Goal: Transaction & Acquisition: Subscribe to service/newsletter

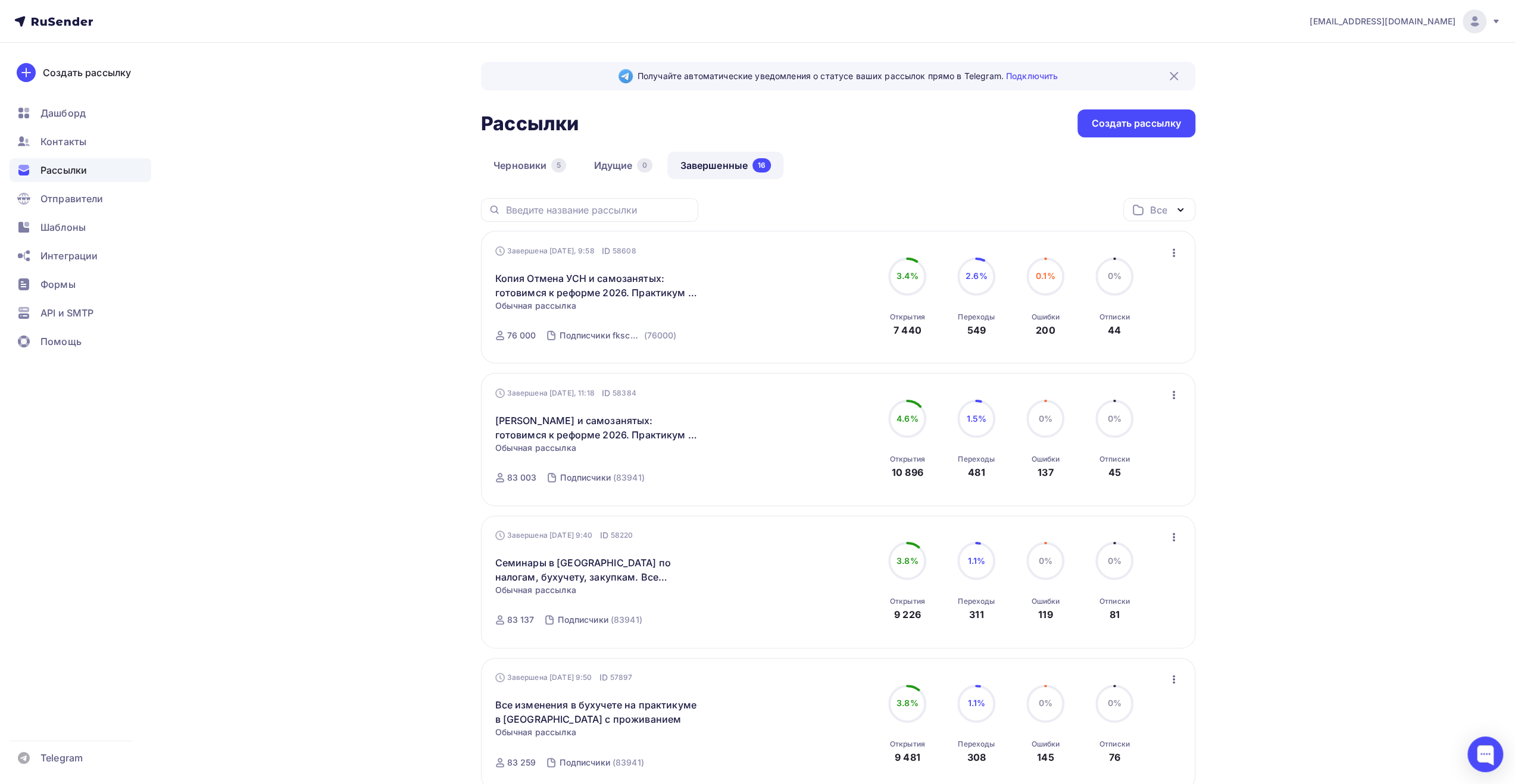
click at [1490, 19] on div "info@fks-center.ru" at bounding box center [1405, 21] width 191 height 24
click at [1342, 110] on span "Выйти" at bounding box center [1338, 109] width 31 height 14
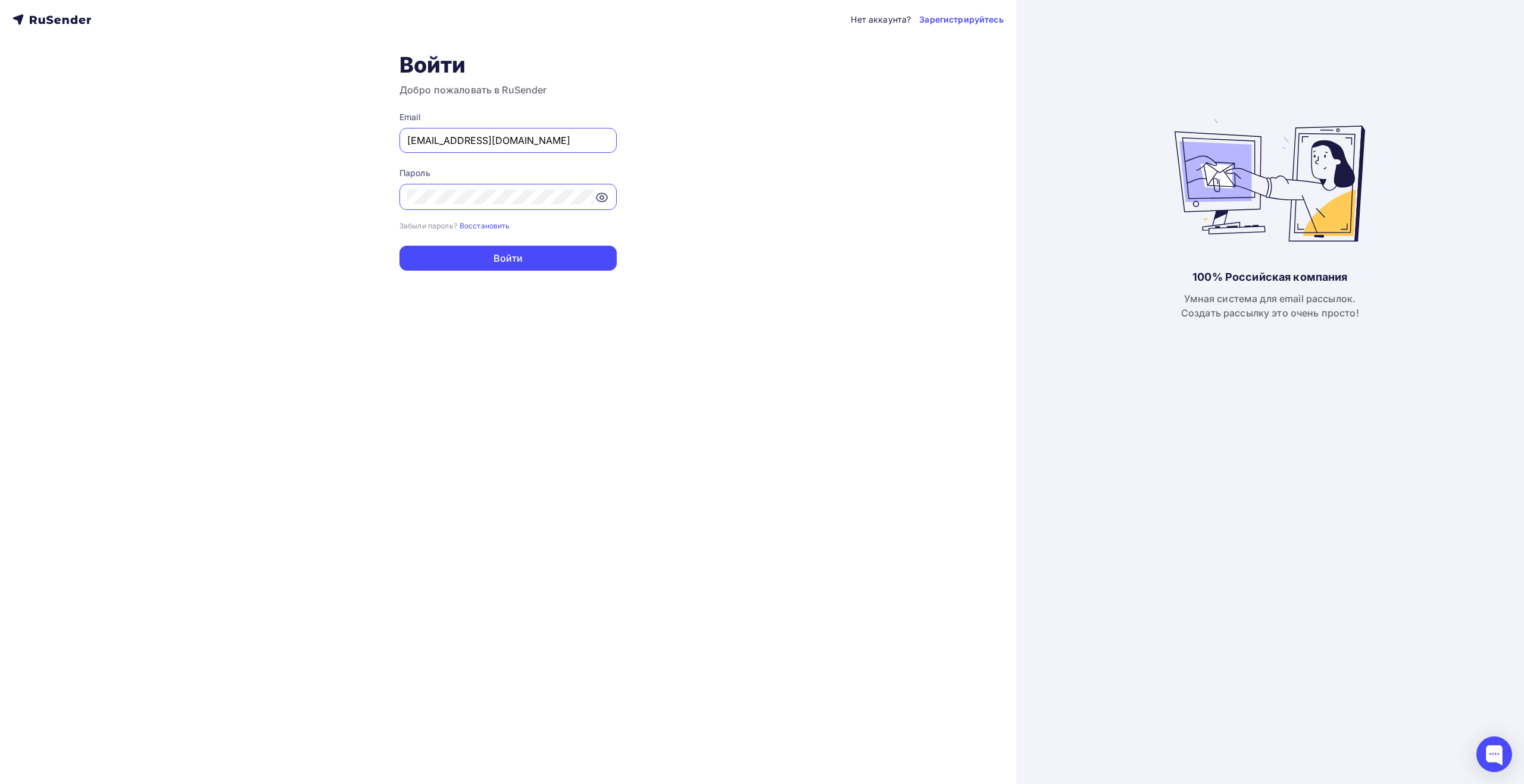
click at [594, 148] on div "info@fks-center.ru" at bounding box center [508, 140] width 217 height 25
click at [514, 139] on input "info@fks-center.ru" at bounding box center [508, 140] width 201 height 14
type input "[EMAIL_ADDRESS][DOMAIN_NAME]"
click at [512, 253] on button "Войти" at bounding box center [508, 258] width 217 height 25
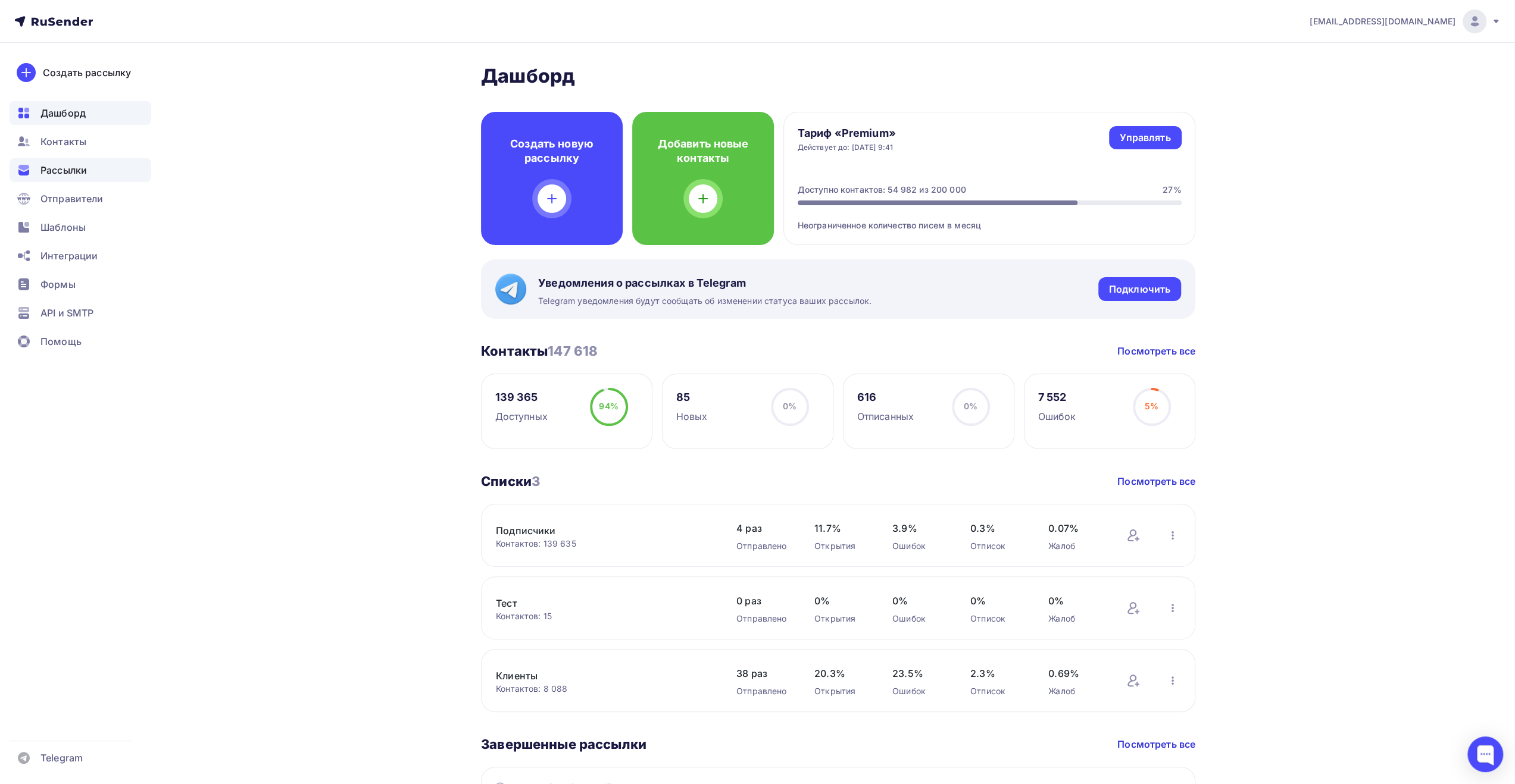
click at [82, 170] on span "Рассылки" at bounding box center [64, 170] width 46 height 14
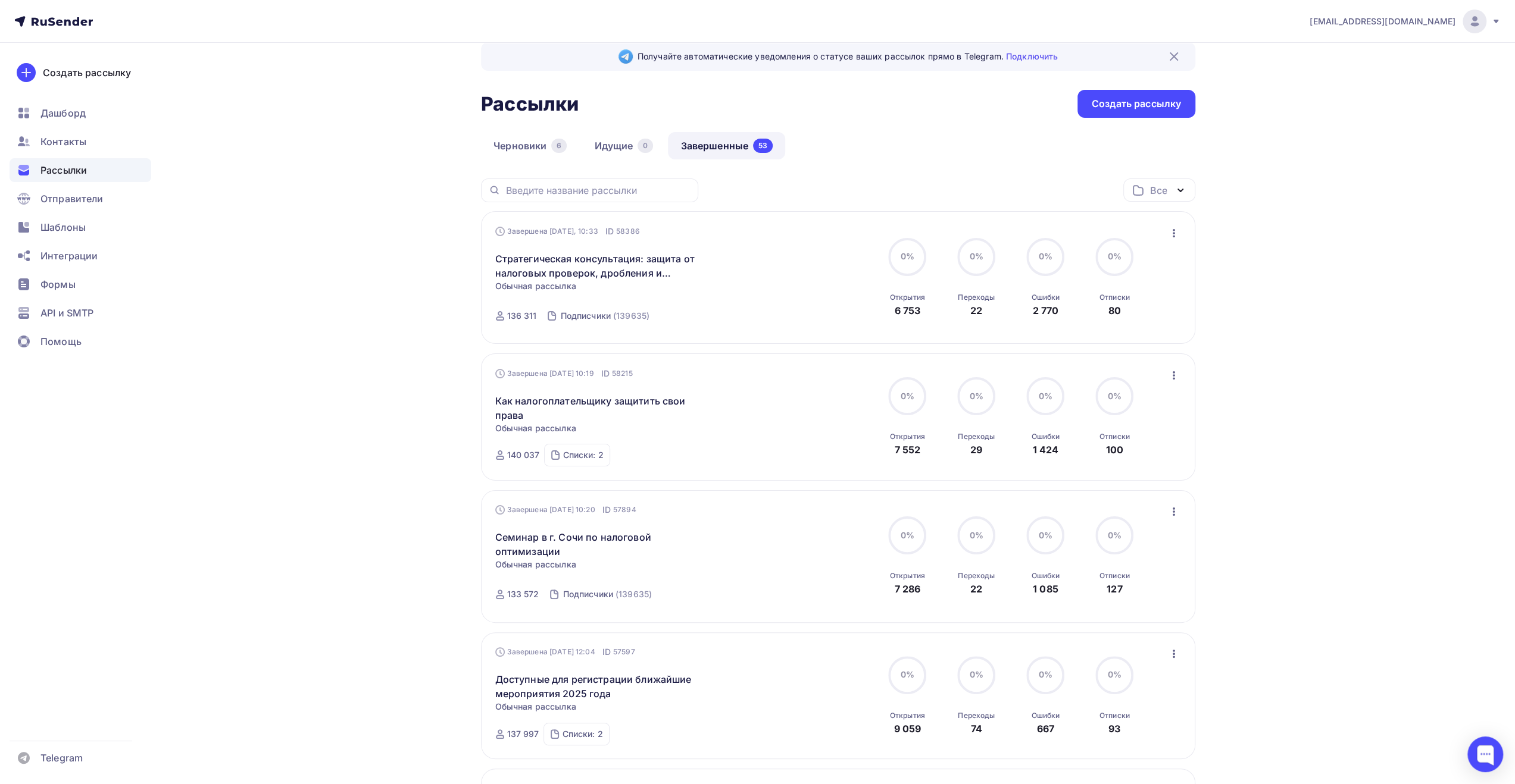
scroll to position [119, 0]
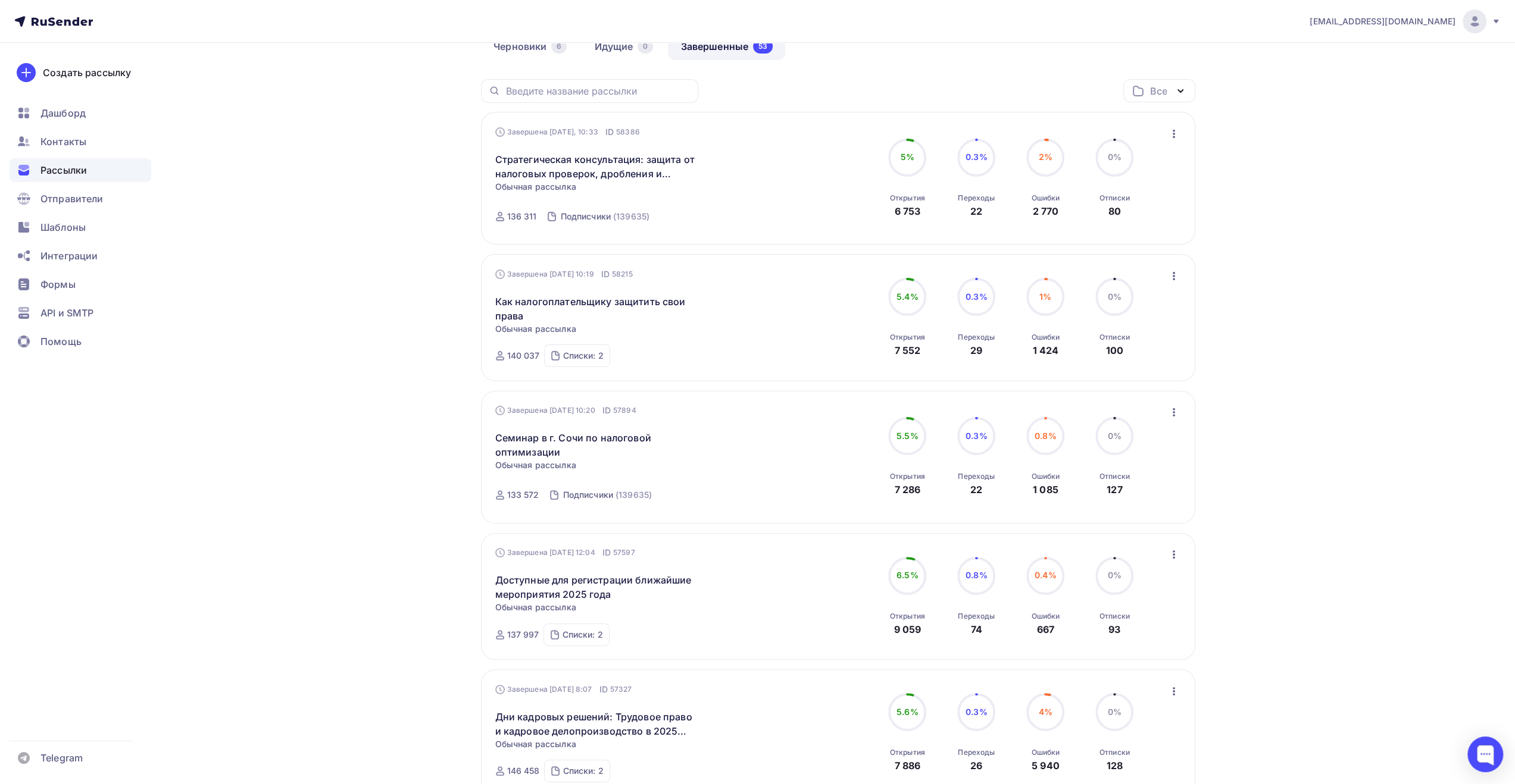
click at [1176, 276] on icon "button" at bounding box center [1173, 276] width 14 height 14
click at [1153, 332] on div "Обзор рассылки" at bounding box center [1119, 330] width 122 height 14
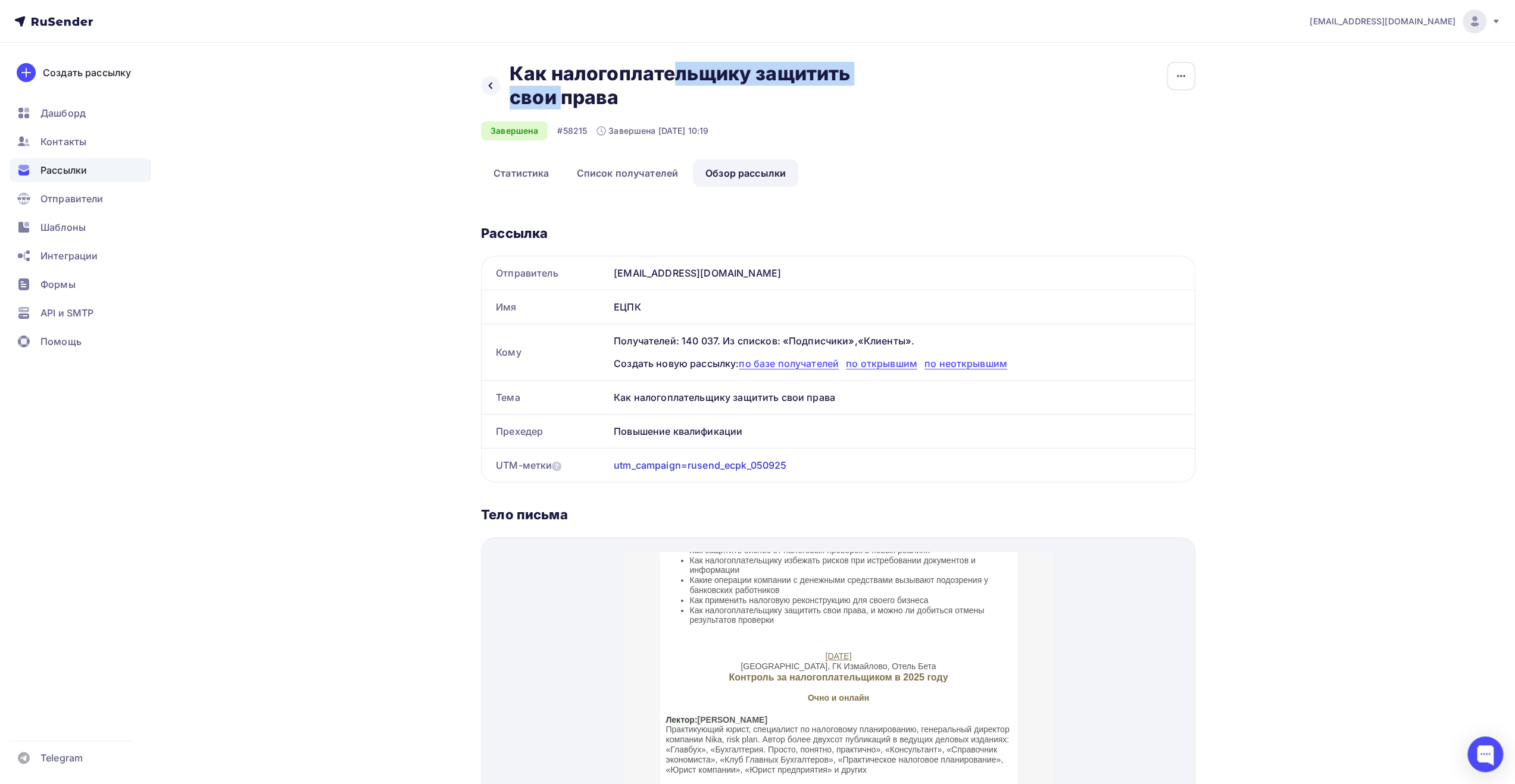
drag, startPoint x: 512, startPoint y: 74, endPoint x: 746, endPoint y: 68, distance: 234.1
click at [746, 68] on h2 "Как налогоплательщику защитить свои права" at bounding box center [689, 85] width 359 height 47
copy h2 "Как налогоплательщику"
click at [76, 172] on span "Рассылки" at bounding box center [64, 170] width 46 height 14
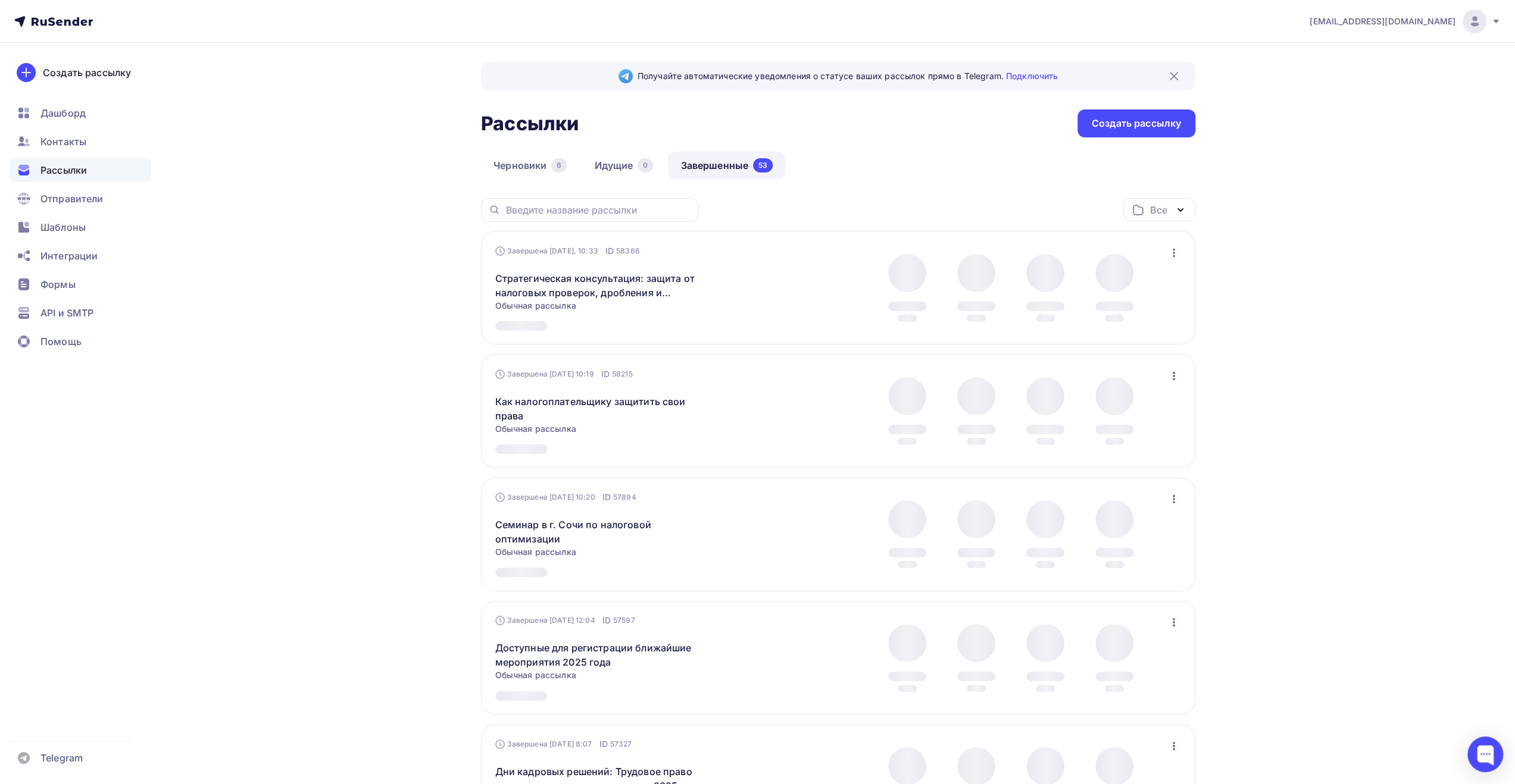
click at [978, 158] on div "Черновики 6 Идущие 0 Завершенные 53" at bounding box center [838, 175] width 715 height 46
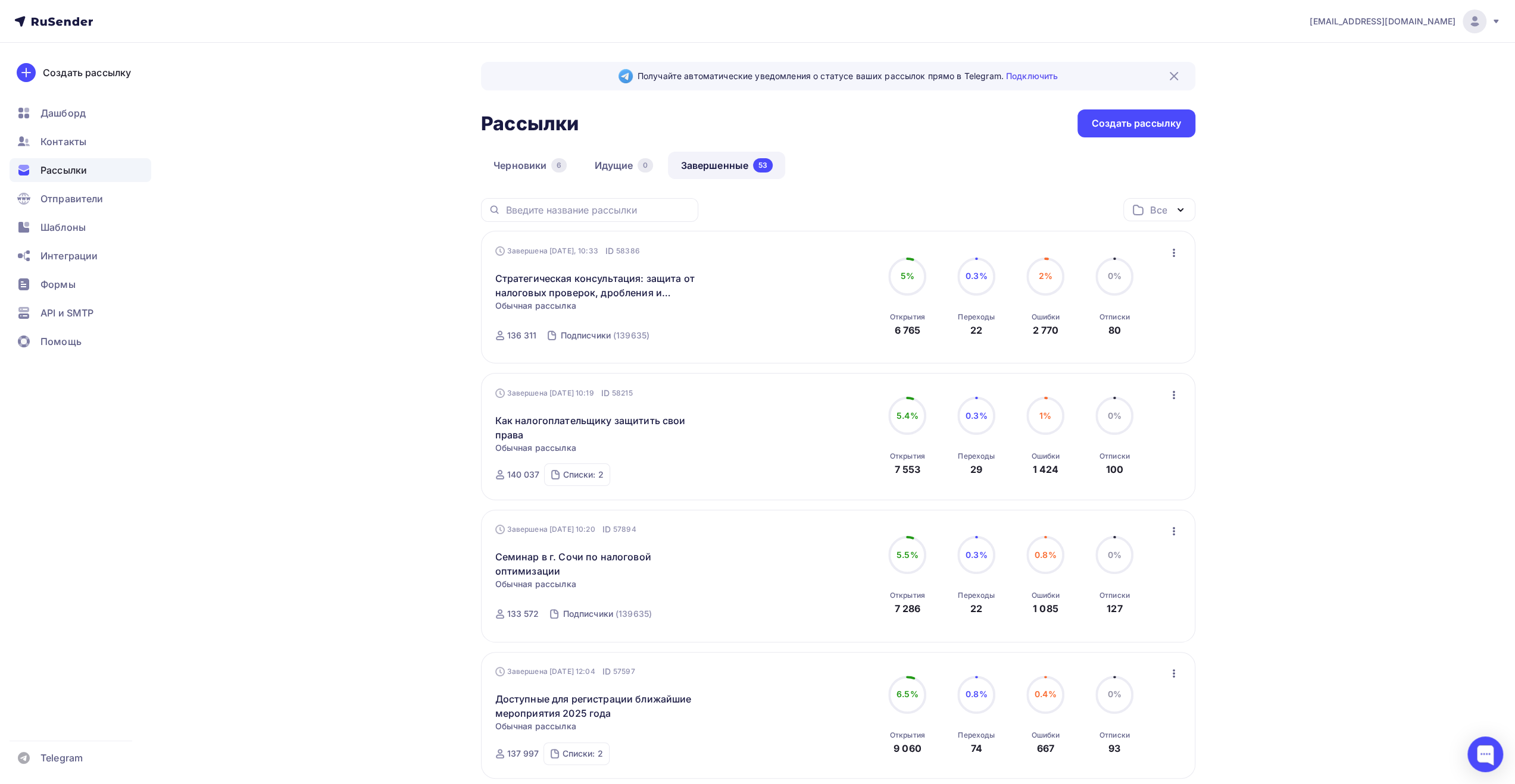
click at [902, 178] on div "Черновики 6 Идущие 0 Завершенные 53" at bounding box center [838, 175] width 715 height 46
click at [873, 176] on div "Черновики 6 Идущие 0 Завершенные 53" at bounding box center [838, 175] width 715 height 46
click at [92, 143] on div "Контакты" at bounding box center [80, 142] width 142 height 24
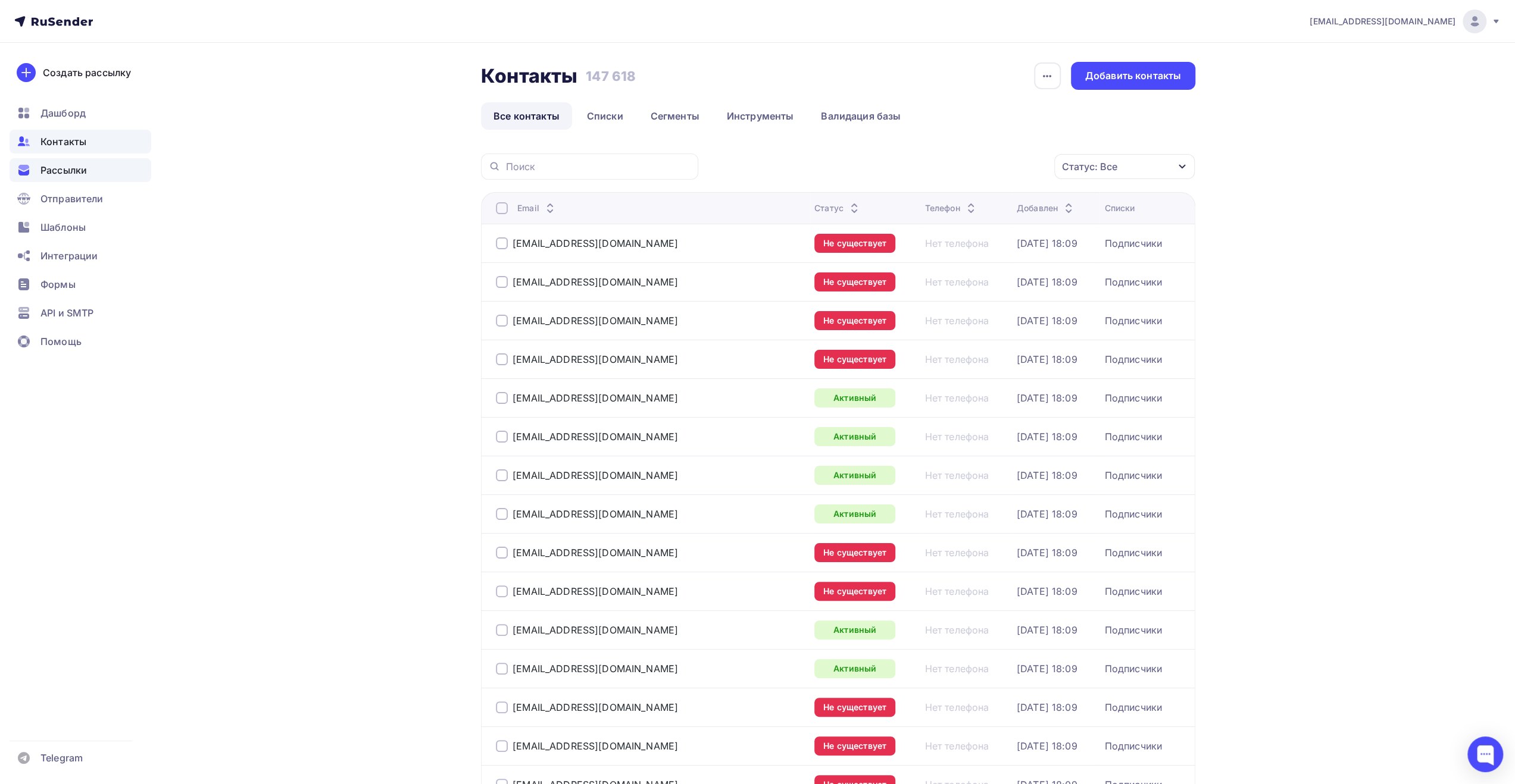
click at [43, 176] on span "Рассылки" at bounding box center [64, 170] width 46 height 14
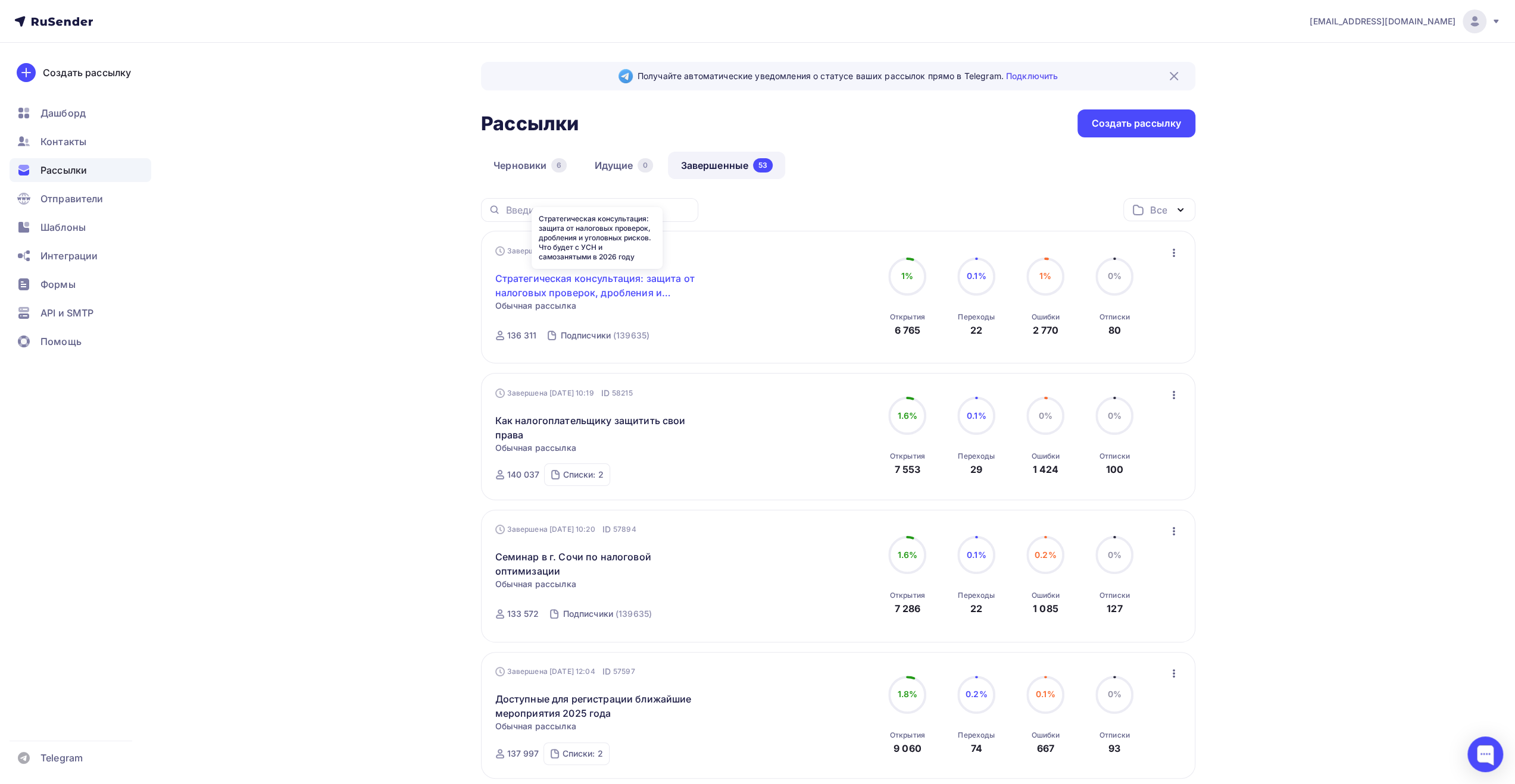
click at [649, 293] on link "Стратегическая консультация: защита от налоговых проверок, дробления и уголовны…" at bounding box center [598, 285] width 204 height 29
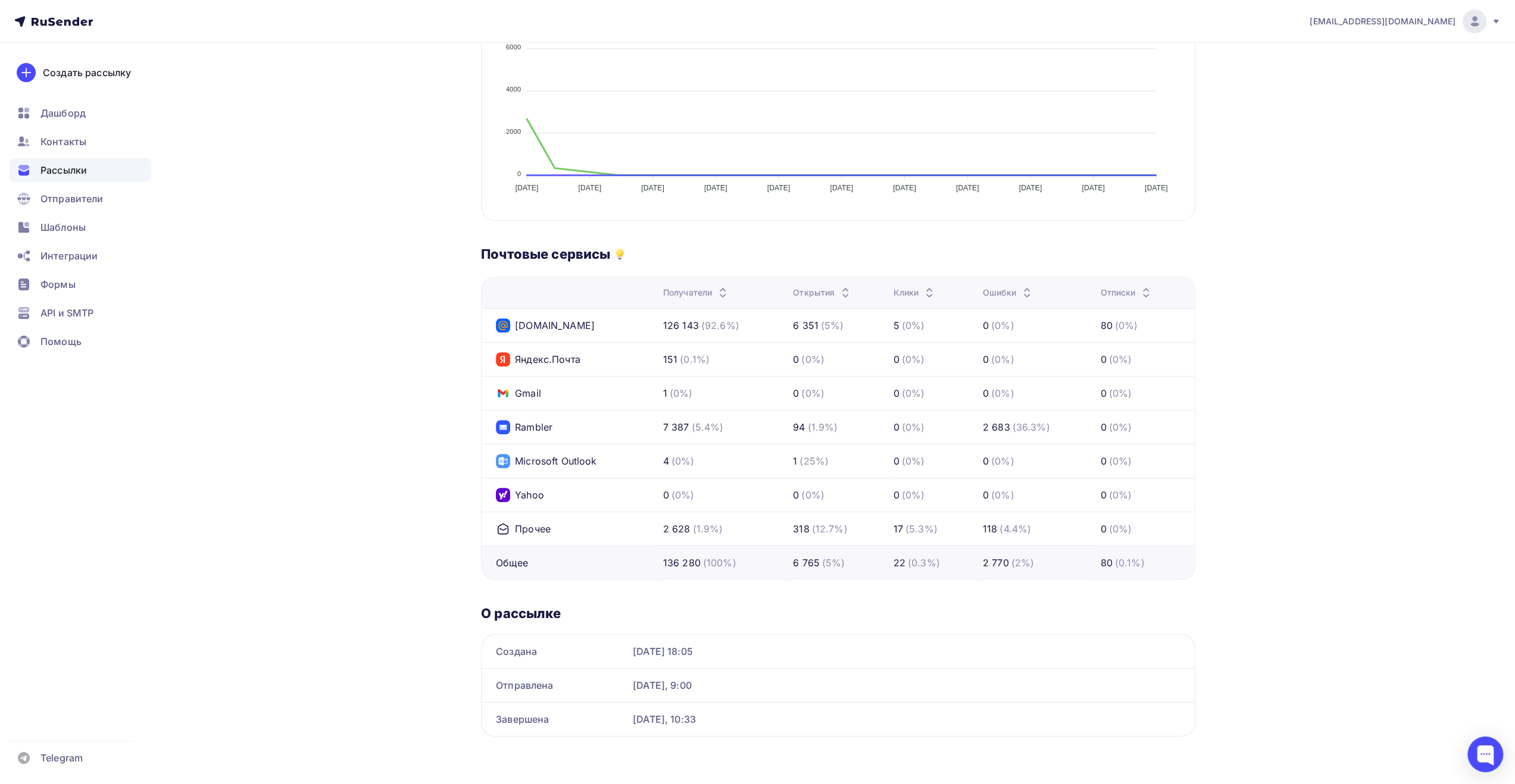
scroll to position [449, 0]
click at [75, 148] on span "Контакты" at bounding box center [63, 141] width 45 height 14
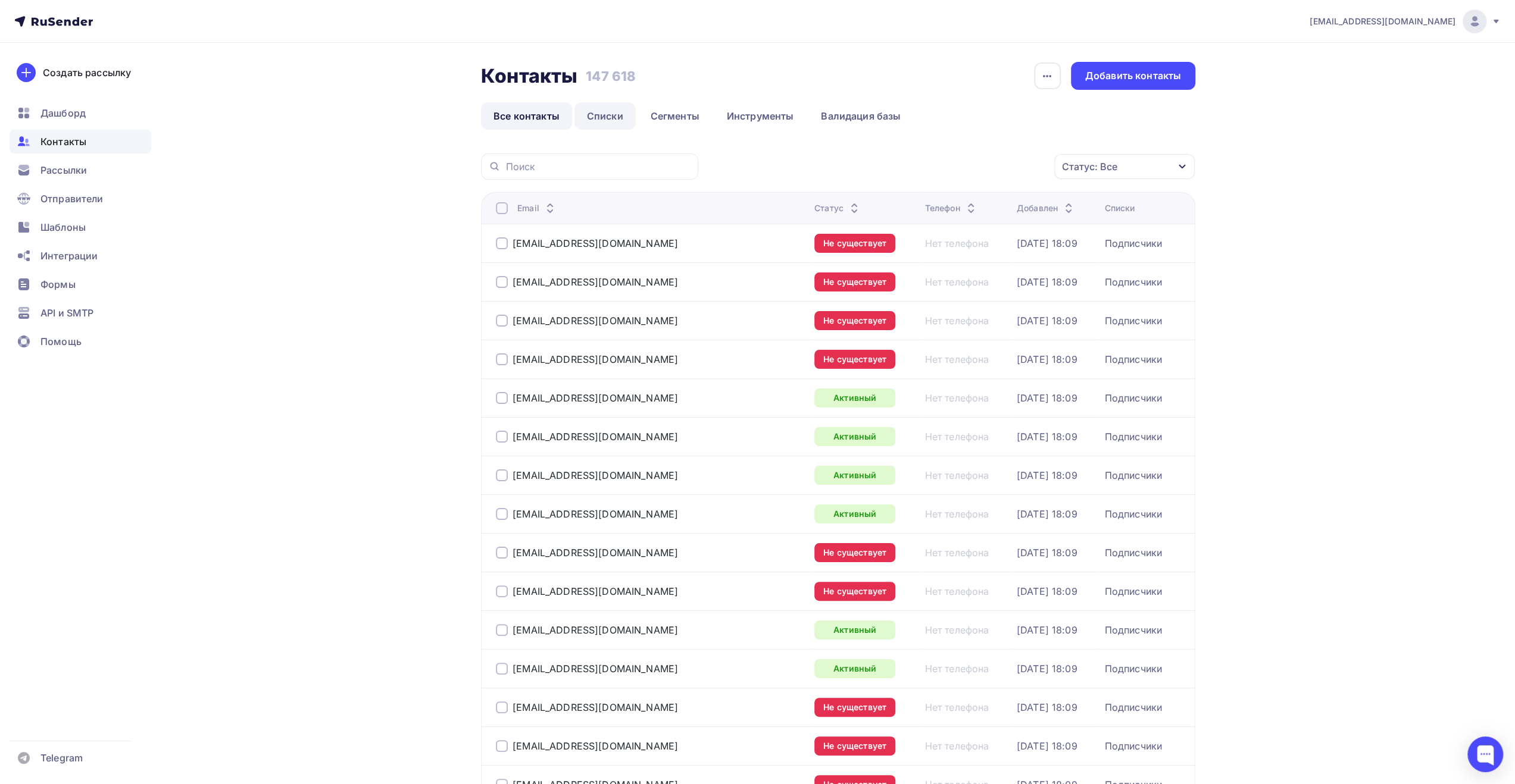
click at [606, 122] on link "Списки" at bounding box center [605, 116] width 61 height 28
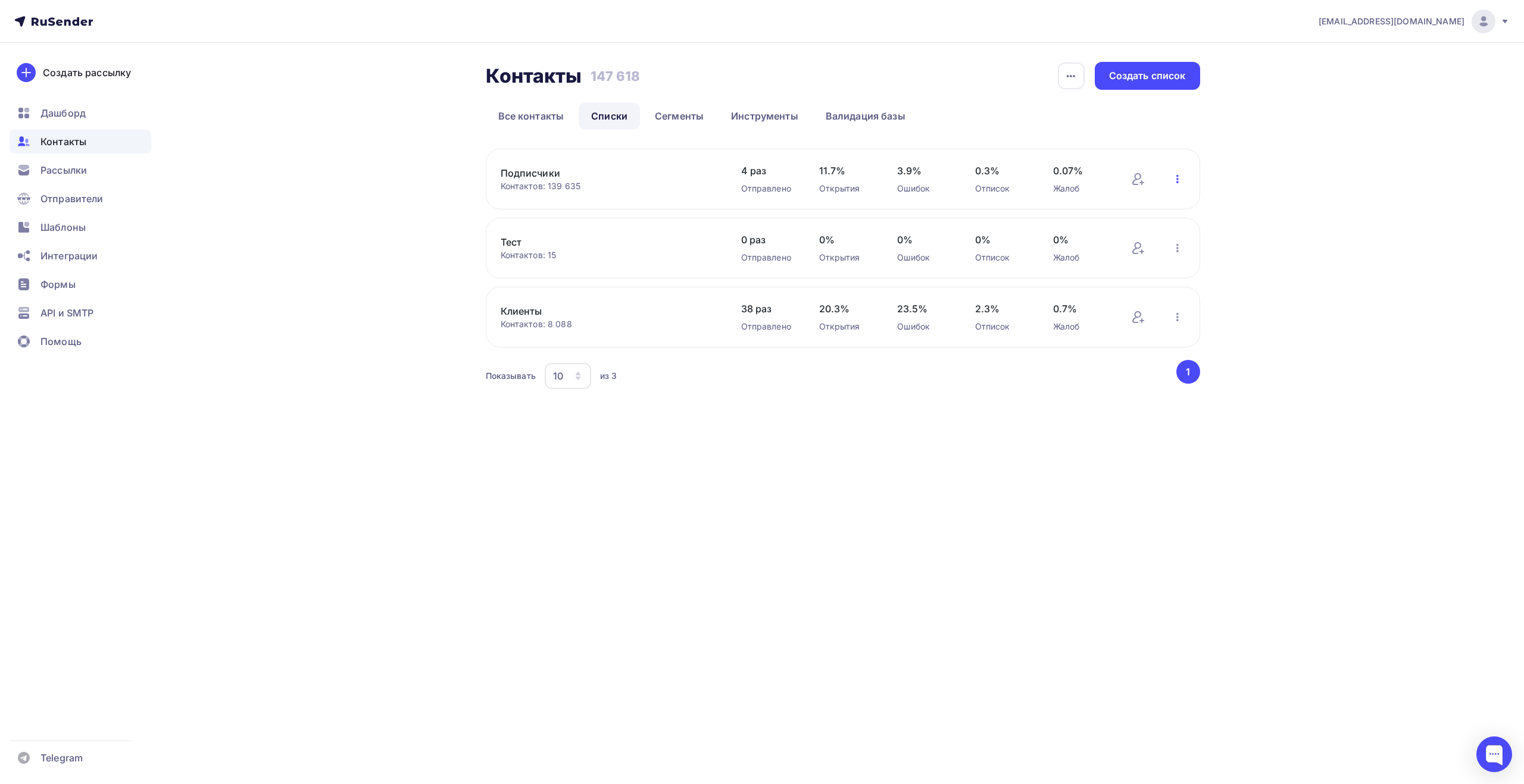
click at [1178, 178] on icon "button" at bounding box center [1177, 178] width 14 height 14
click at [1134, 208] on div "Добавить контакты" at bounding box center [1100, 212] width 167 height 19
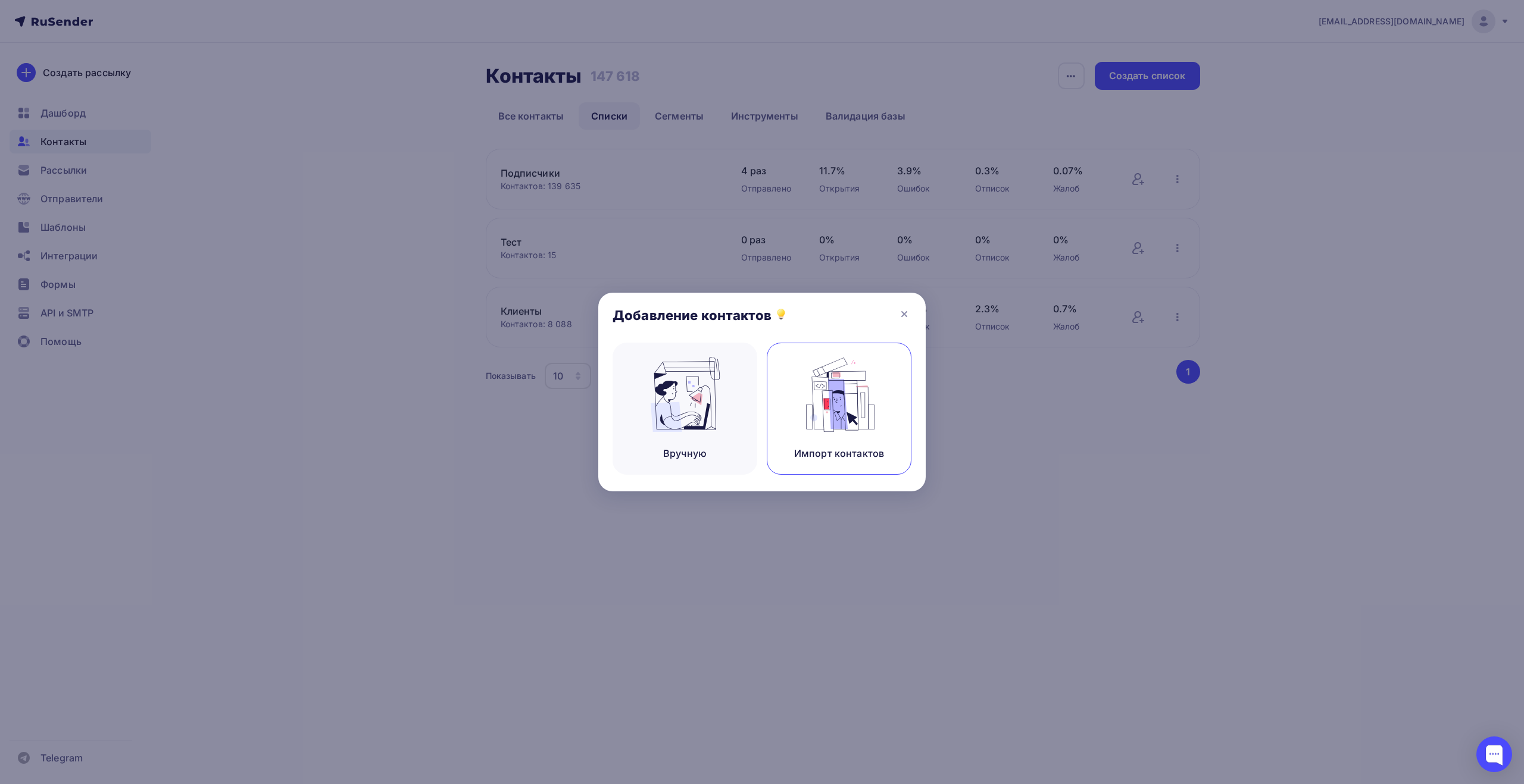
click at [829, 403] on img at bounding box center [839, 394] width 80 height 75
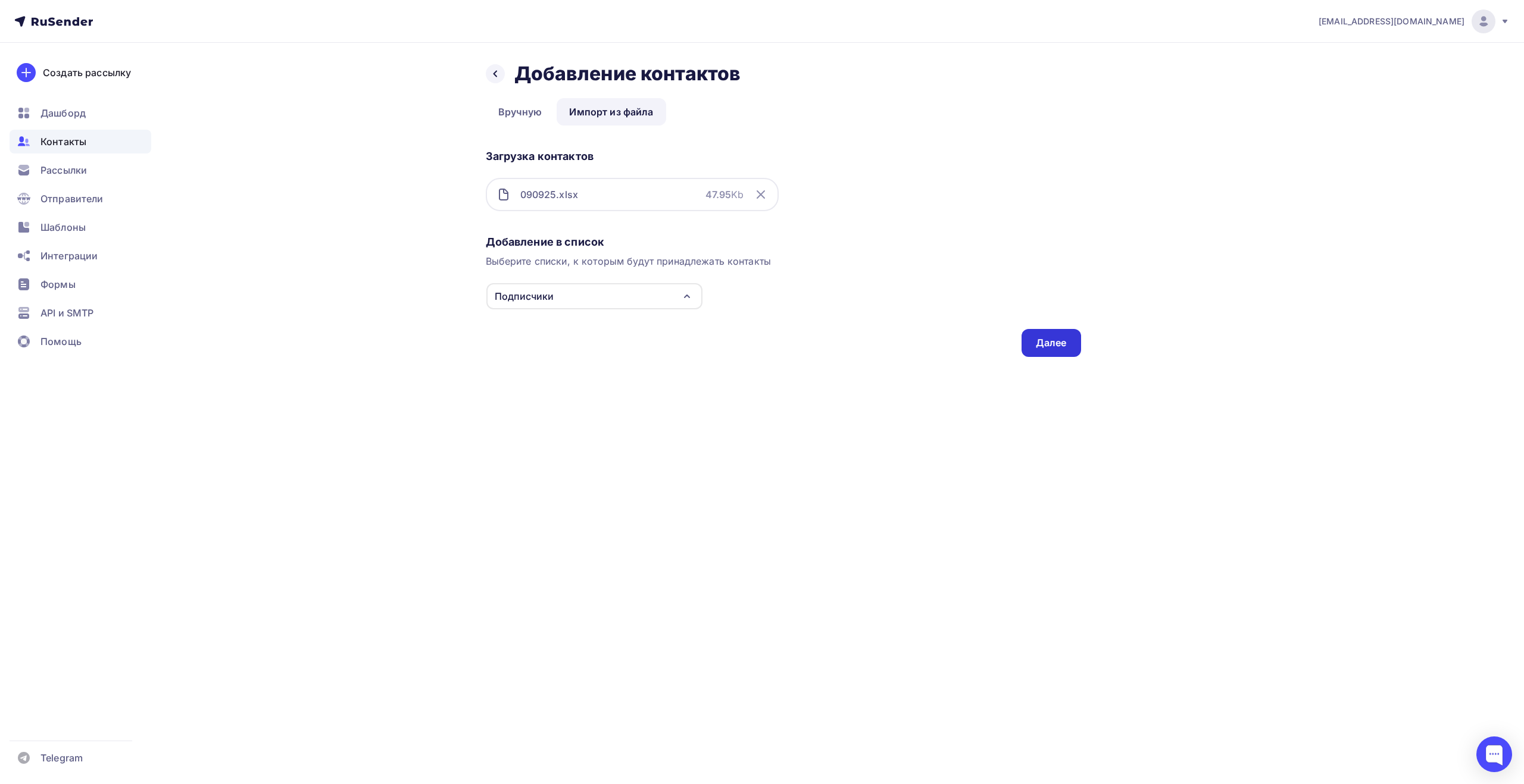
click at [1056, 341] on div "Далее" at bounding box center [1051, 342] width 31 height 14
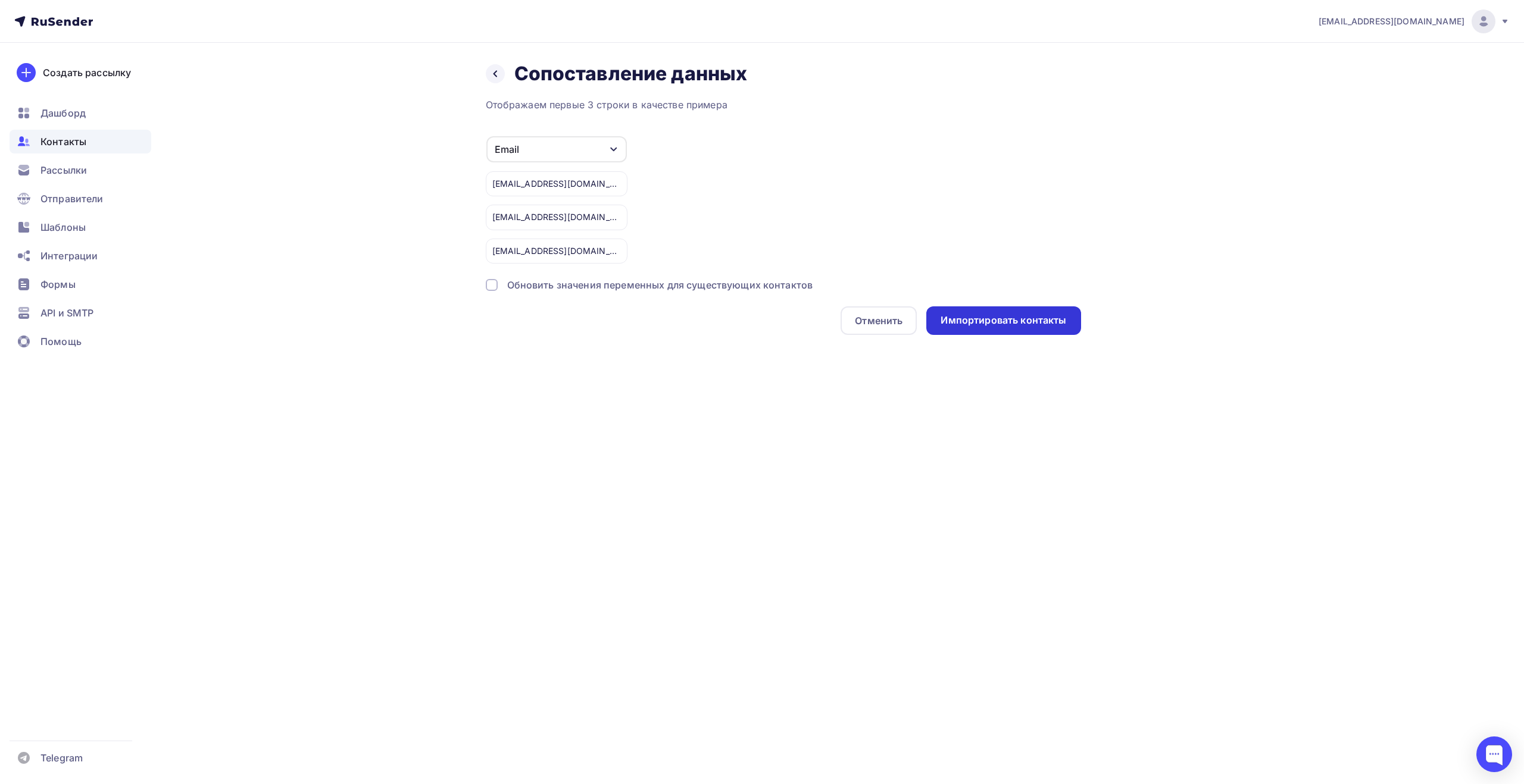
click at [1005, 323] on div "Импортировать контакты" at bounding box center [1002, 320] width 125 height 14
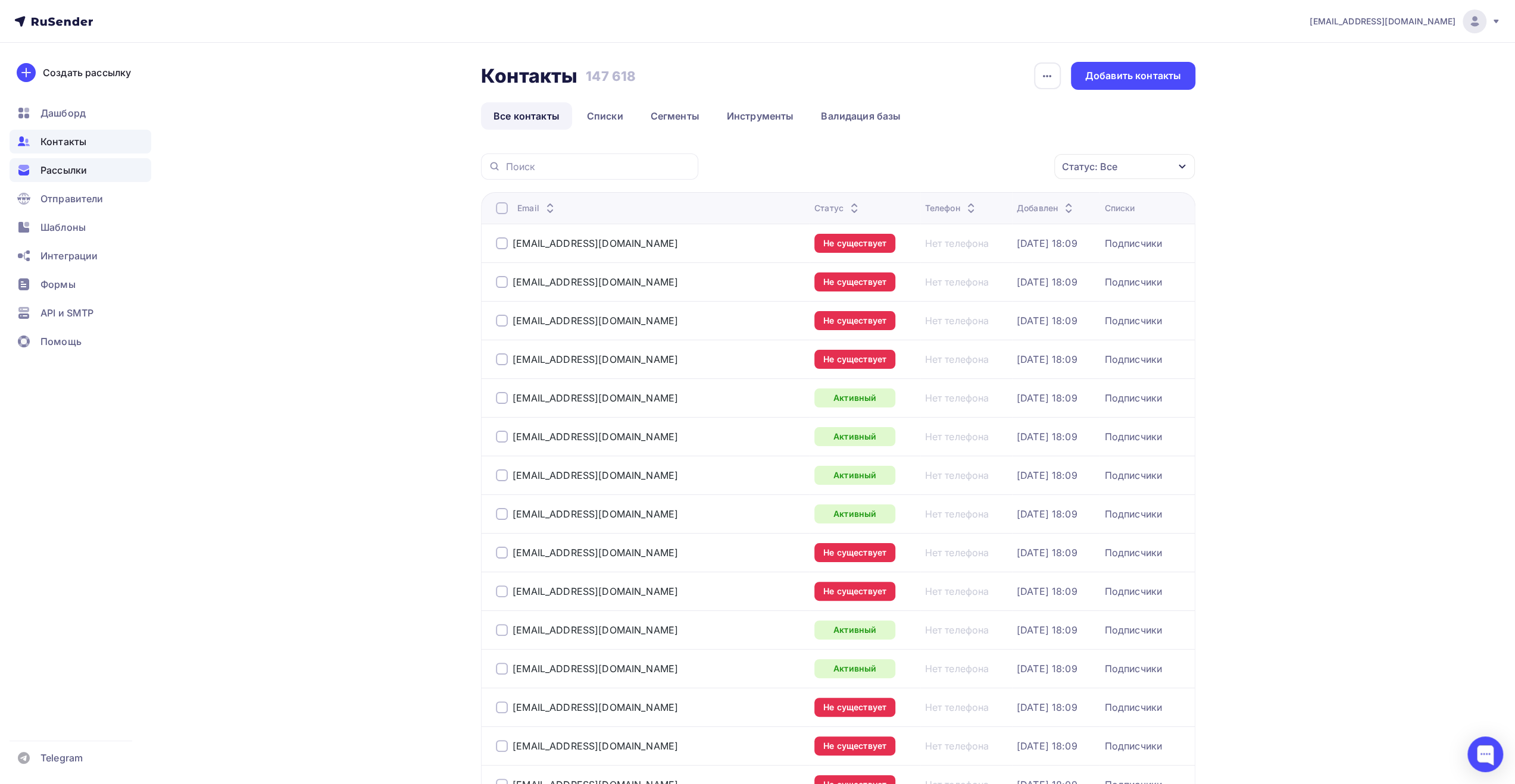
click at [81, 174] on span "Рассылки" at bounding box center [64, 170] width 46 height 14
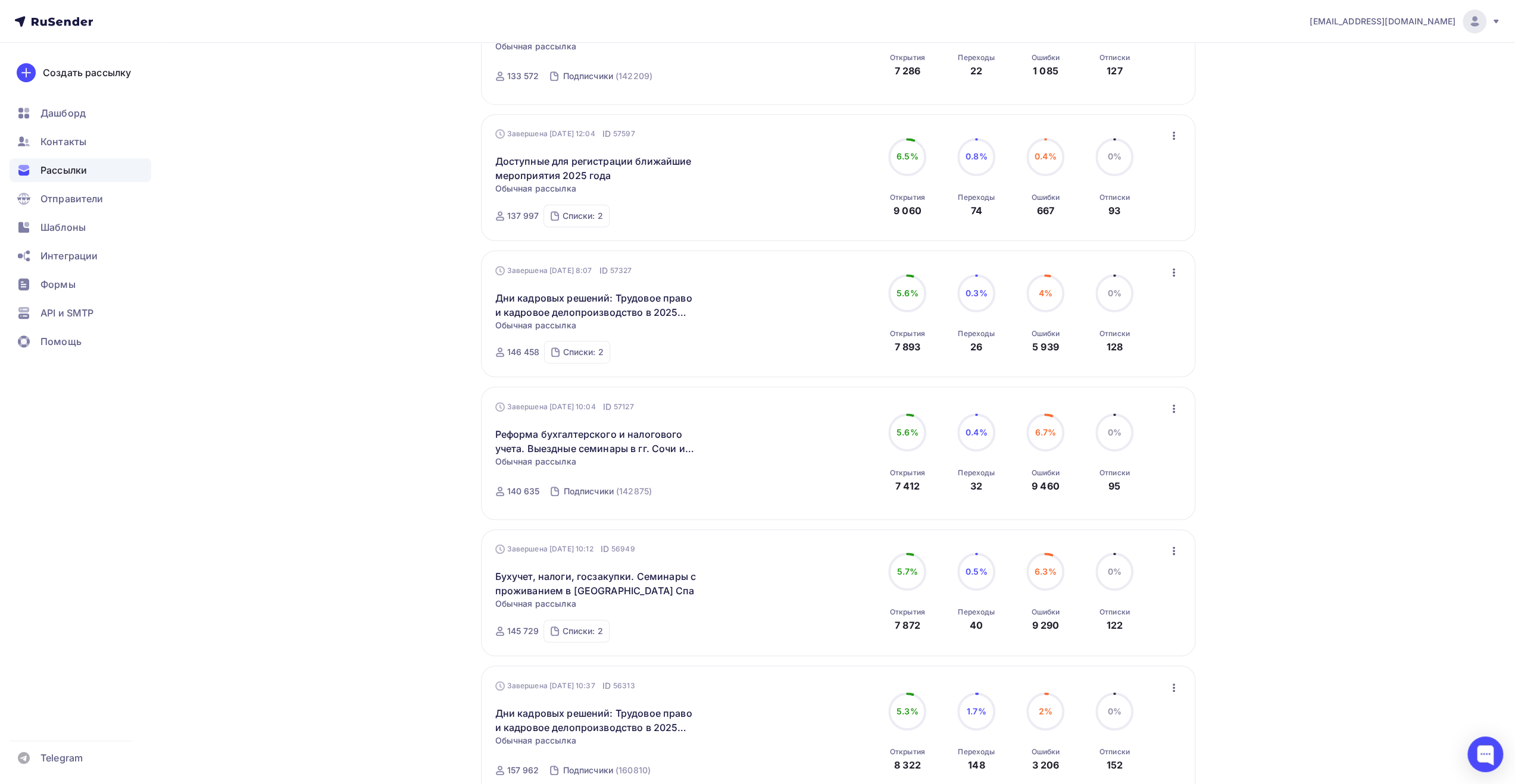
scroll to position [527, 0]
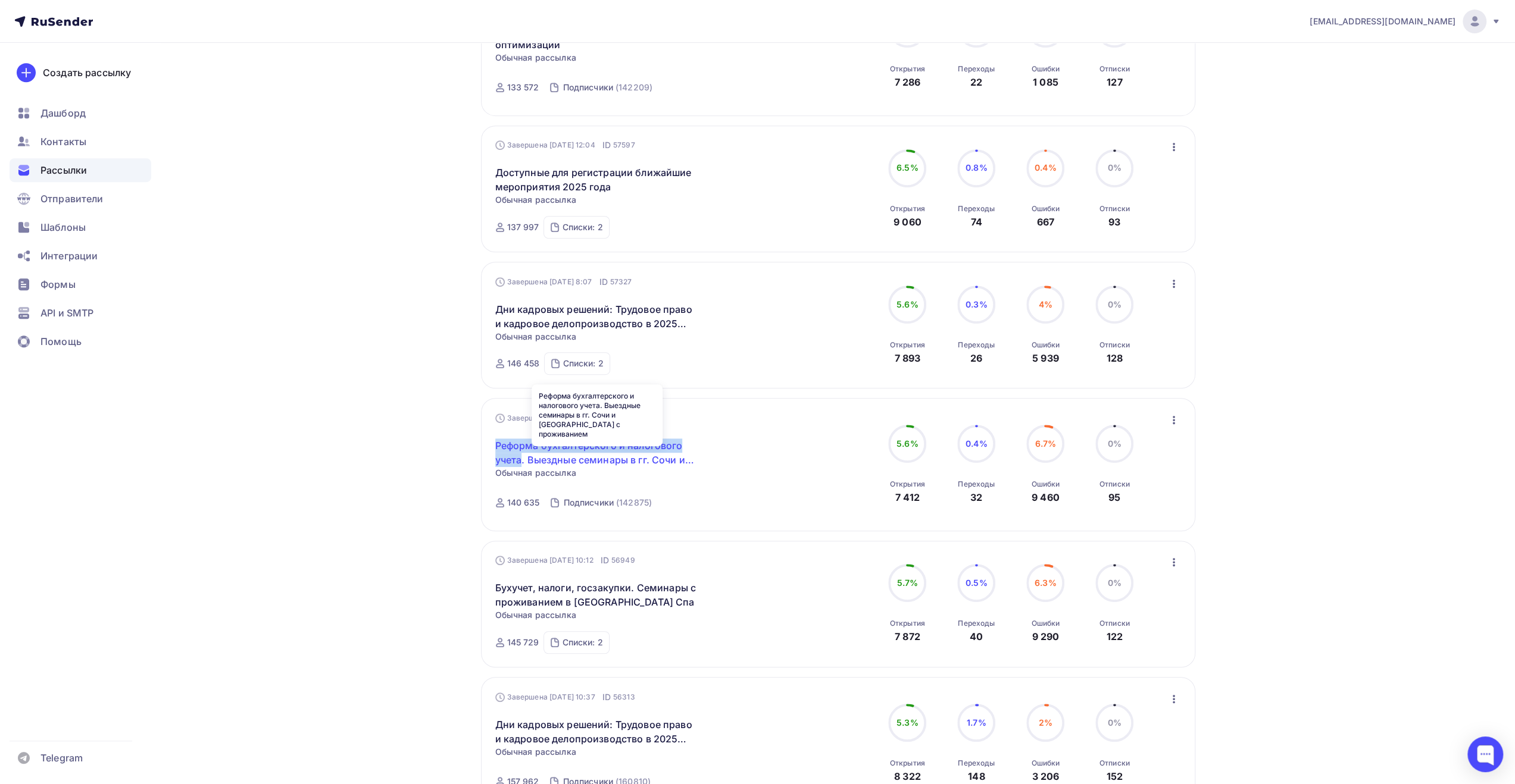
drag, startPoint x: 494, startPoint y: 437, endPoint x: 522, endPoint y: 457, distance: 34.4
click at [522, 457] on div "Завершена [DATE] 10:04 ID 57127 Реформа бухгалтерского и налогового учета. Выез…" at bounding box center [838, 464] width 715 height 133
click at [1169, 419] on icon "button" at bounding box center [1173, 419] width 14 height 14
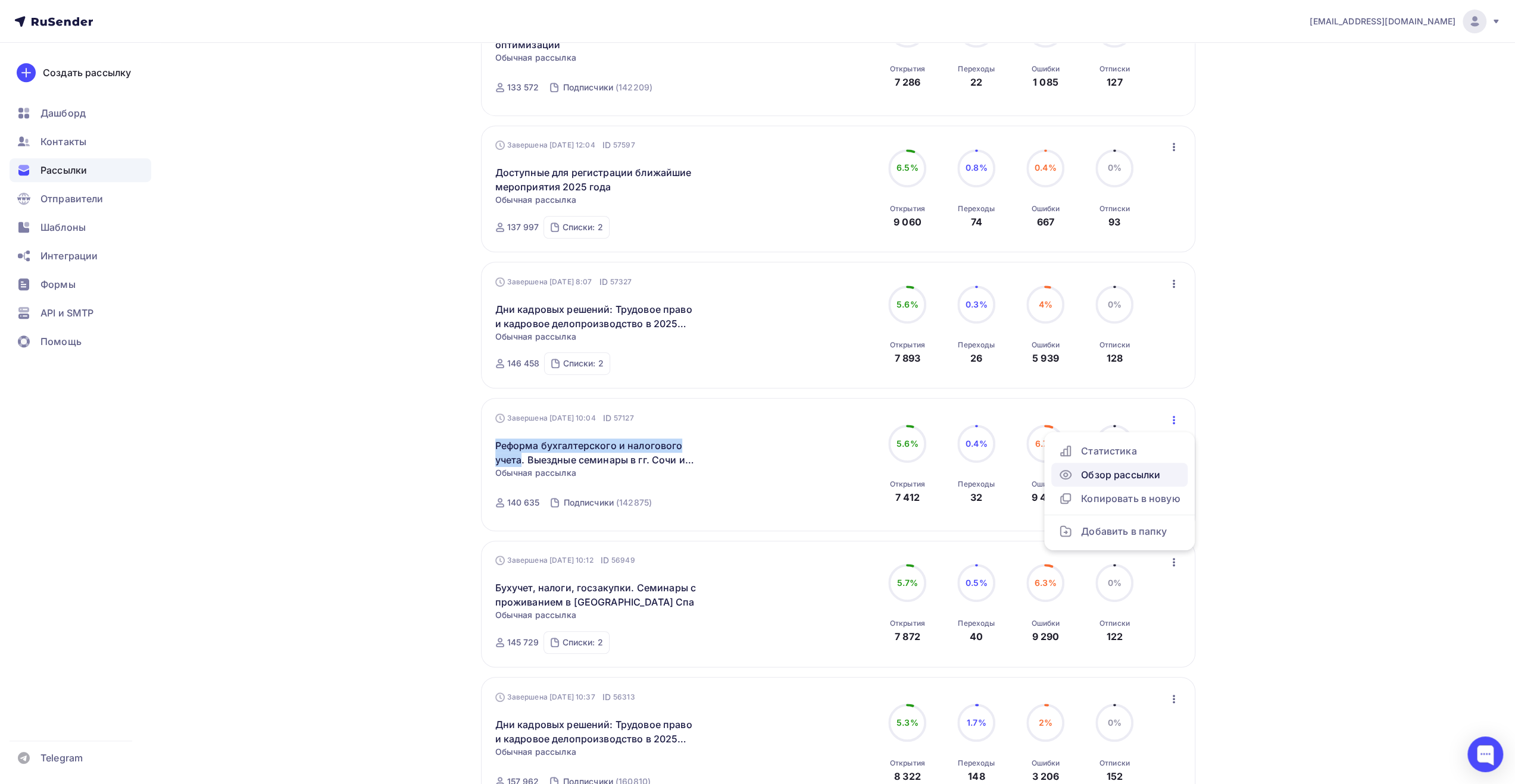
click at [1153, 480] on div "Обзор рассылки" at bounding box center [1119, 474] width 122 height 14
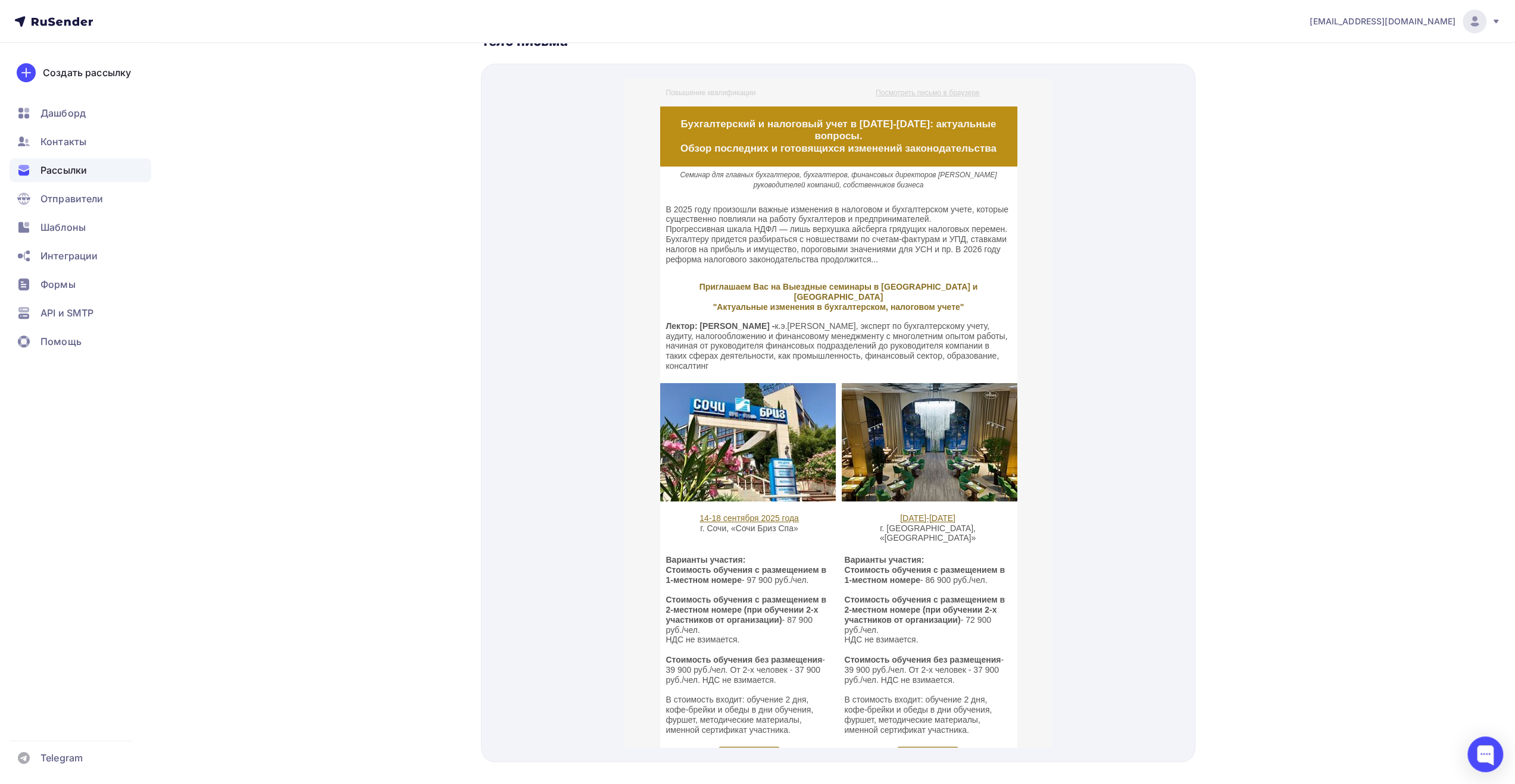
click at [346, 77] on div "Назад Реформа бухгалтерского и налогового учета. Выездные семинары в гг. Сочи и…" at bounding box center [758, 154] width 976 height 1312
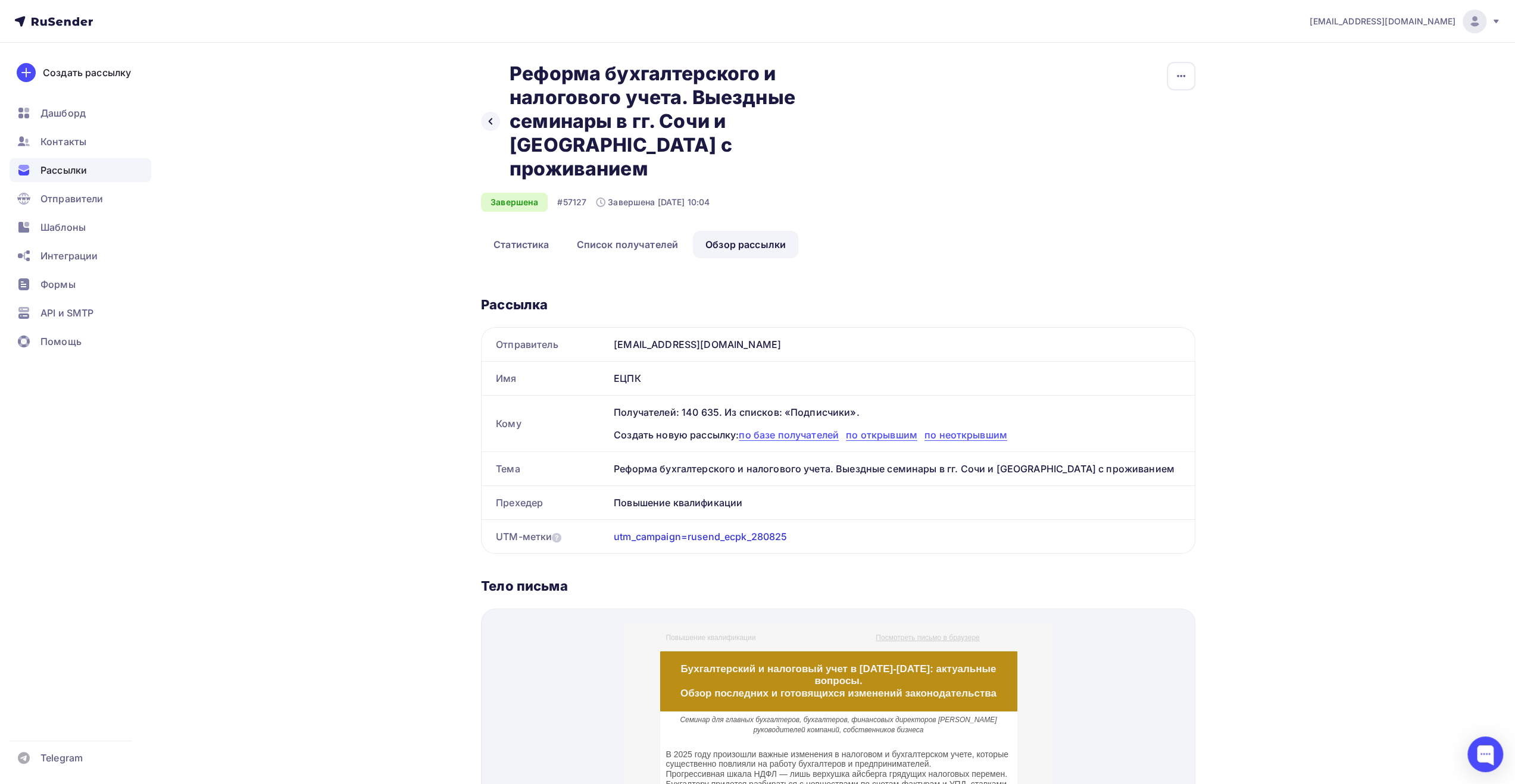
drag, startPoint x: 512, startPoint y: 73, endPoint x: 658, endPoint y: 147, distance: 163.7
click at [658, 147] on h2 "Реформа бухгалтерского и налогового учета. Выездные семинары в гг. Сочи и [GEOG…" at bounding box center [689, 122] width 359 height 119
copy h2 "Реформа бухгалтерского и налогового учета. Выездные семинары в гг. Сочи и [GEOG…"
click at [487, 117] on icon at bounding box center [490, 122] width 9 height 9
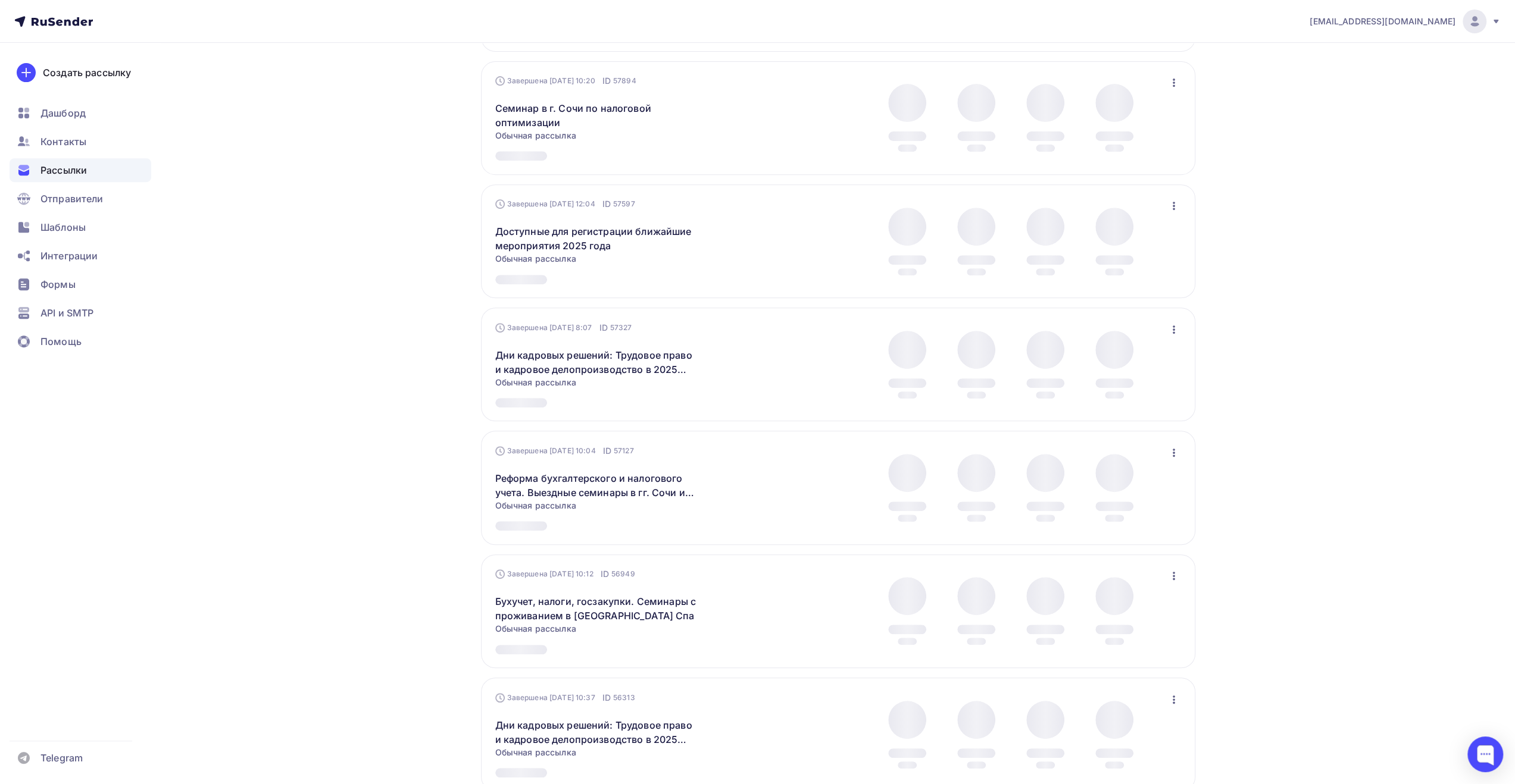
scroll to position [435, 0]
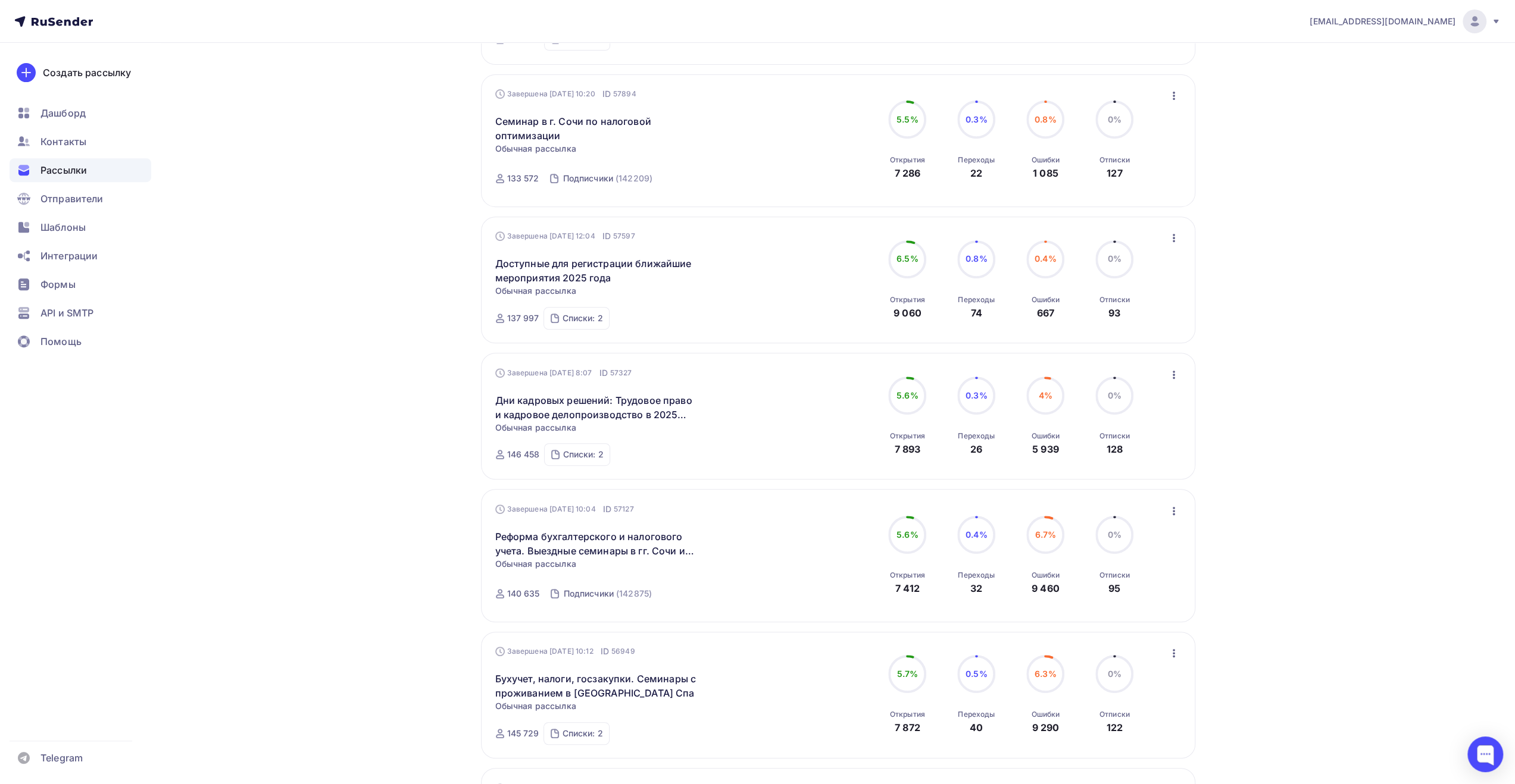
click at [1173, 512] on icon "button" at bounding box center [1174, 510] width 3 height 8
click at [1159, 586] on div "Копировать в новую" at bounding box center [1119, 589] width 122 height 14
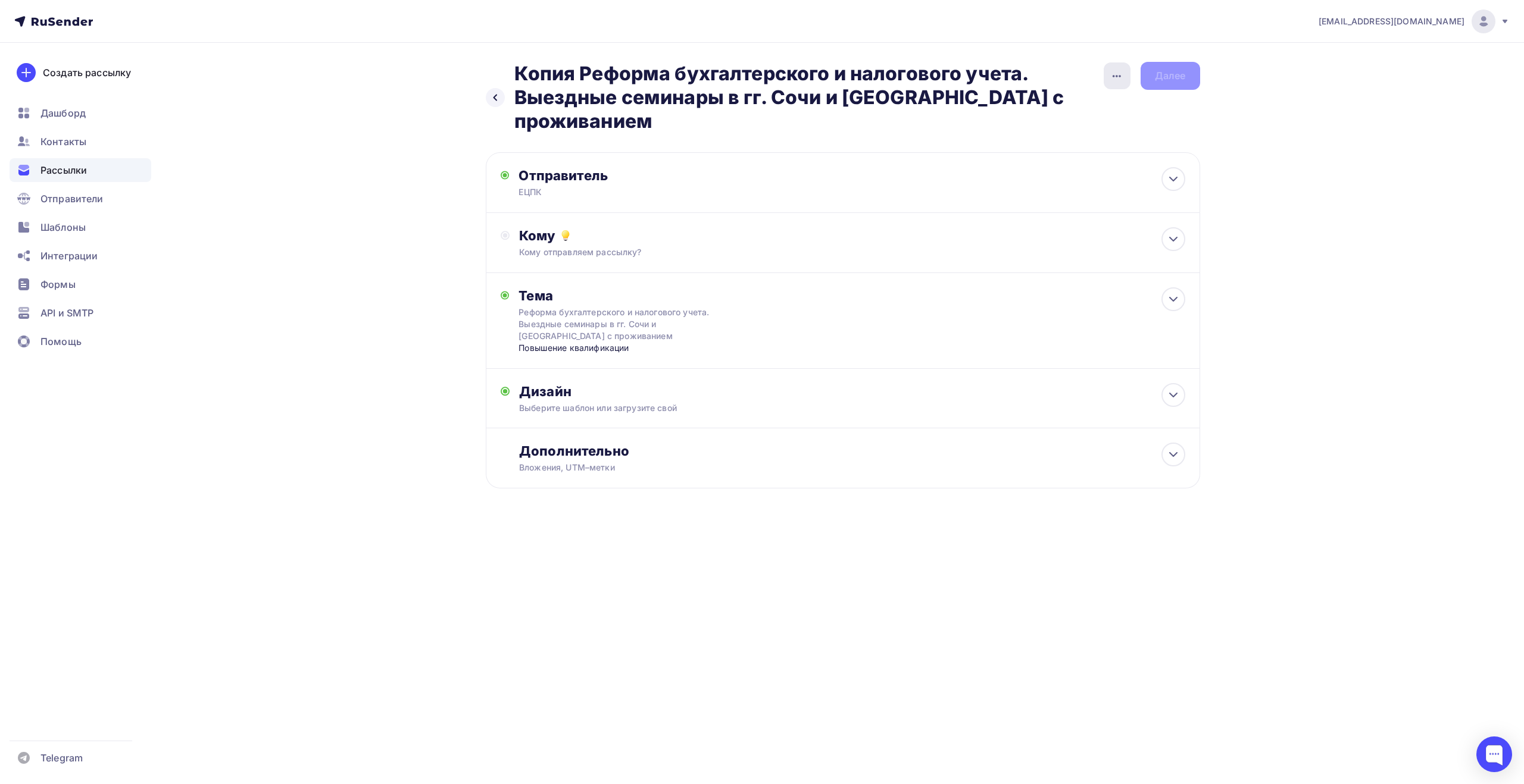
click at [1118, 74] on icon "button" at bounding box center [1117, 75] width 14 height 14
click at [1052, 140] on div "Переименовать рассылку" at bounding box center [1053, 136] width 148 height 14
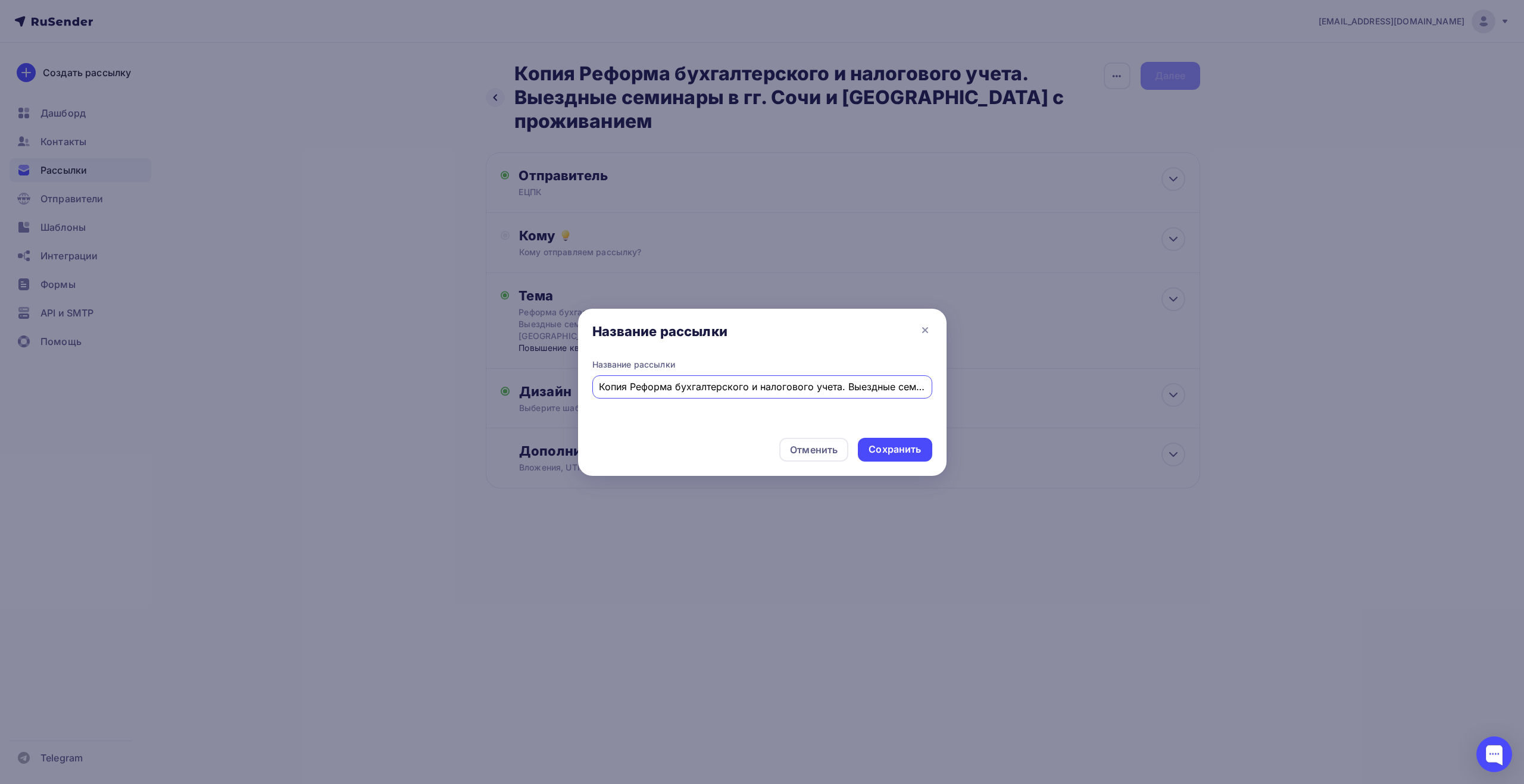
drag, startPoint x: 632, startPoint y: 386, endPoint x: 534, endPoint y: 379, distance: 98.2
click at [534, 379] on div "Название рассылки Название рассылки Копия Реформа бухгалтерского и налогового у…" at bounding box center [762, 392] width 1524 height 784
click at [631, 389] on input "Копия Реформа бухгалтерского и налогового учета. Выездные семинары в гг. Сочи и…" at bounding box center [761, 386] width 326 height 14
drag, startPoint x: 630, startPoint y: 388, endPoint x: 557, endPoint y: 379, distance: 73.6
click at [559, 379] on div "Название рассылки Название рассылки Копия Реформа бухгалтерского и налогового у…" at bounding box center [762, 392] width 1524 height 784
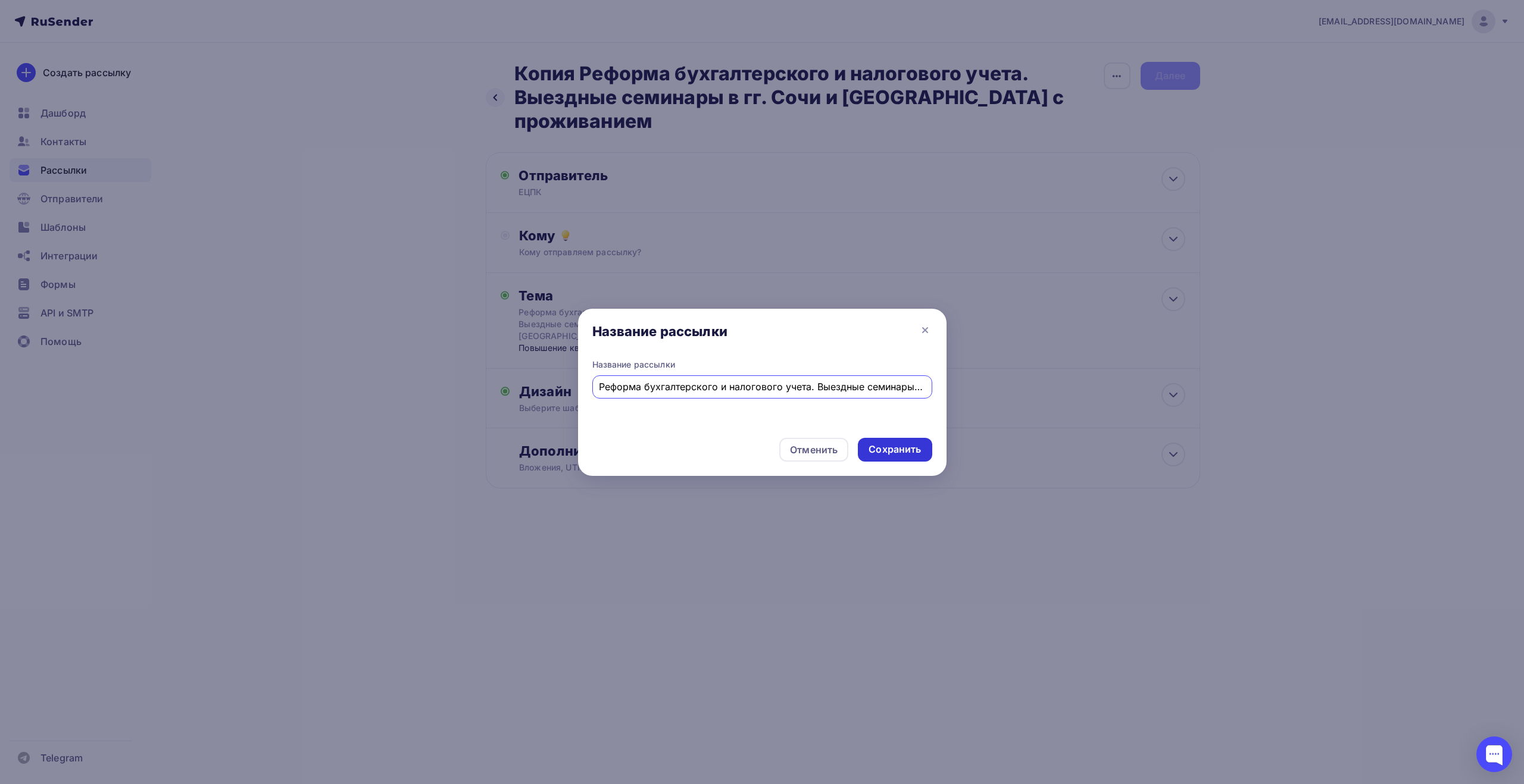
type input "Реформа бухгалтерского и налогового учета. Выездные семинары в гг. Сочи и [GEOG…"
drag, startPoint x: 891, startPoint y: 445, endPoint x: 874, endPoint y: 424, distance: 27.0
click at [889, 445] on div "Сохранить" at bounding box center [895, 449] width 52 height 14
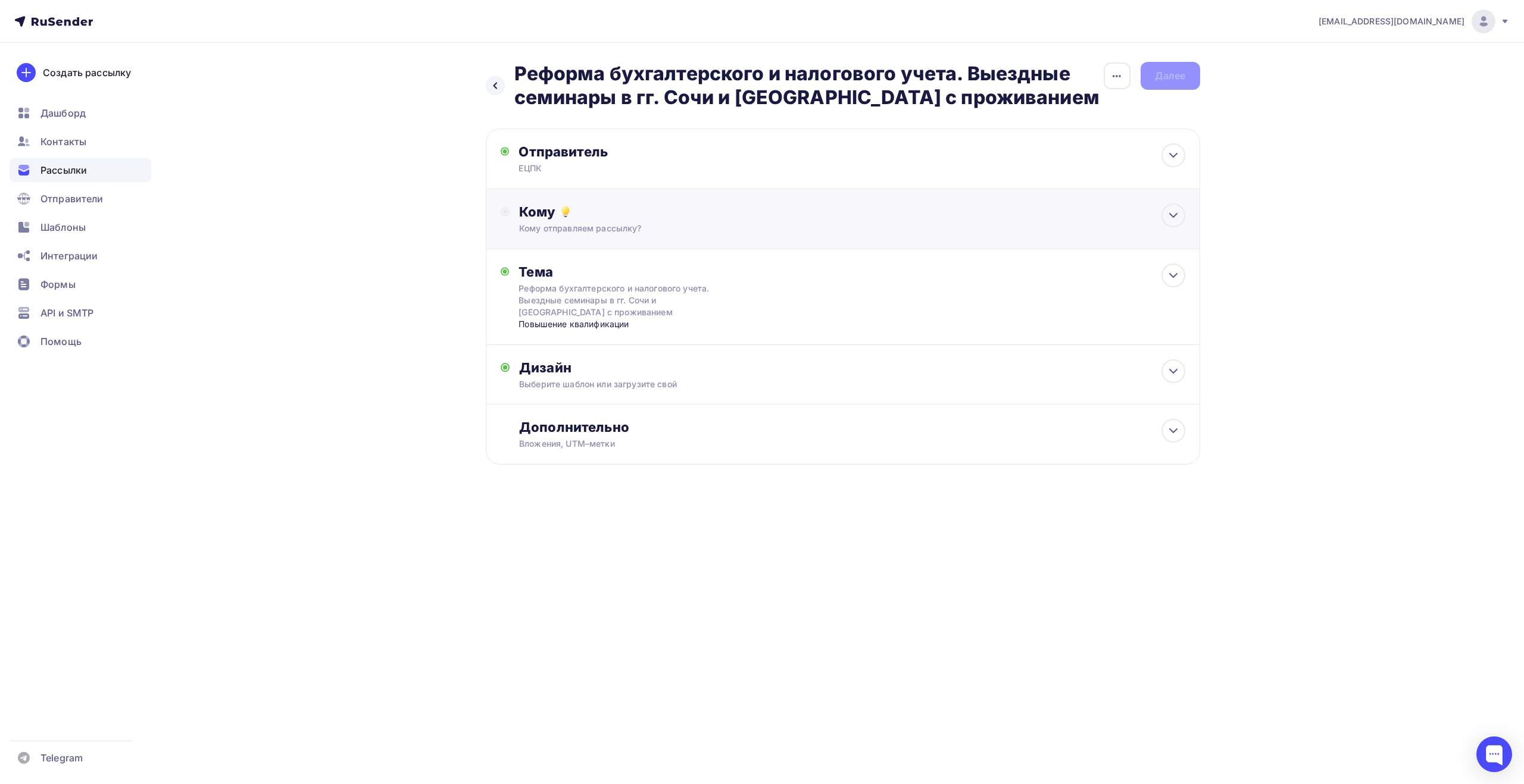
click at [829, 227] on div "Кому отправляем рассылку?" at bounding box center [819, 228] width 600 height 12
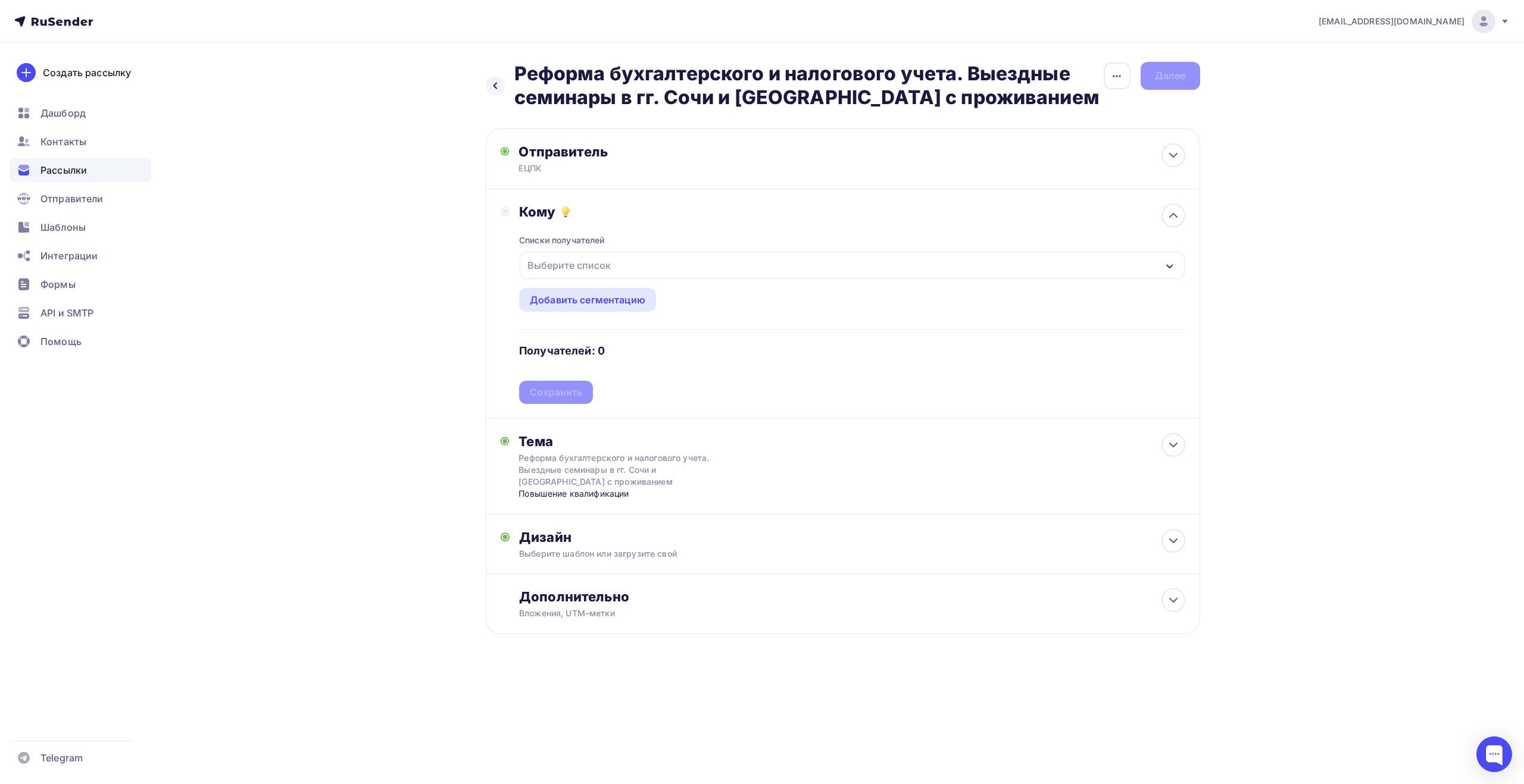
click at [742, 263] on div "Выберите список" at bounding box center [852, 265] width 665 height 28
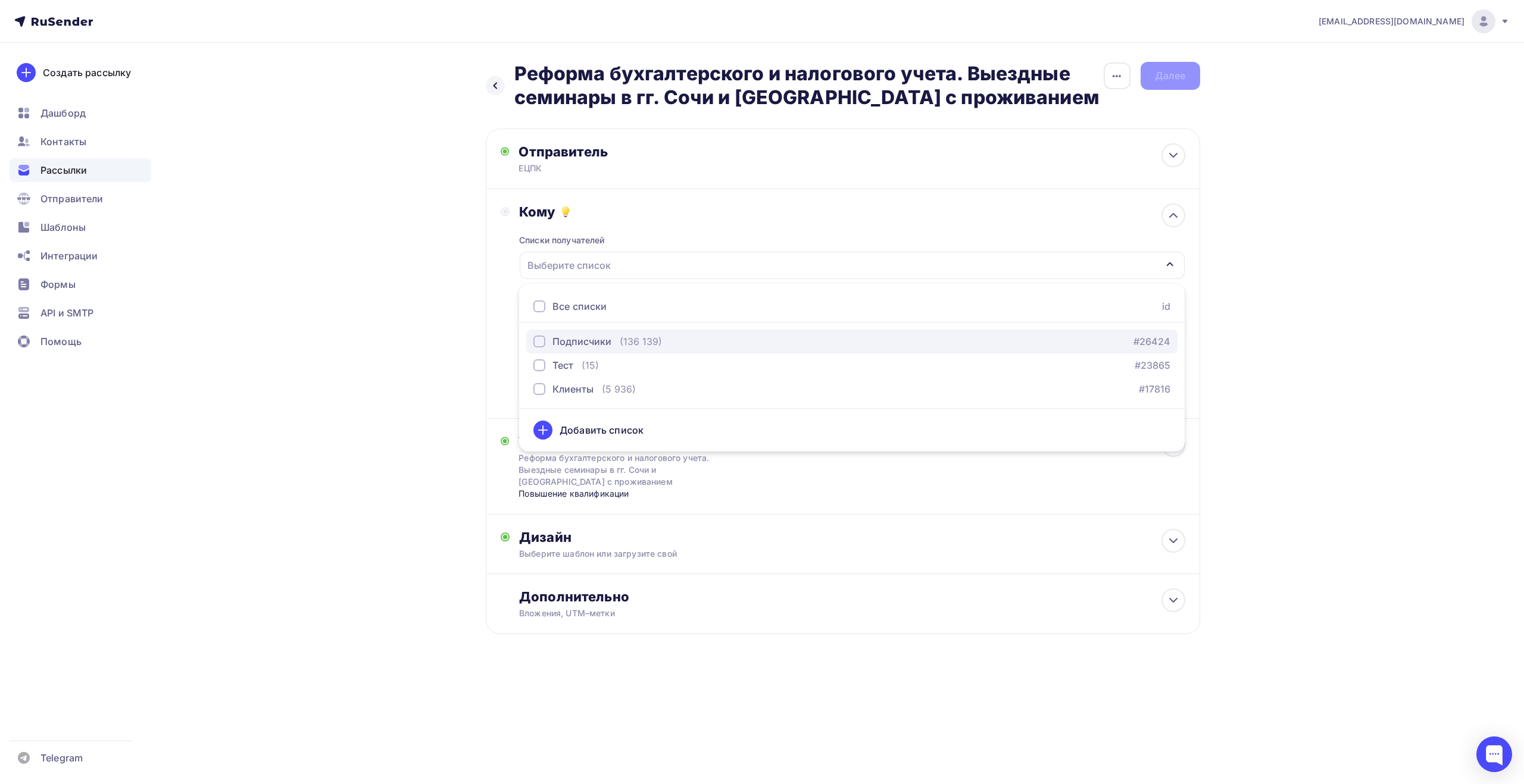
click at [678, 340] on div "Подписчики (136 139) #26424" at bounding box center [852, 341] width 637 height 14
click at [472, 366] on div "Назад Реформа бухгалтерского и налогового учета. Выездные семинары в гг. Сочи и…" at bounding box center [762, 377] width 975 height 668
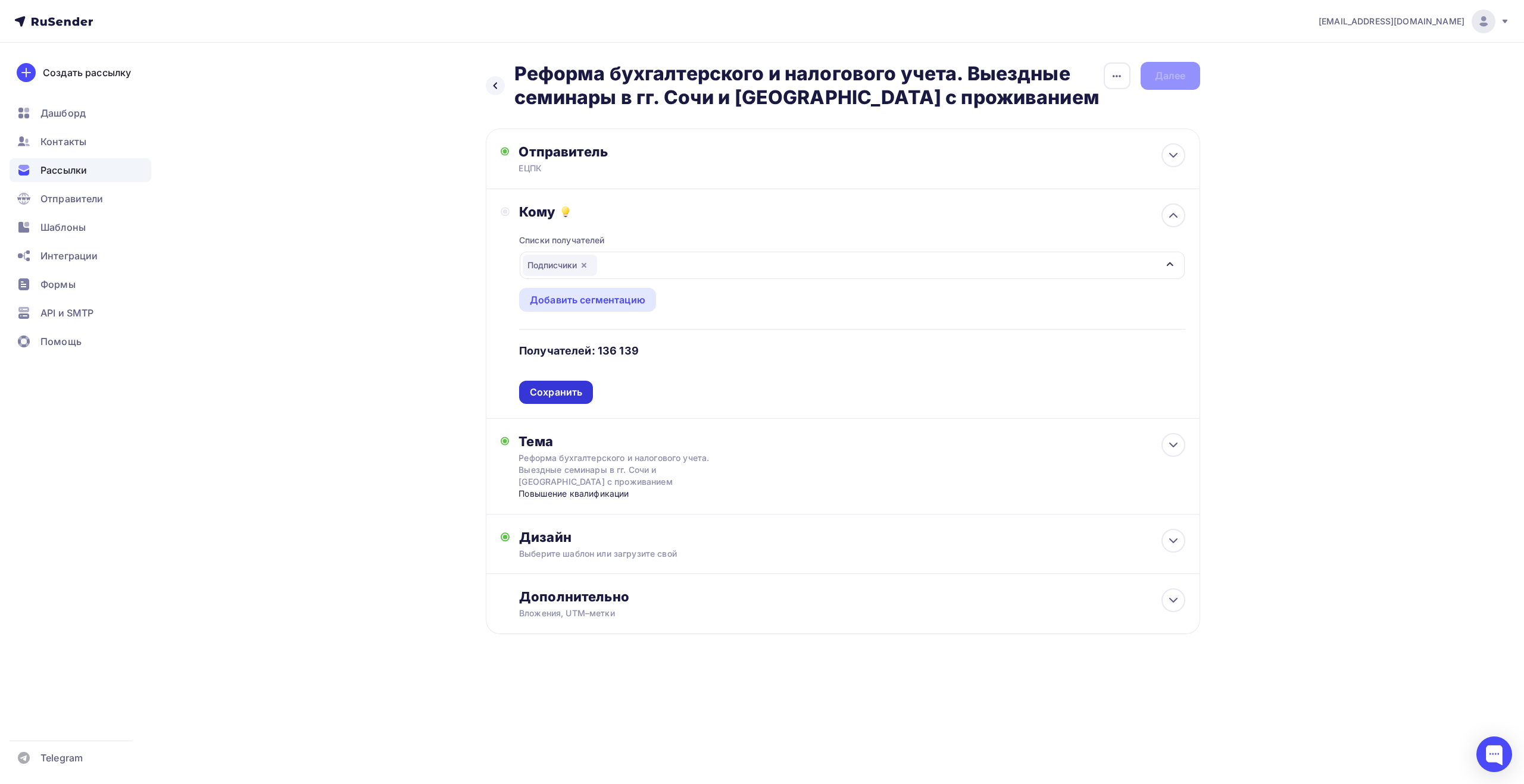
click at [575, 392] on div "Сохранить" at bounding box center [556, 392] width 52 height 14
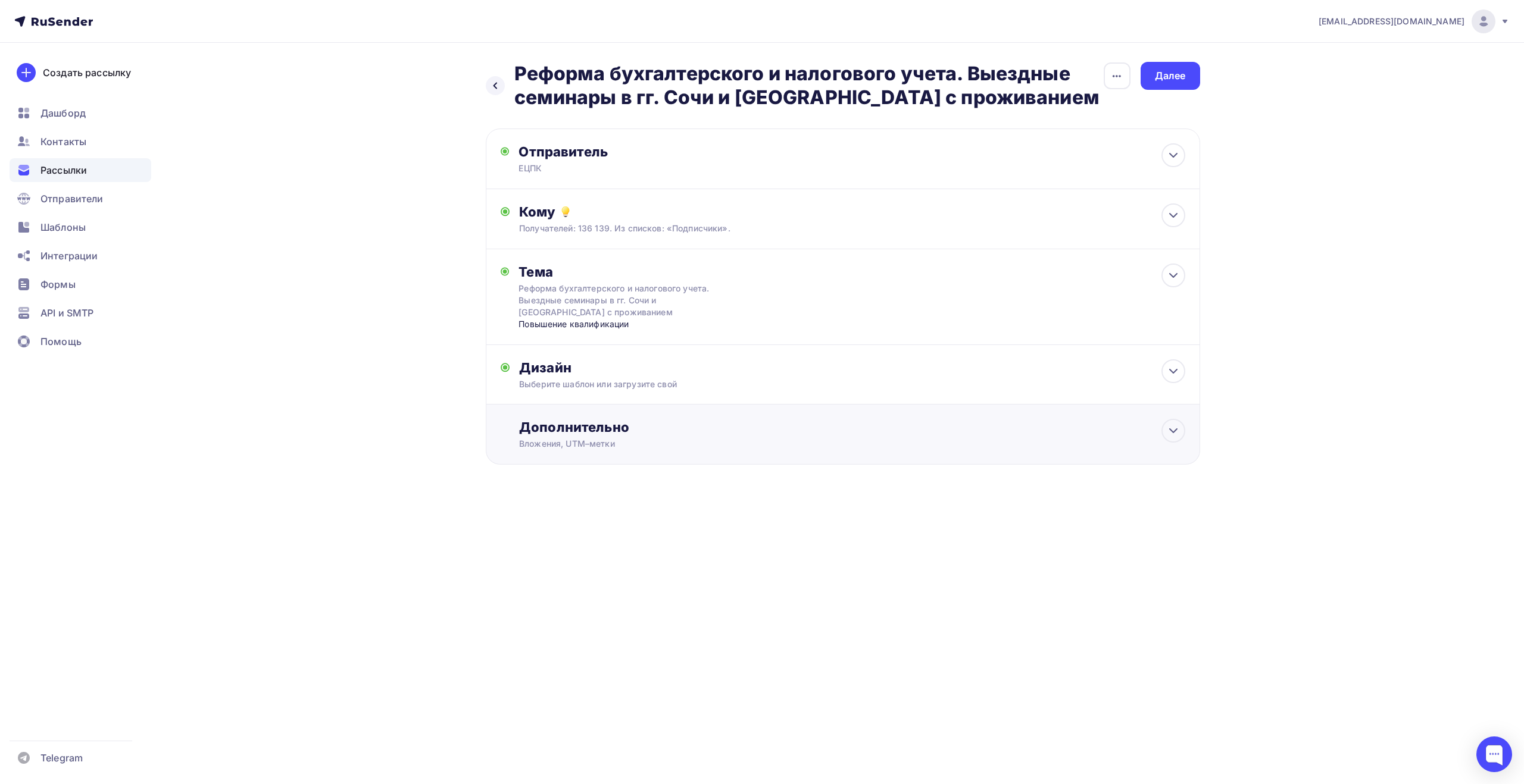
click at [738, 436] on div "Дополнительно Вложения, UTM–метки Вложения Добавить файл Максимальный суммарный…" at bounding box center [851, 434] width 665 height 31
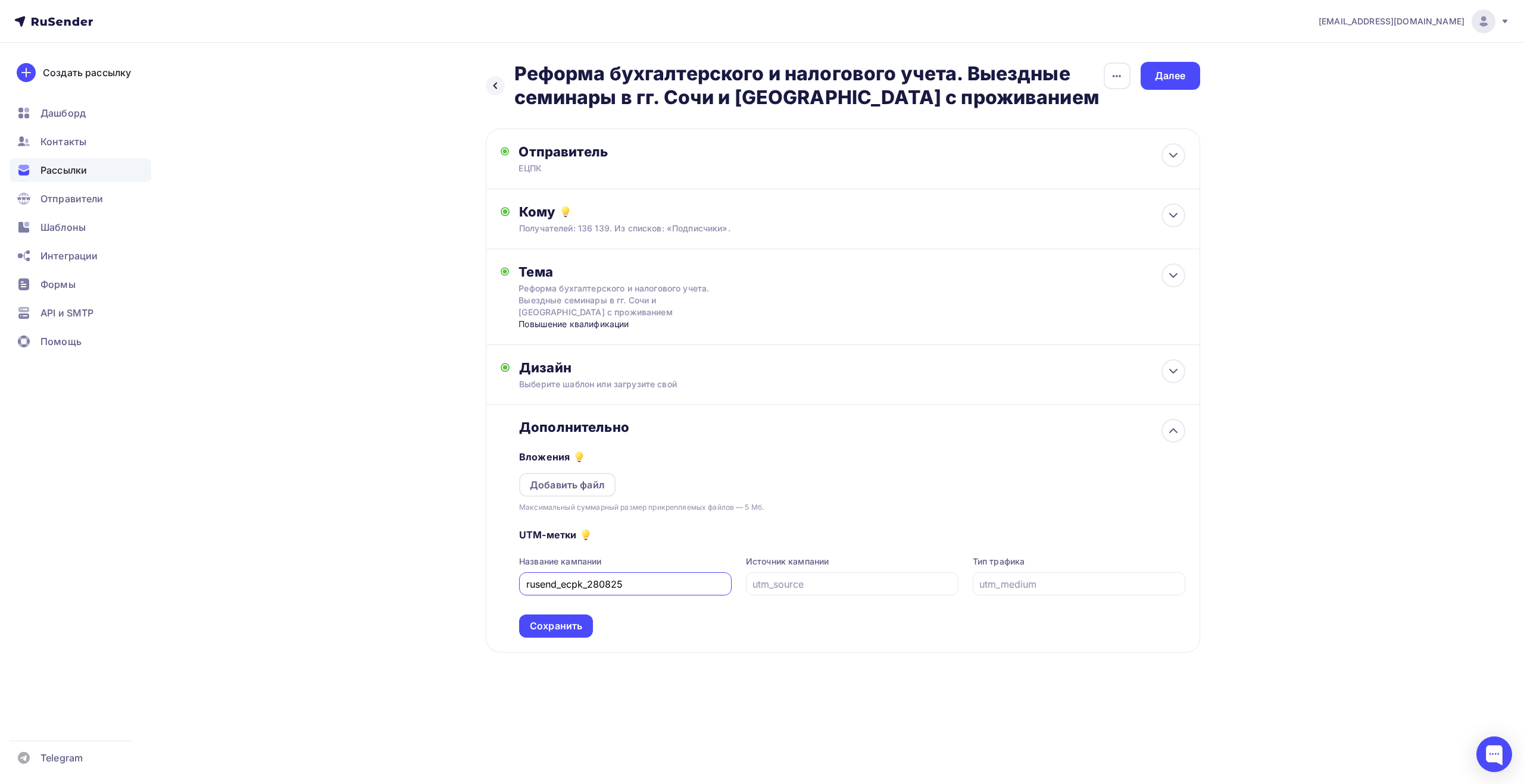
drag, startPoint x: 590, startPoint y: 584, endPoint x: 611, endPoint y: 585, distance: 21.0
click at [611, 585] on input "rusend_ecpk_280825" at bounding box center [626, 584] width 199 height 14
type input "rusend_ecpk_100925"
click at [575, 628] on div "Сохранить" at bounding box center [556, 626] width 52 height 14
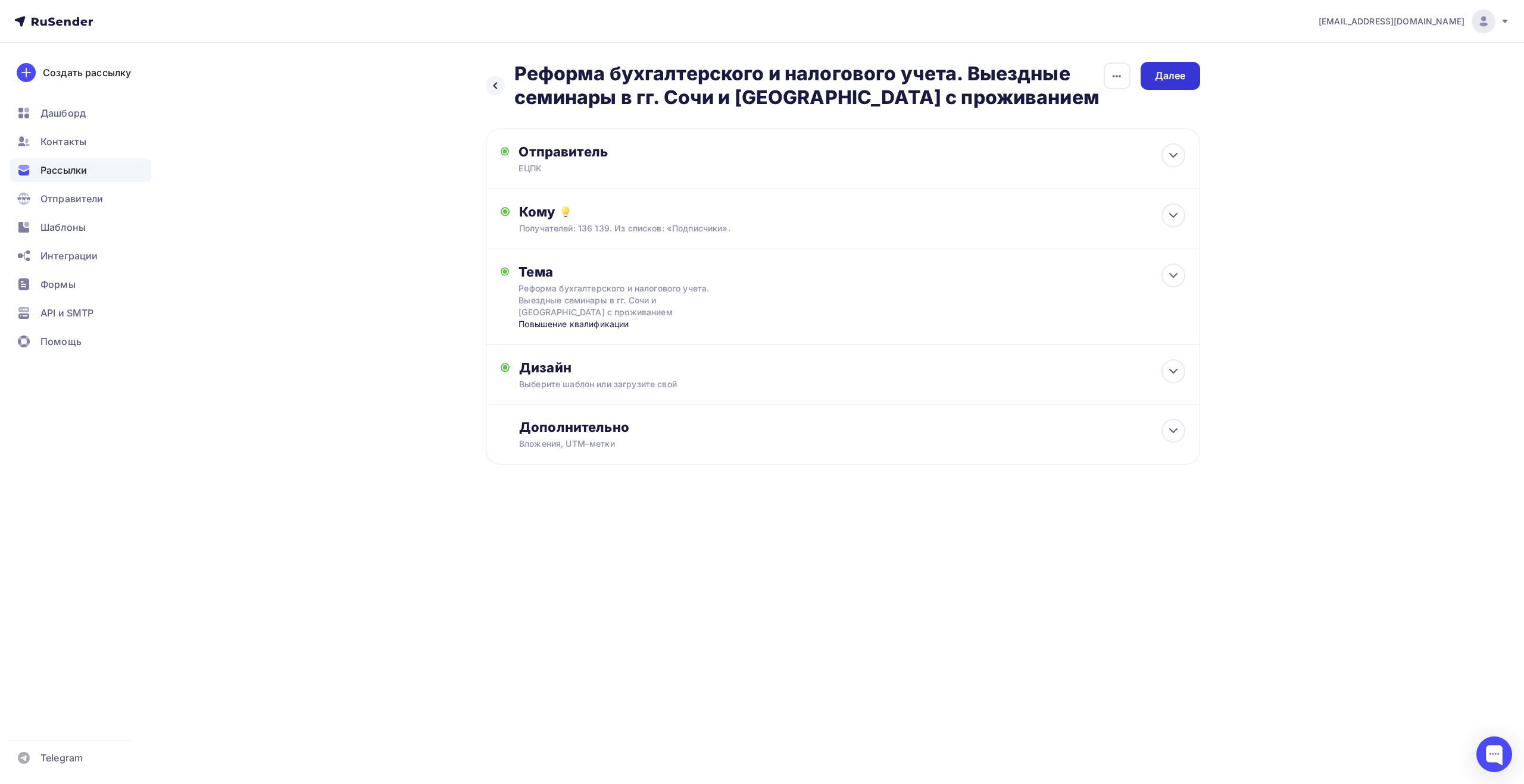
click at [1168, 78] on div "Далее" at bounding box center [1169, 75] width 31 height 14
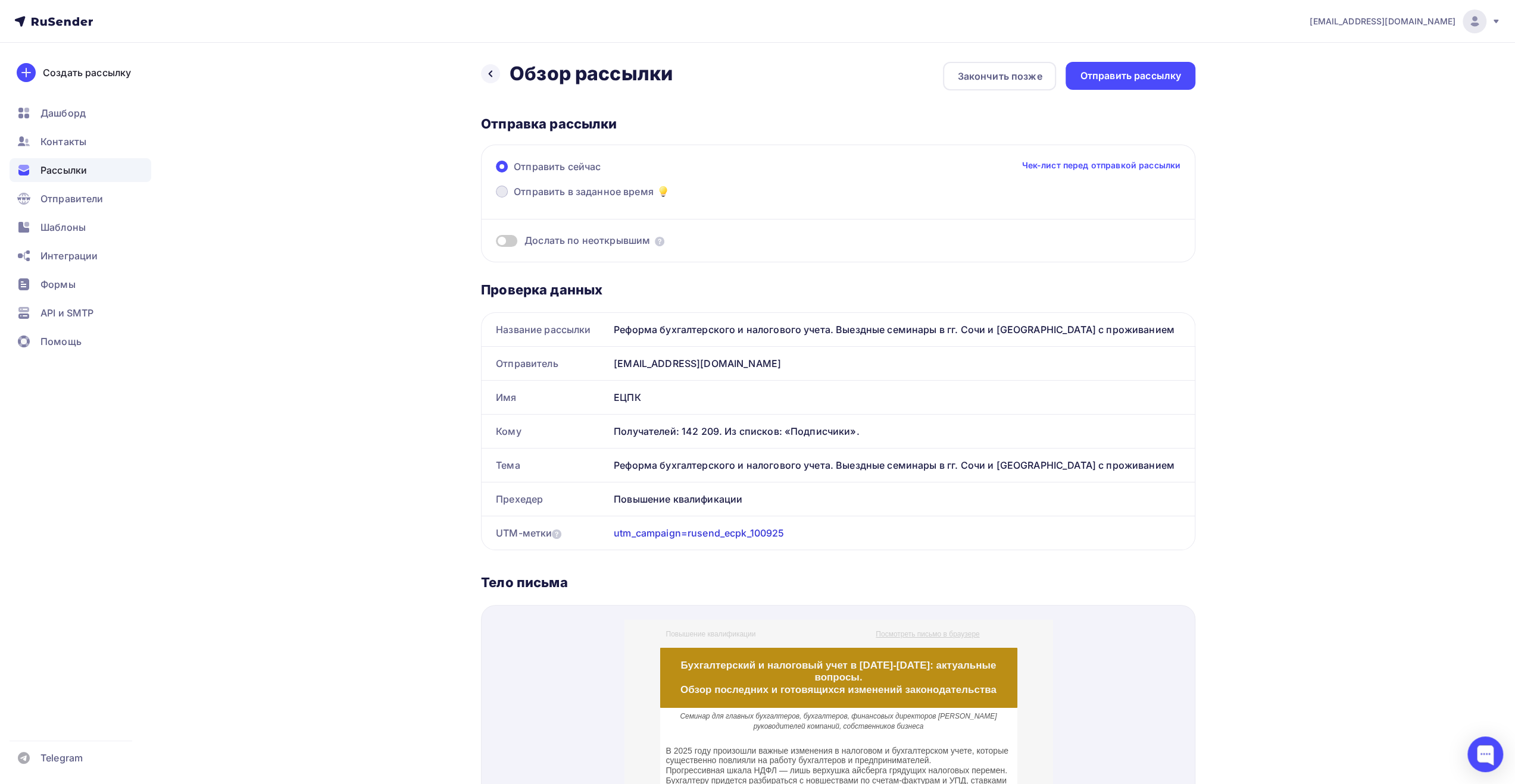
click at [585, 190] on span "Отправить в заданное время" at bounding box center [584, 191] width 140 height 14
click at [514, 199] on input "Отправить в заданное время" at bounding box center [514, 199] width 0 height 0
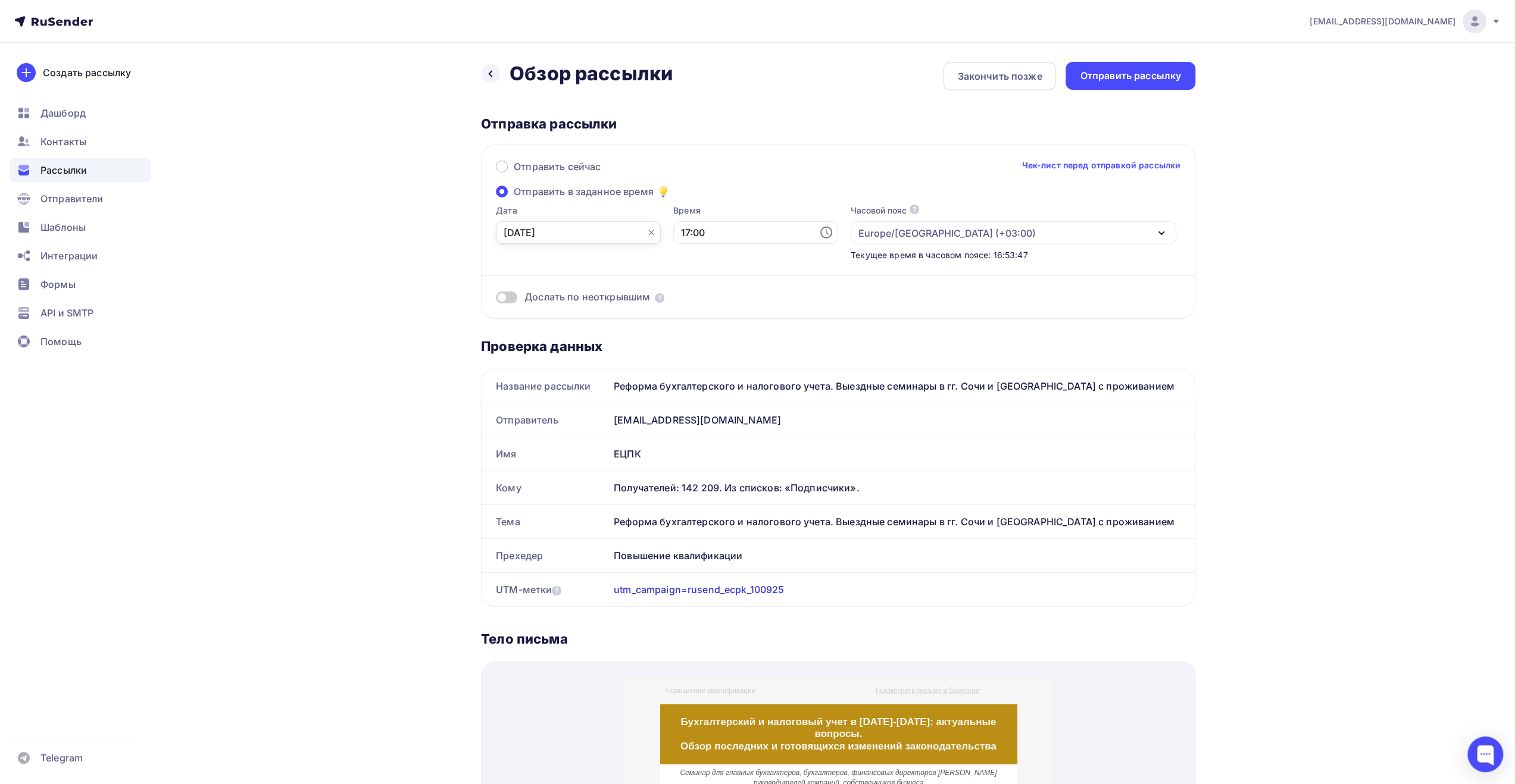
click at [550, 234] on input "[DATE]" at bounding box center [578, 233] width 165 height 22
click at [555, 335] on div "10" at bounding box center [551, 336] width 19 height 11
type input "[DATE]"
drag, startPoint x: 688, startPoint y: 230, endPoint x: 692, endPoint y: 235, distance: 6.4
click at [688, 230] on input "17:00" at bounding box center [756, 233] width 165 height 22
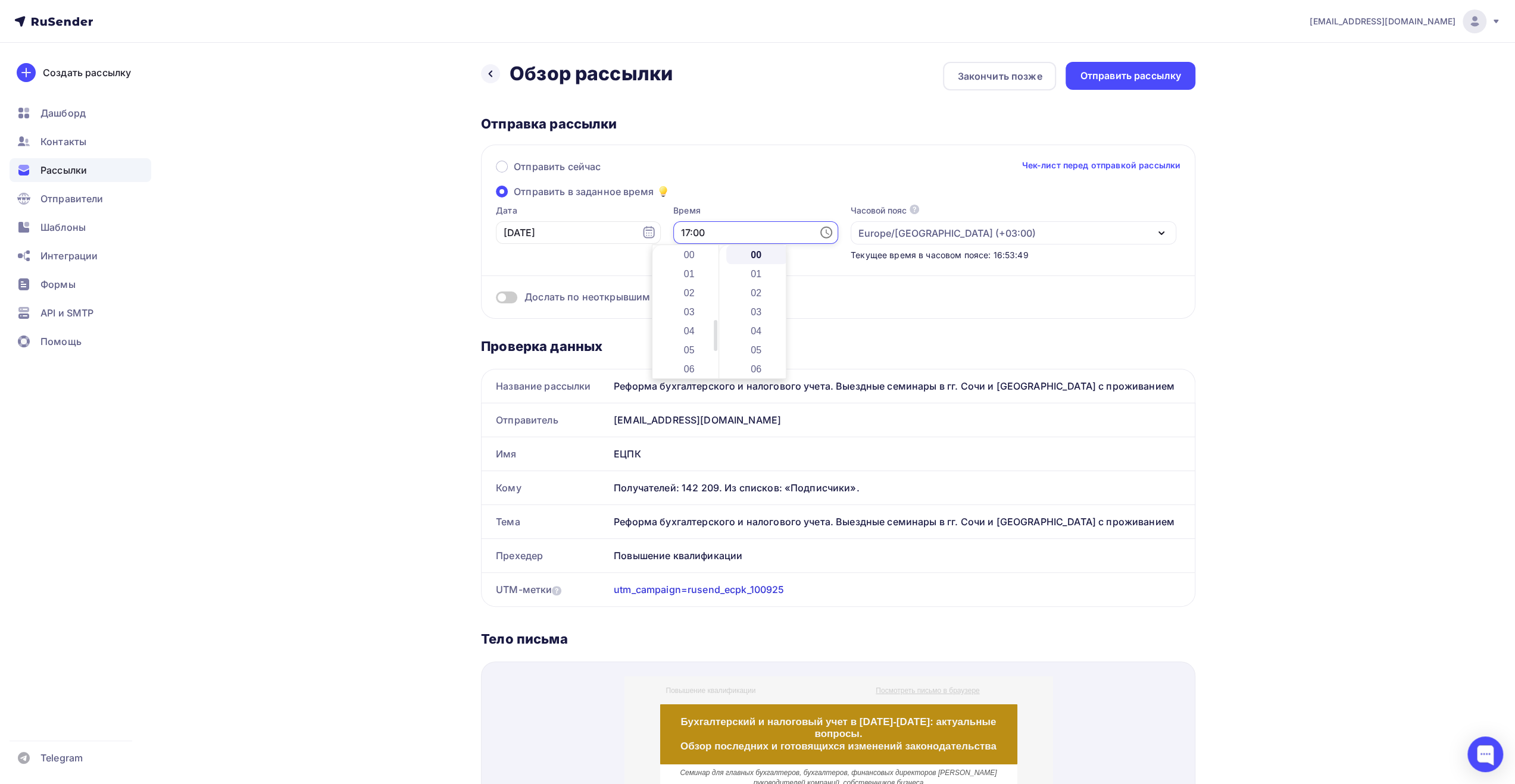
scroll to position [324, 0]
click at [697, 336] on li "09" at bounding box center [691, 341] width 61 height 19
type input "09:00"
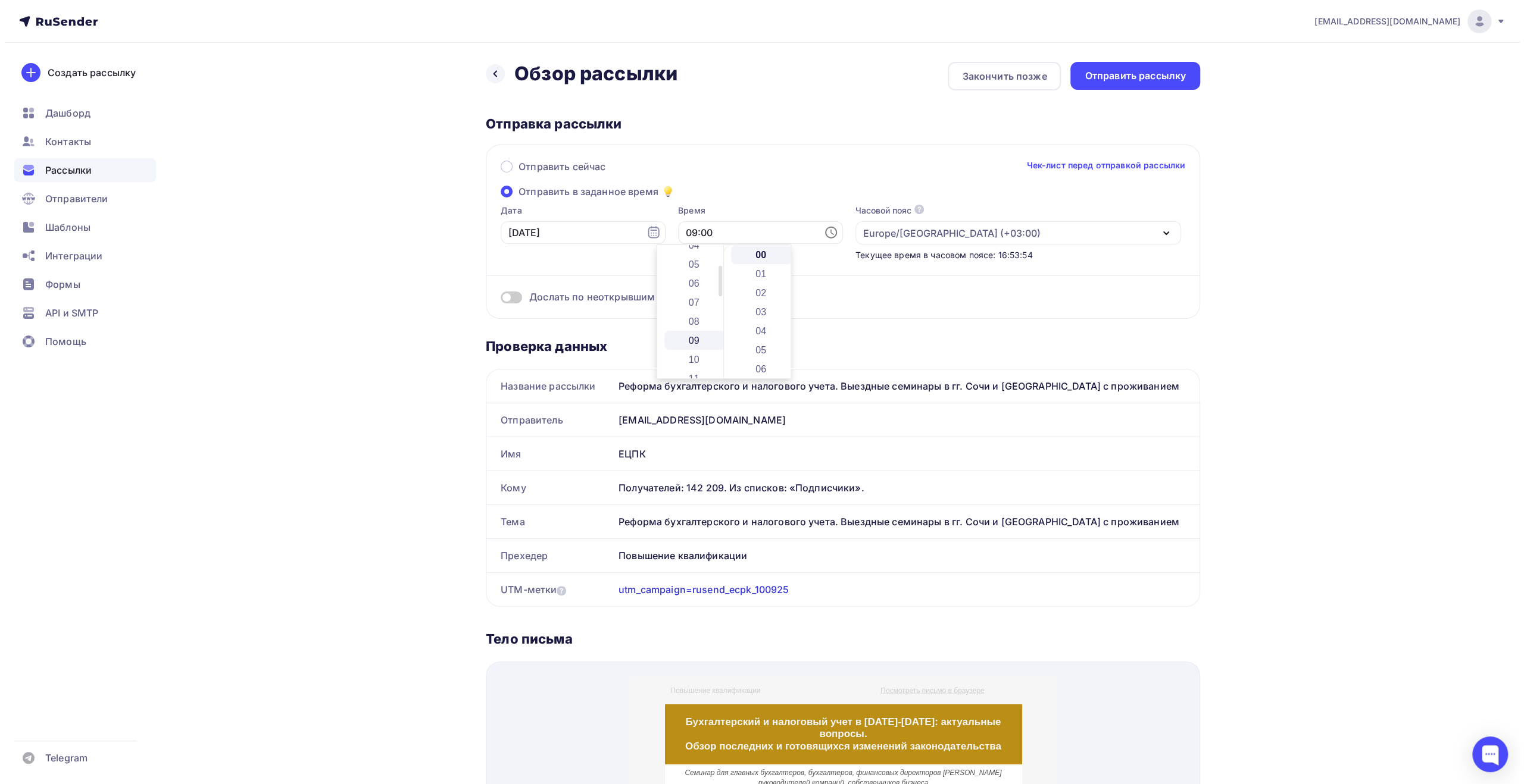
scroll to position [172, 0]
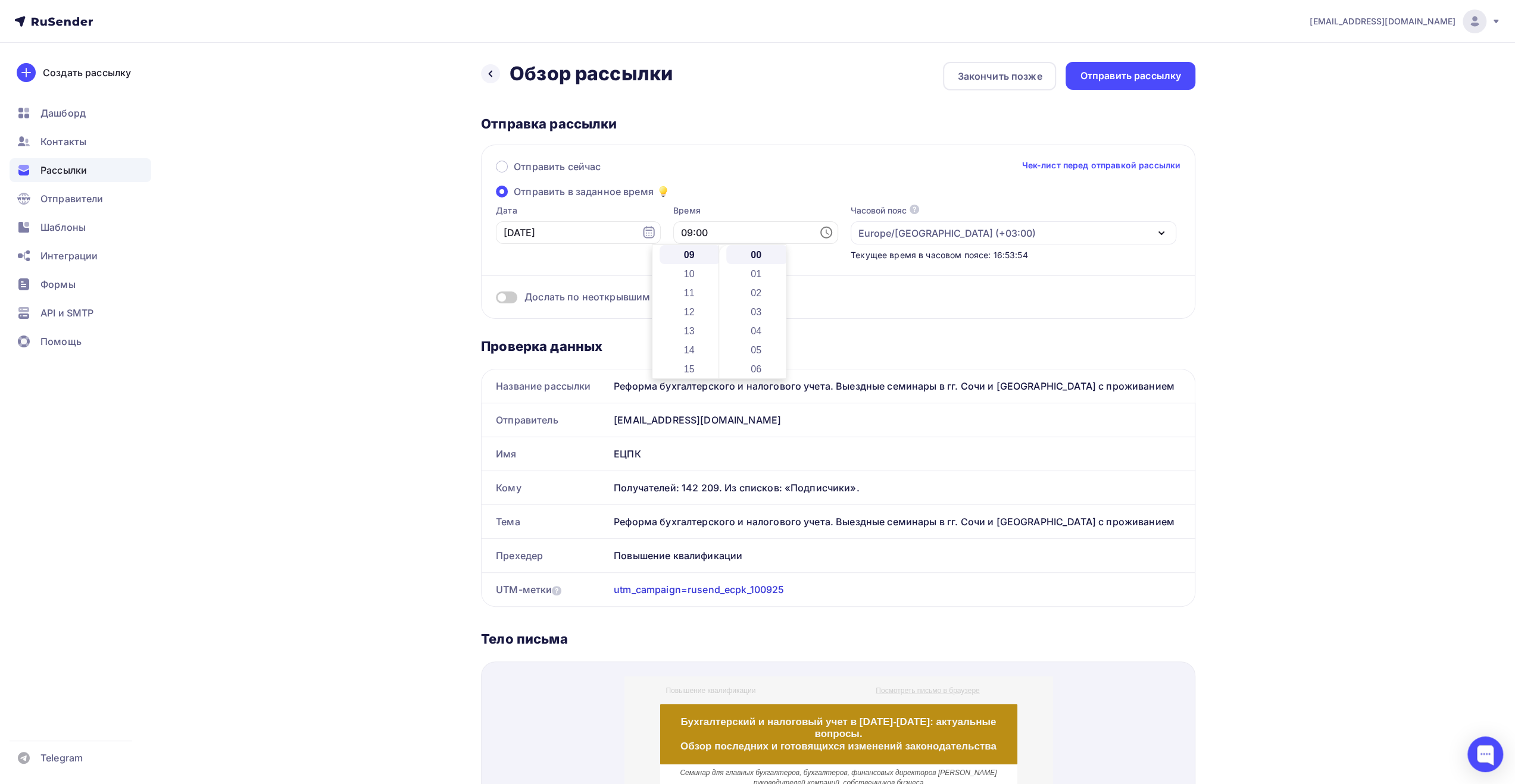
drag, startPoint x: 829, startPoint y: 296, endPoint x: 835, endPoint y: 292, distance: 7.2
click at [829, 296] on div "Дослать по неоткрывшим" at bounding box center [838, 297] width 685 height 14
click at [1119, 83] on div "Отправить рассылку" at bounding box center [1131, 76] width 130 height 28
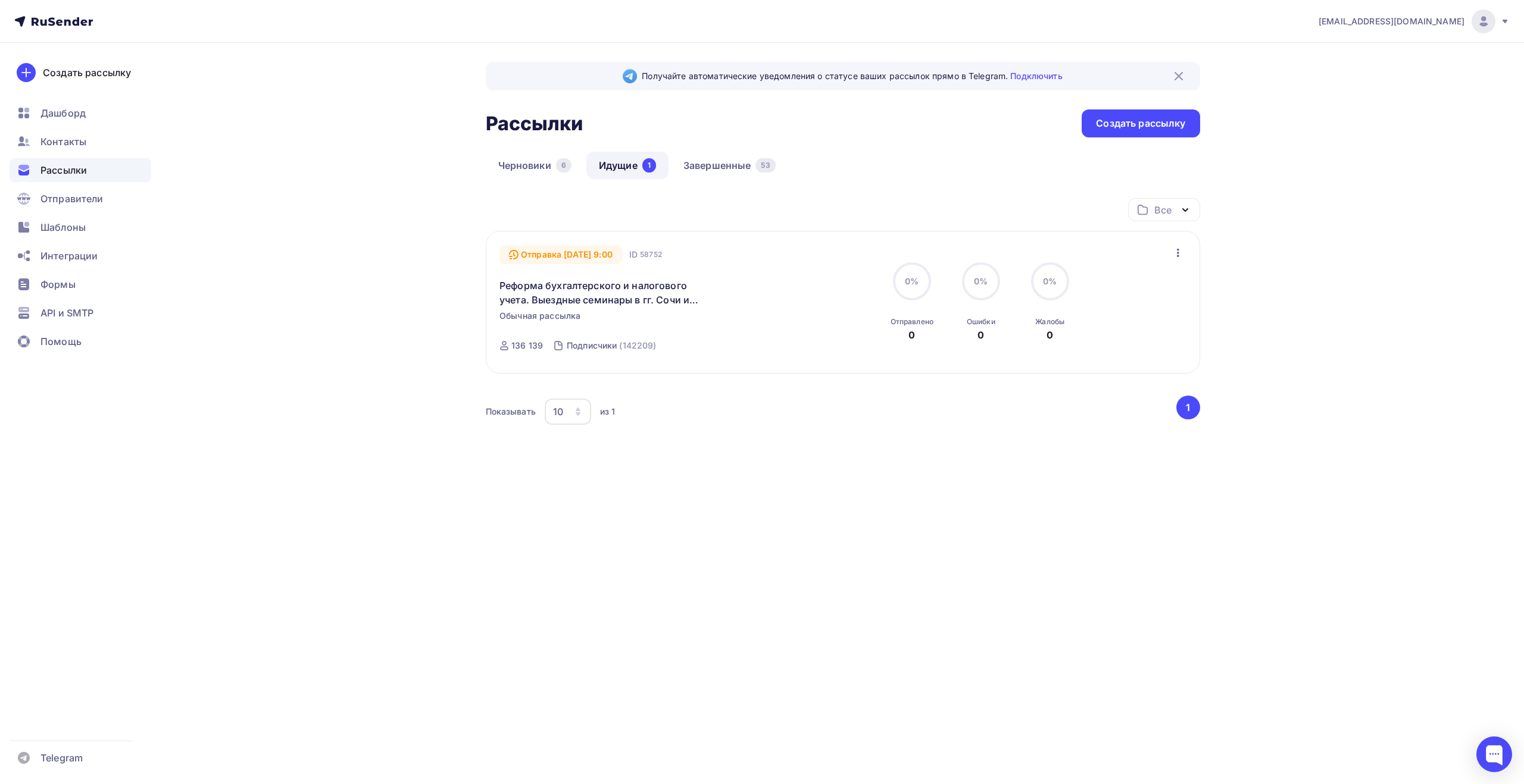
click at [1503, 24] on icon at bounding box center [1505, 21] width 9 height 9
click at [1355, 109] on span "Выйти" at bounding box center [1346, 109] width 31 height 14
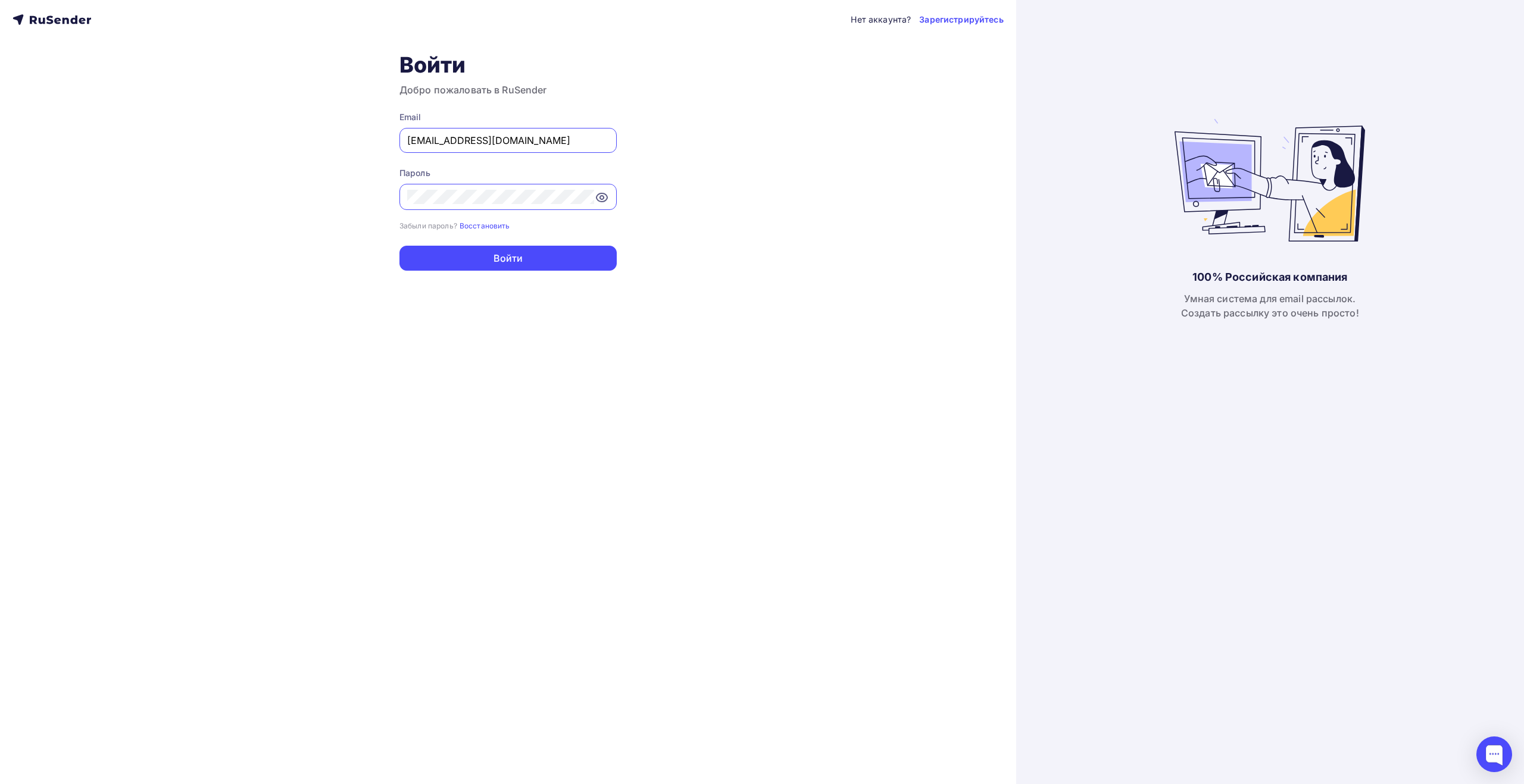
click at [523, 138] on input "[EMAIL_ADDRESS][DOMAIN_NAME]" at bounding box center [508, 140] width 201 height 14
click at [521, 140] on input "info@epk-rbs.ru" at bounding box center [508, 140] width 201 height 14
type input "info@fks-center.ru"
click at [519, 256] on button "Войти" at bounding box center [508, 258] width 217 height 25
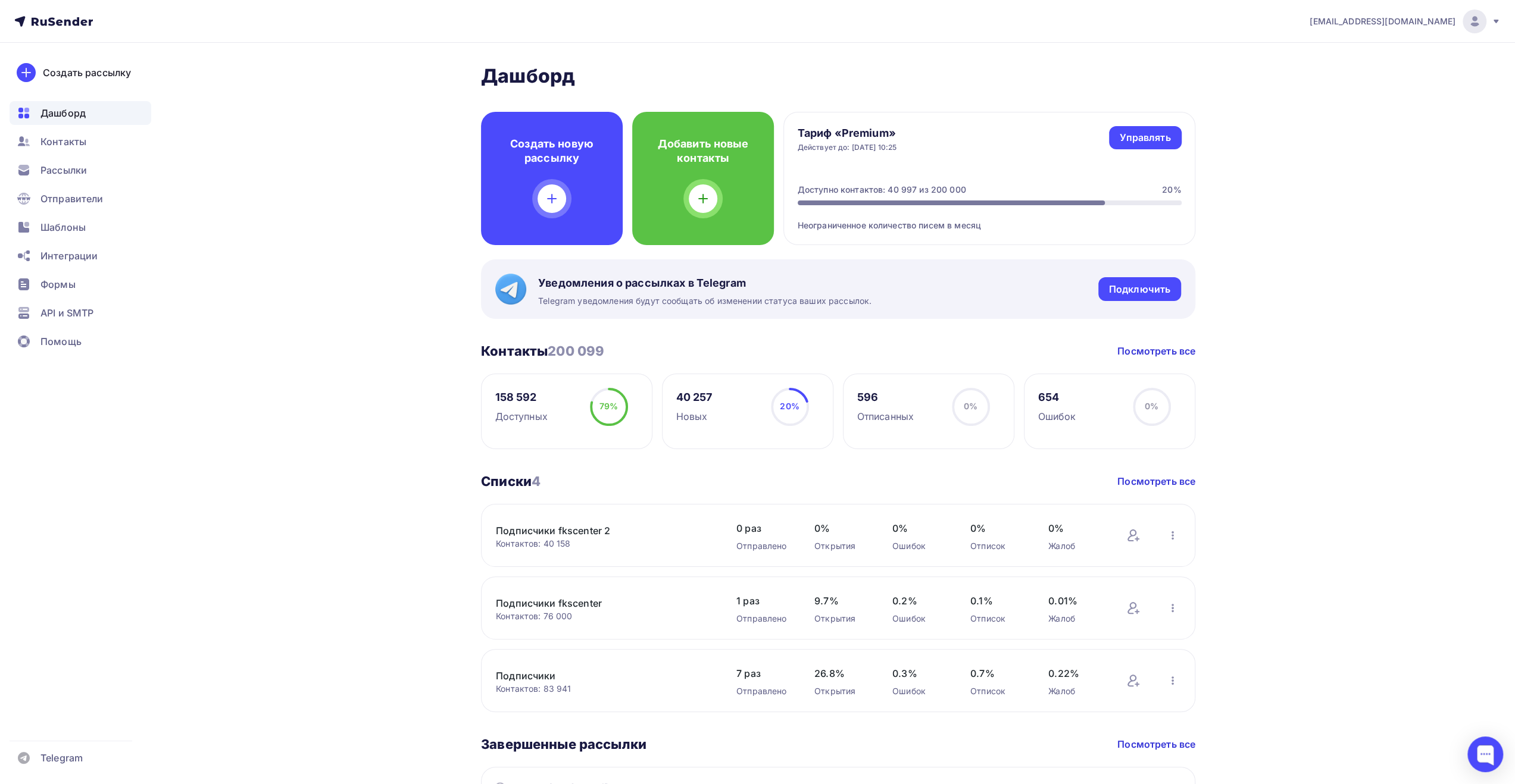
click at [86, 172] on span "Рассылки" at bounding box center [64, 170] width 46 height 14
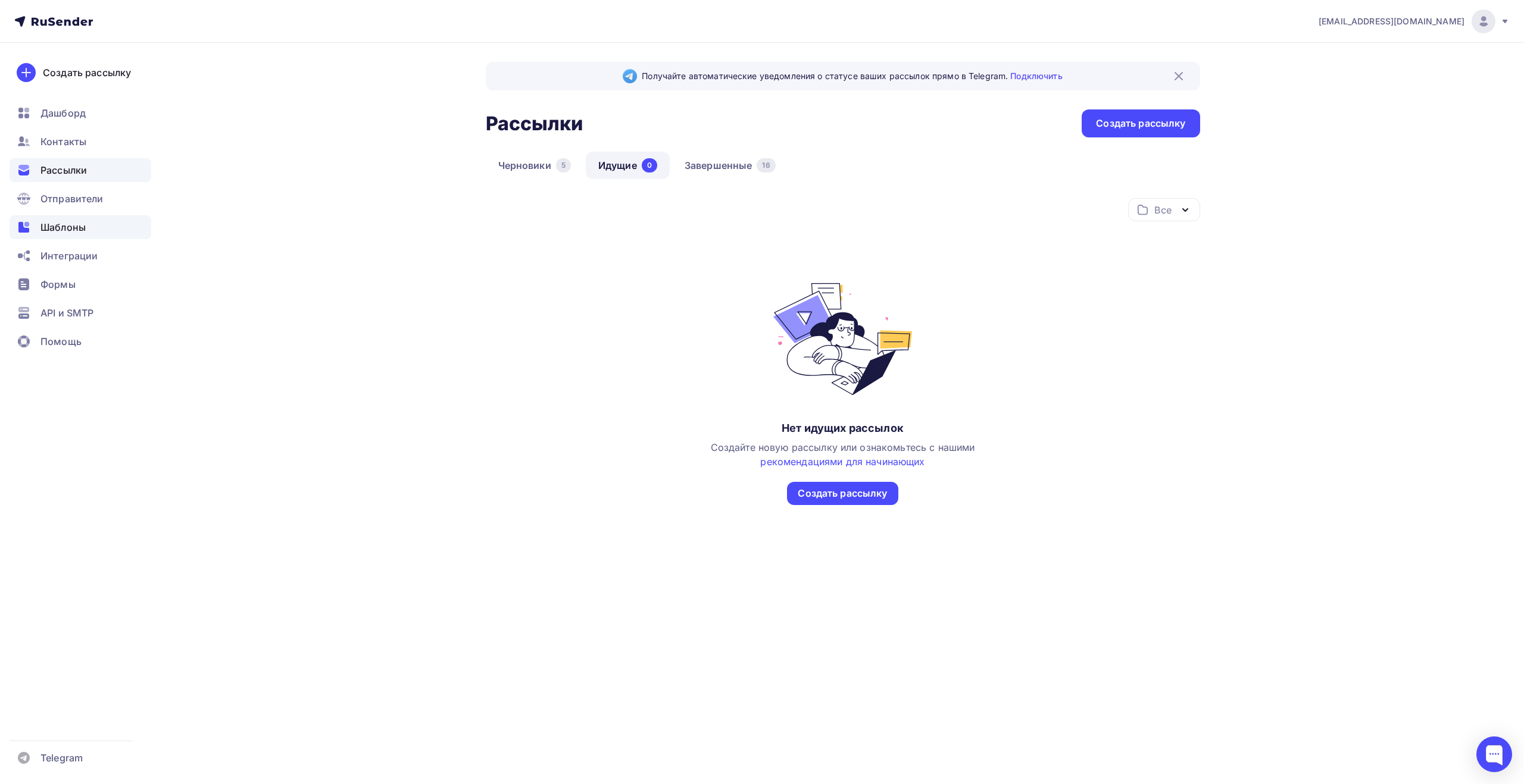
click at [96, 224] on div "Шаблоны" at bounding box center [80, 227] width 142 height 24
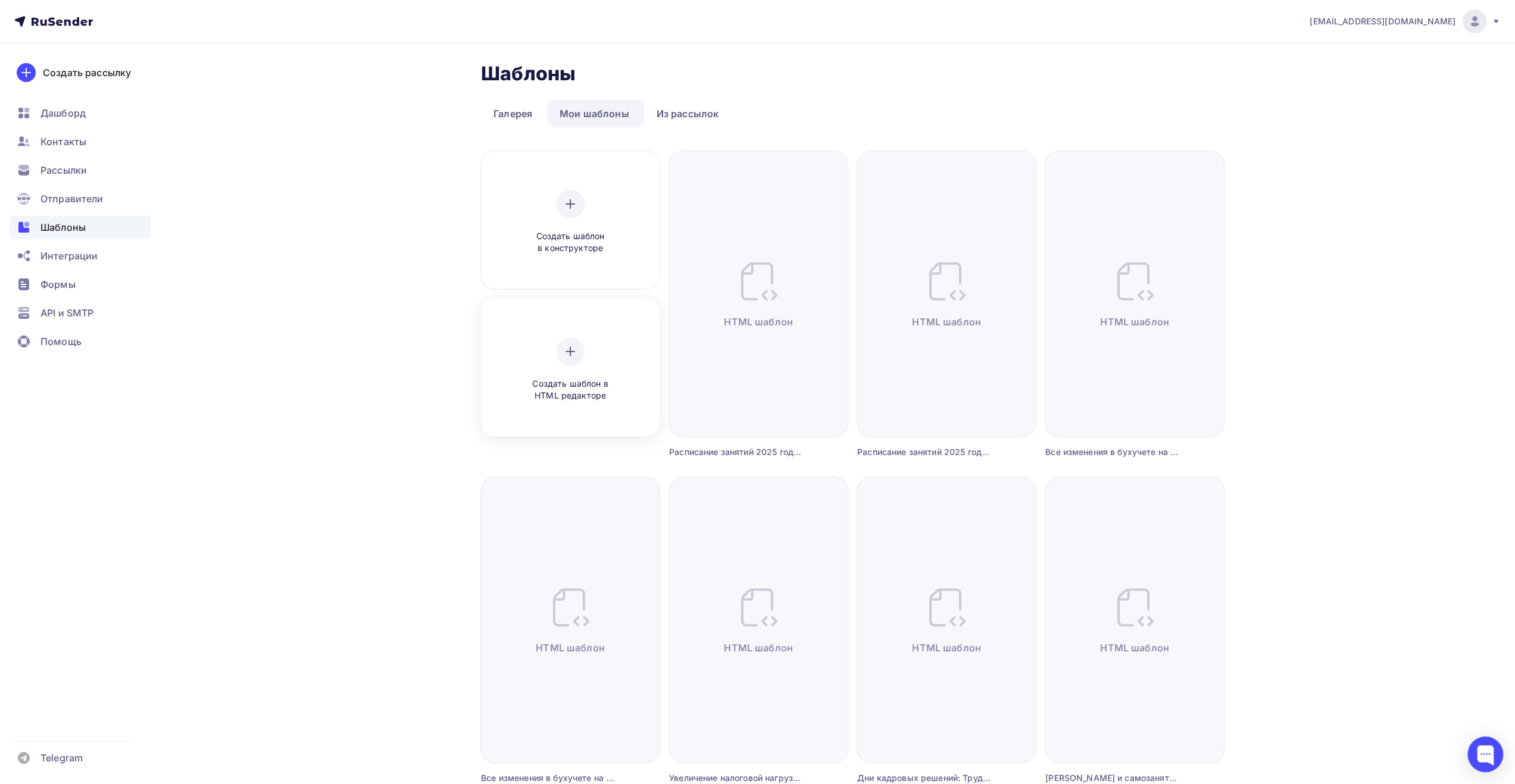
click at [564, 364] on div at bounding box center [570, 352] width 29 height 29
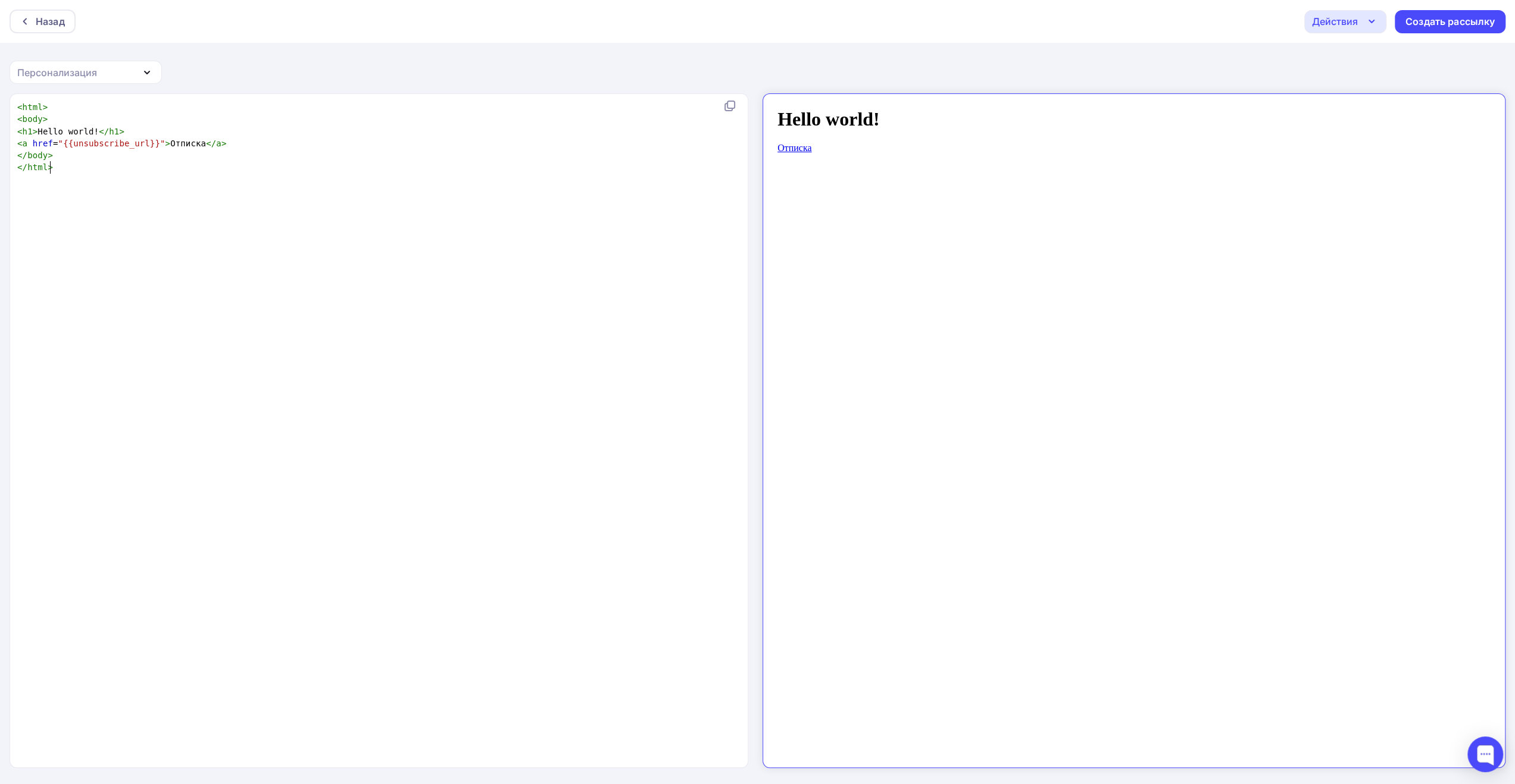
click at [450, 212] on div "xxxxxxxxxx < html > < body > < h1 > Hello world! </ h1 > < a href = "{{unsubscr…" at bounding box center [391, 445] width 753 height 694
type textarea "<html> <body> <h1>Hello world!</h1> <a href="{{unsubscribe_url}}">Отписка</a> <…"
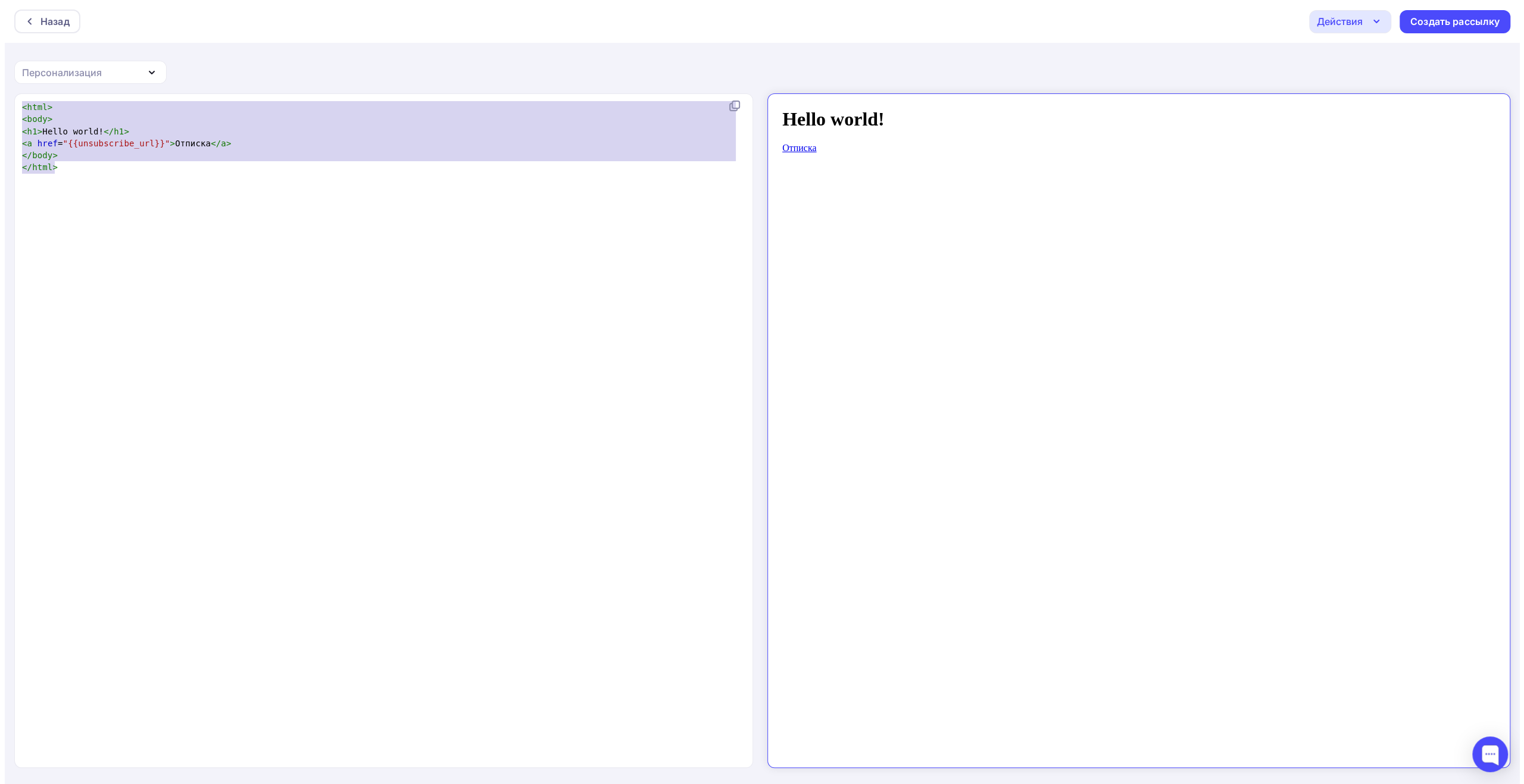
scroll to position [1356, 0]
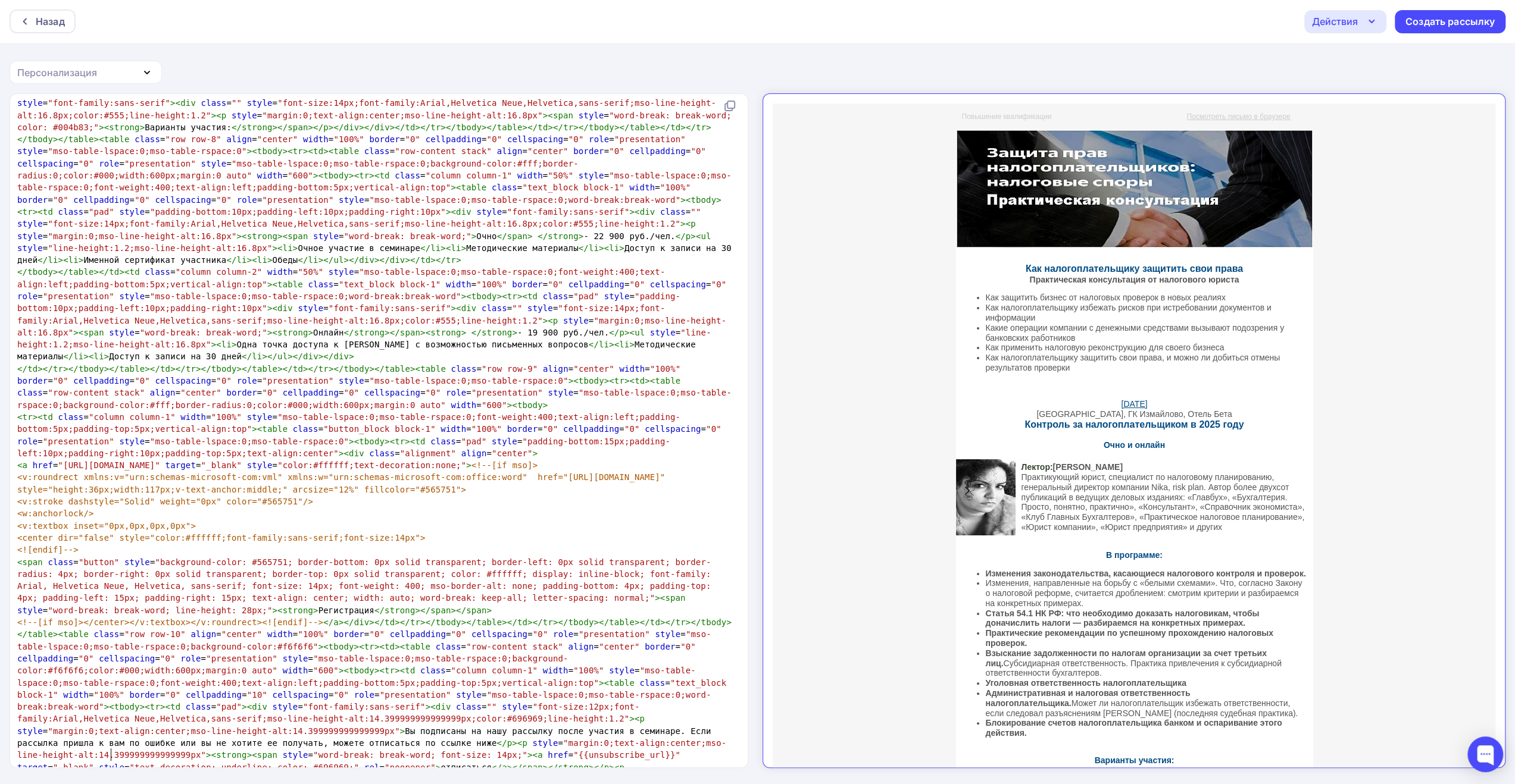
click at [1368, 24] on icon "button" at bounding box center [1371, 20] width 14 height 14
click at [1342, 85] on div "Сохранить в Мои шаблоны" at bounding box center [1406, 89] width 130 height 14
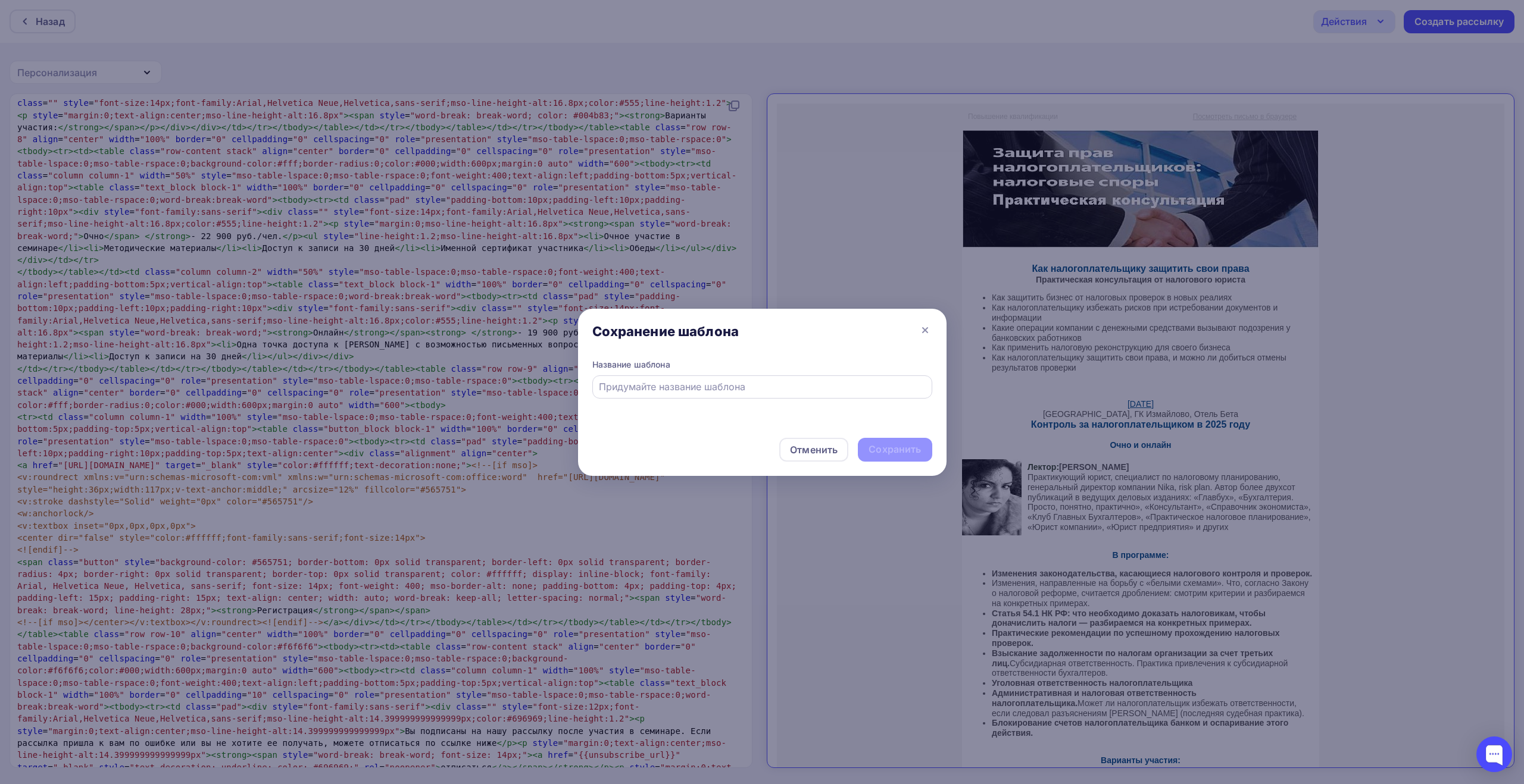
click at [759, 388] on input "text" at bounding box center [761, 386] width 326 height 14
paste input "Налоговые риски: контроль, доначисления, ответственность. Что надо знать владел…"
type input "Налоговые риски: контроль, доначисления, ответственность. Что надо знать владел…"
click at [886, 449] on div "Сохранить" at bounding box center [895, 449] width 52 height 14
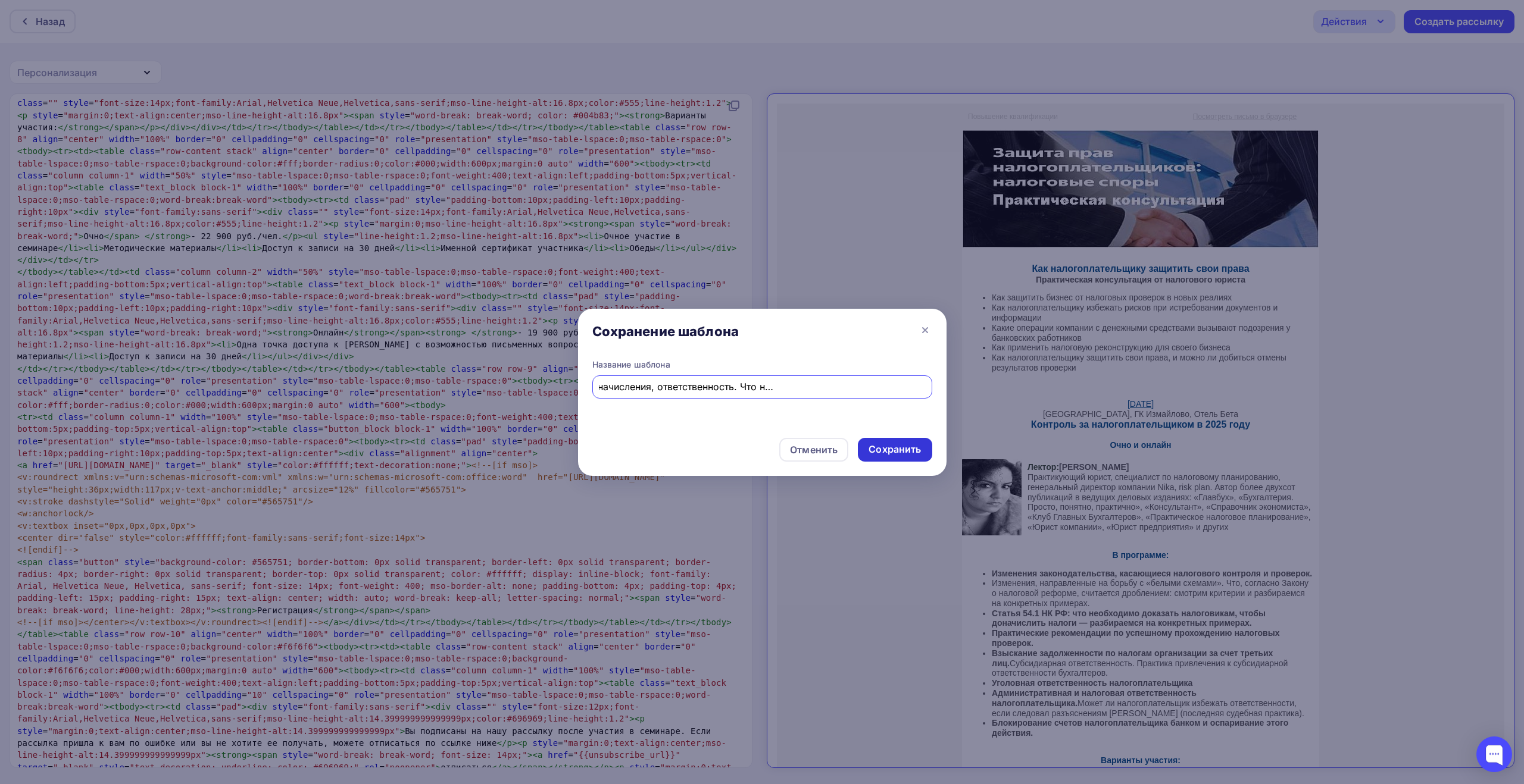
scroll to position [0, 0]
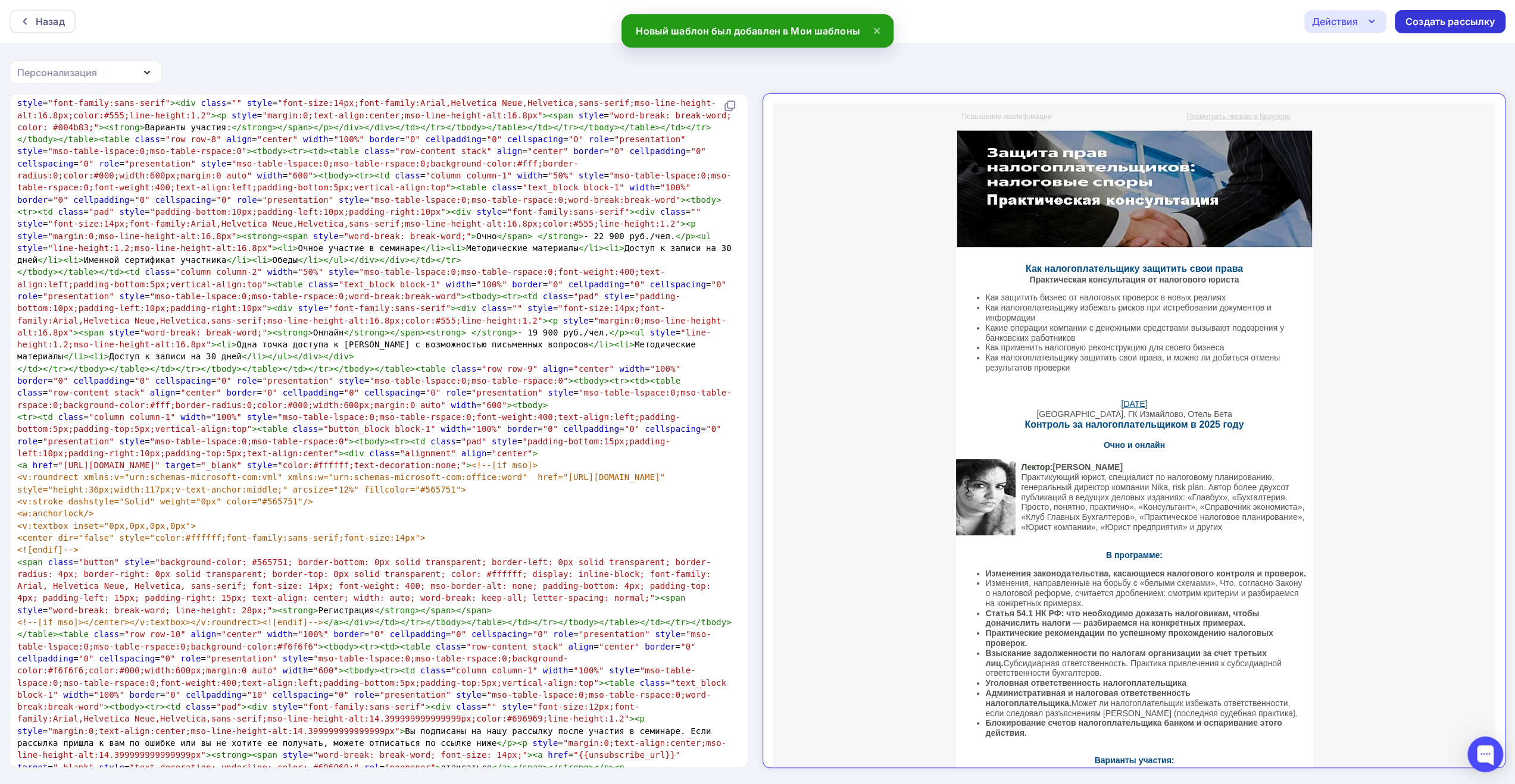
click at [1418, 27] on div "Создать рассылку" at bounding box center [1450, 21] width 89 height 14
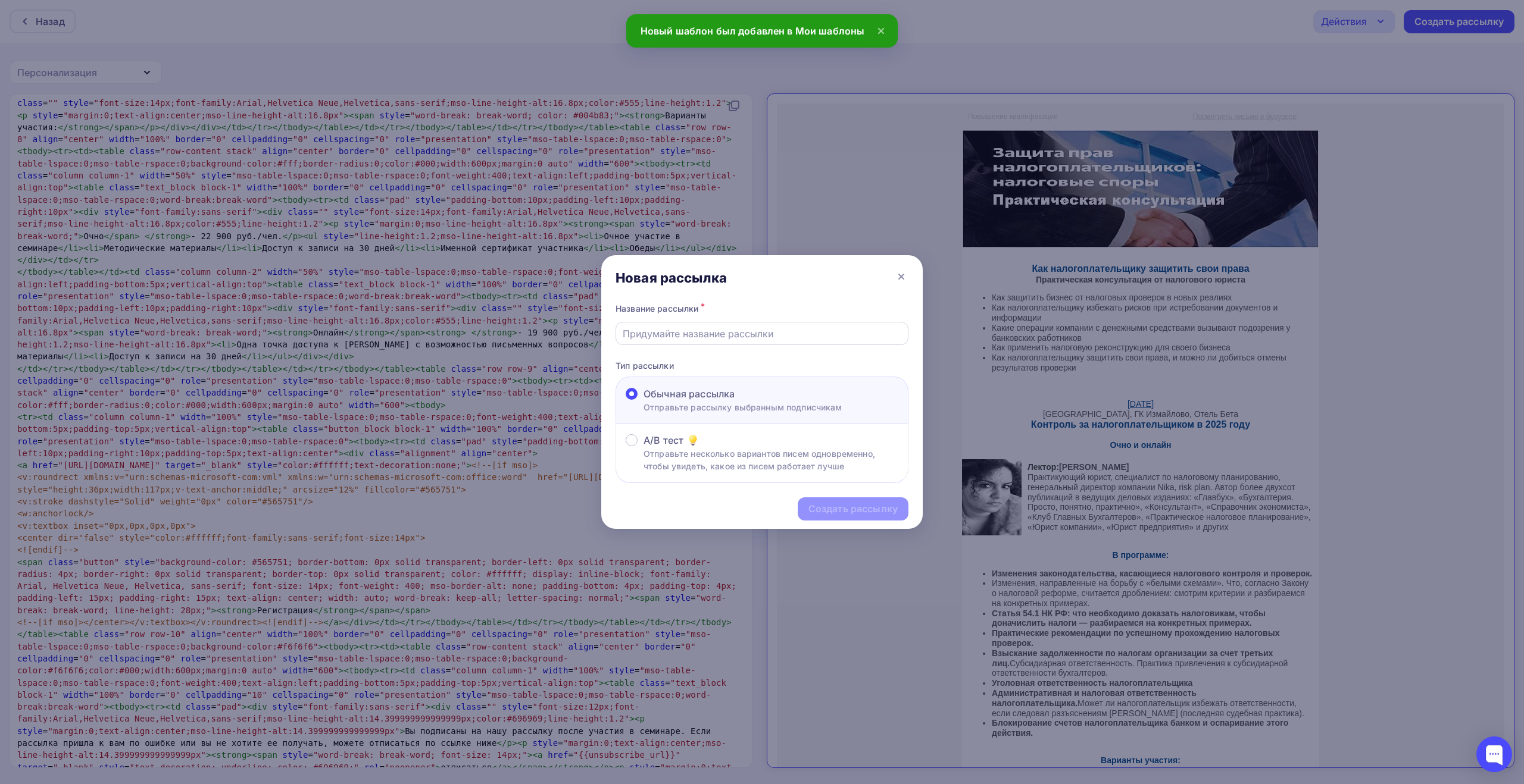
click at [776, 335] on input "text" at bounding box center [762, 333] width 279 height 14
paste input "Налоговые риски: контроль, доначисления, ответственность. Что надо знать владел…"
type input "Налоговые риски: контроль, доначисления, ответственность. Что надо знать владел…"
click at [871, 512] on div "Создать рассылку" at bounding box center [853, 508] width 89 height 14
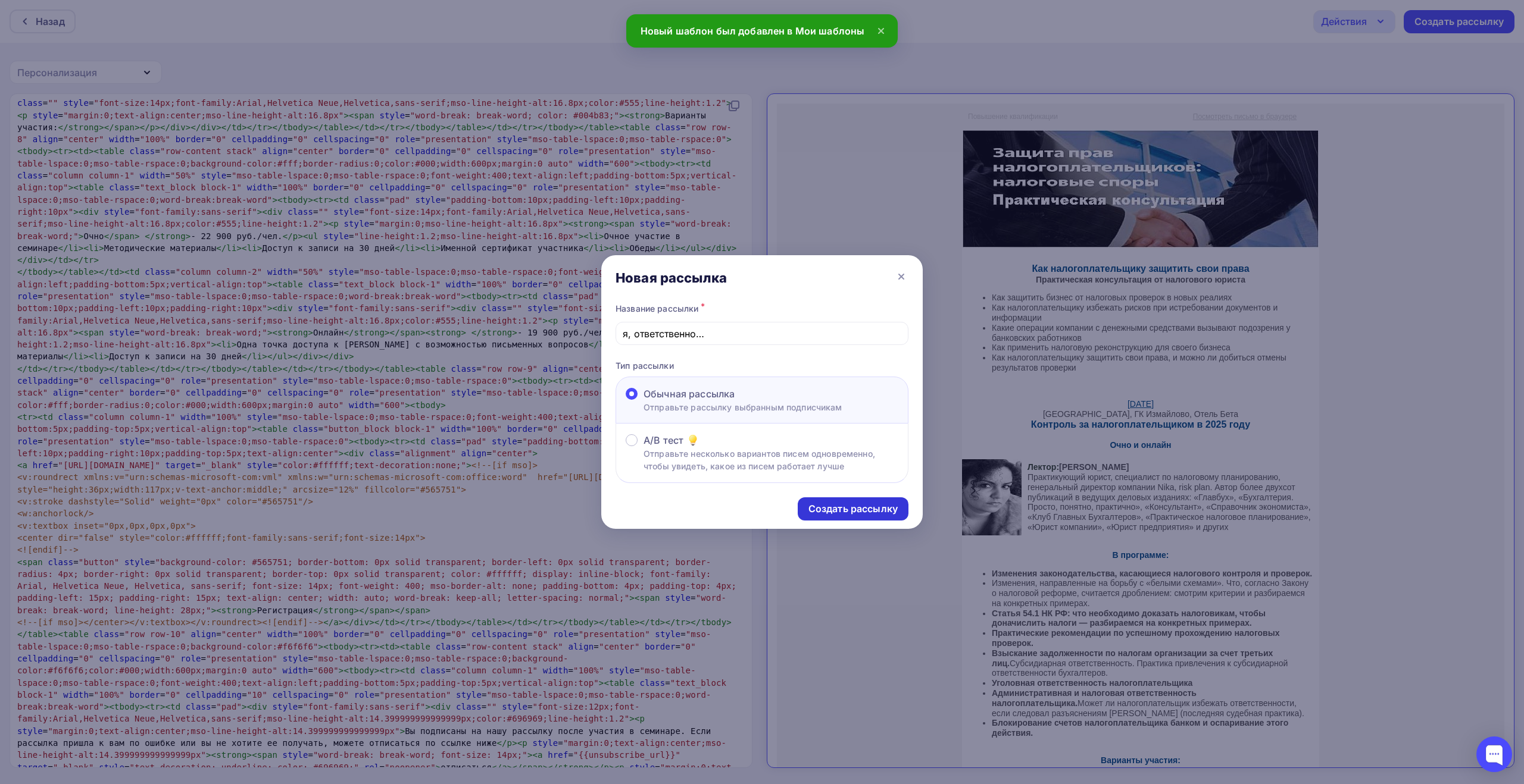
scroll to position [0, 0]
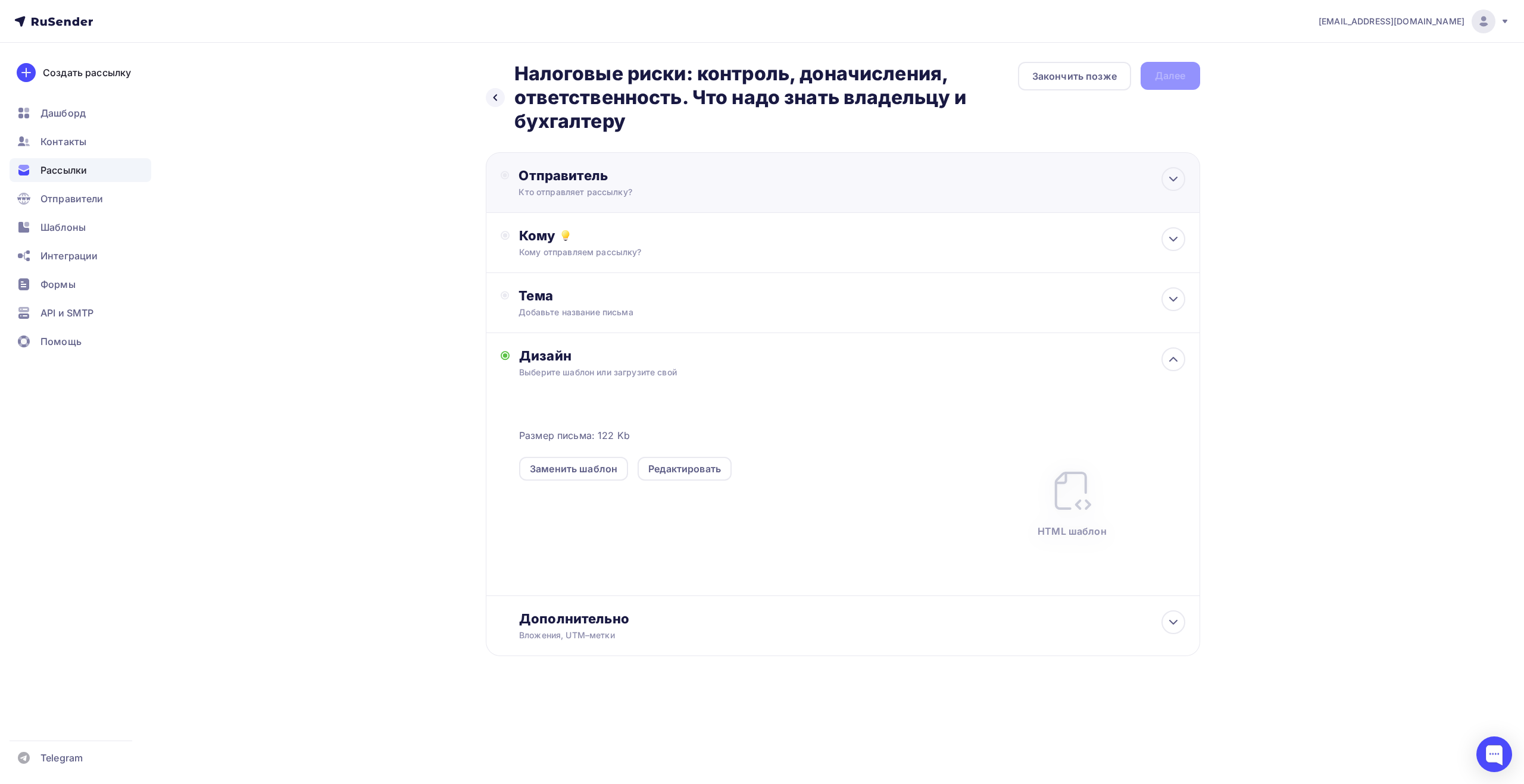
click at [686, 188] on div "Кто отправляет рассылку?" at bounding box center [635, 192] width 232 height 12
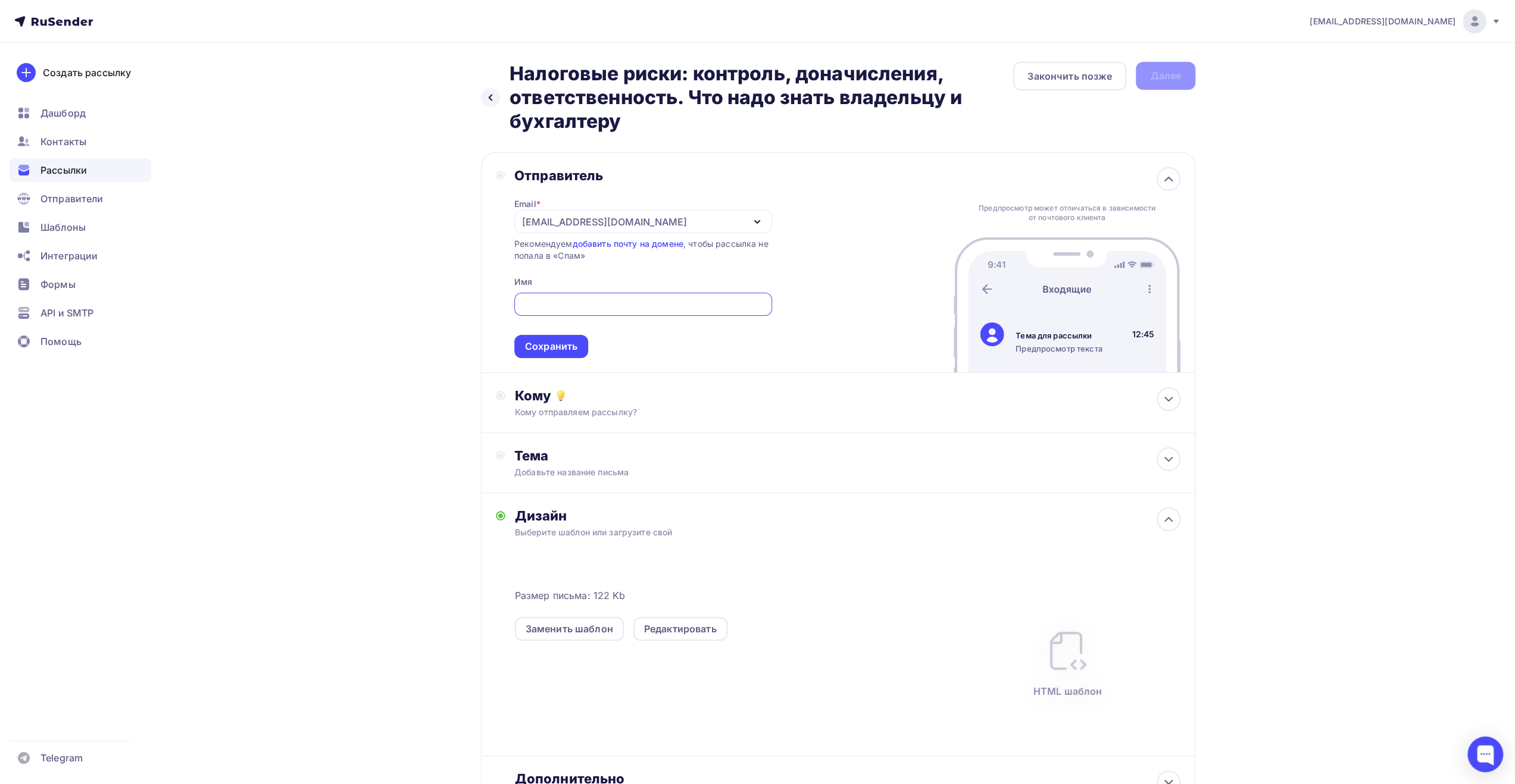
click at [635, 308] on input "text" at bounding box center [642, 304] width 244 height 14
type input "ФКС Центр"
click at [561, 348] on div "Сохранить" at bounding box center [551, 346] width 52 height 14
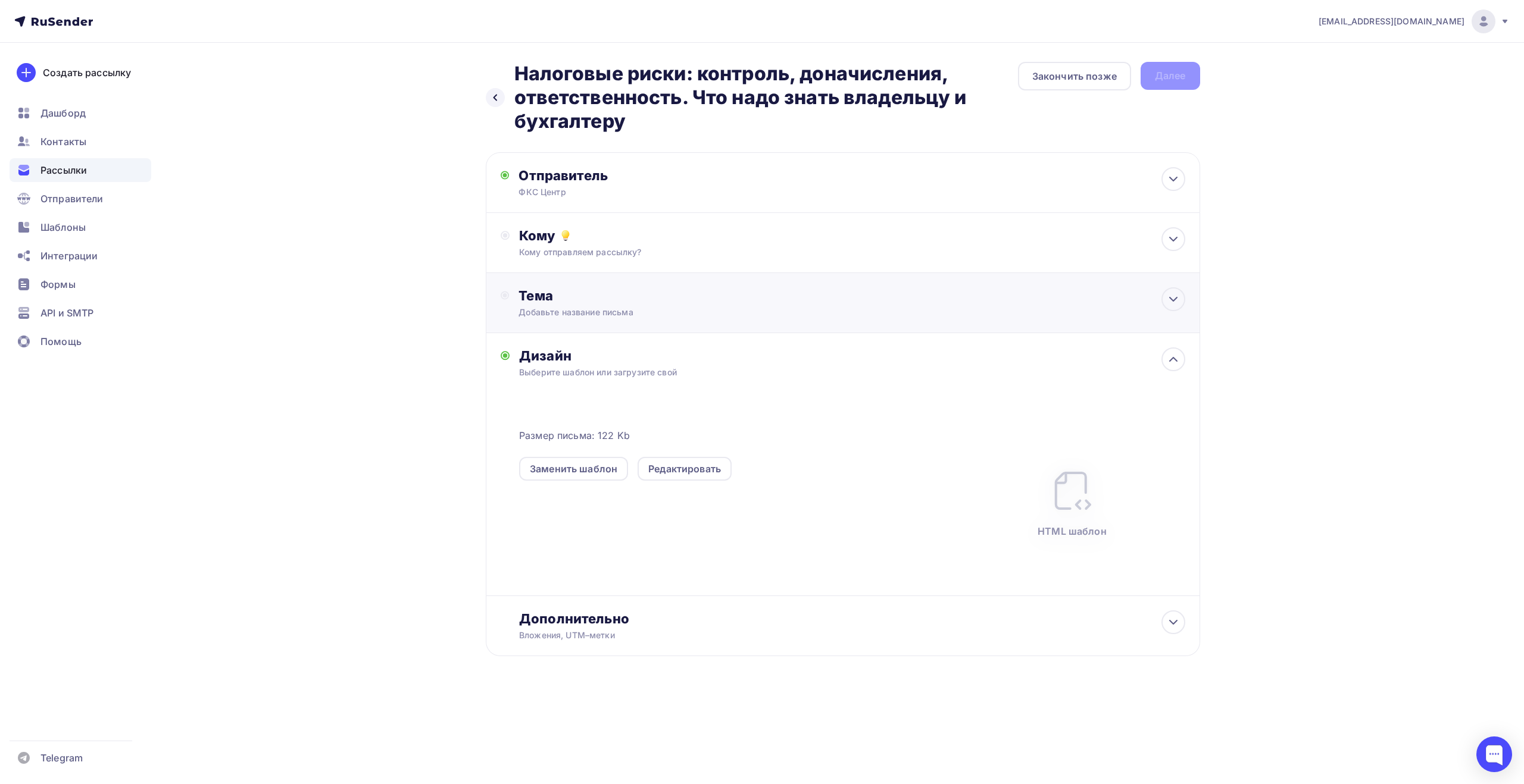
drag, startPoint x: 602, startPoint y: 311, endPoint x: 609, endPoint y: 315, distance: 8.1
click at [603, 311] on div "Добавьте название письма" at bounding box center [625, 312] width 212 height 12
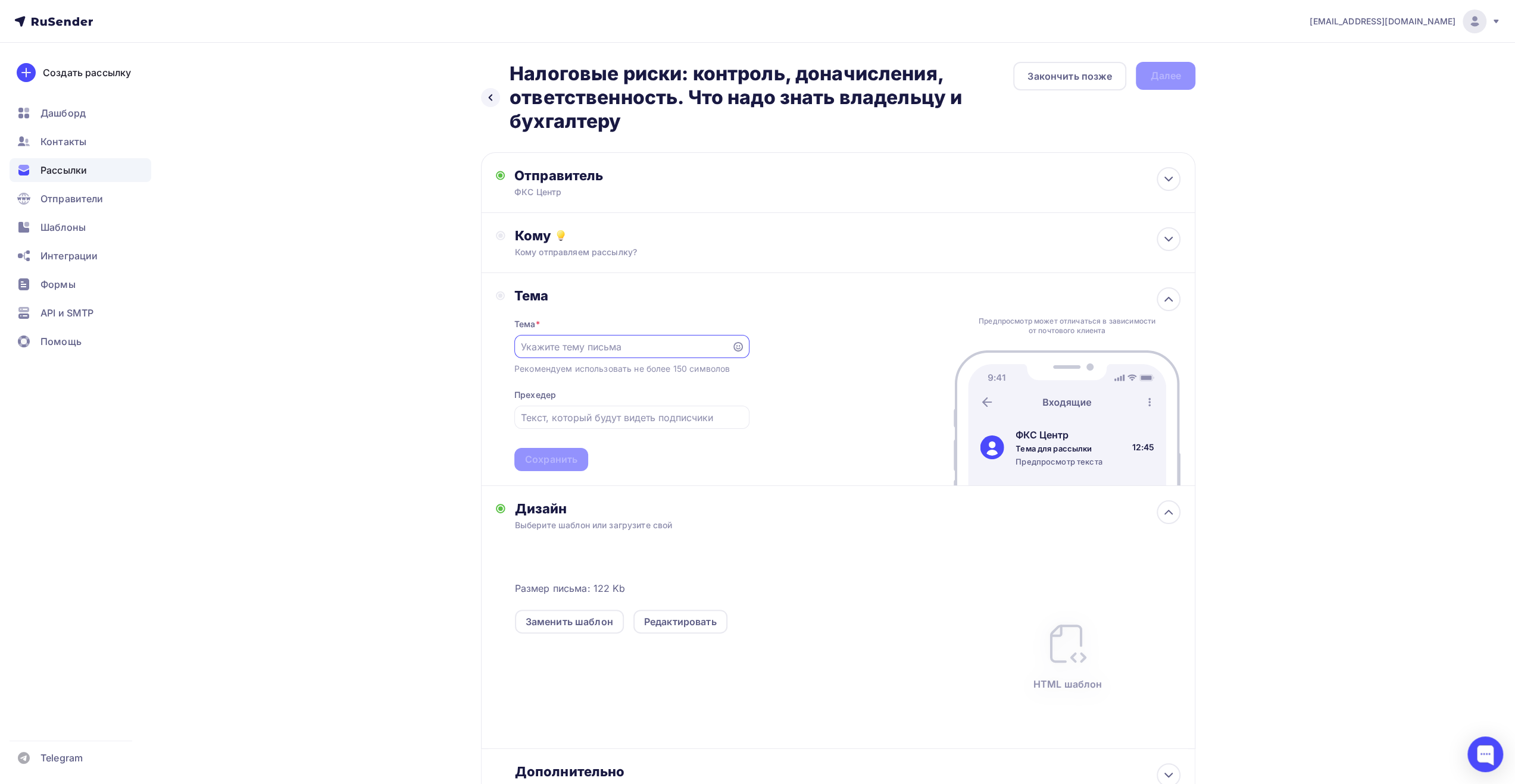
paste input "Налоговые риски: контроль, доначисления, ответственность. Что надо знать владел…"
type input "Налоговые риски: контроль, доначисления, ответственность. Что надо знать владел…"
click at [599, 414] on input "text" at bounding box center [631, 418] width 222 height 14
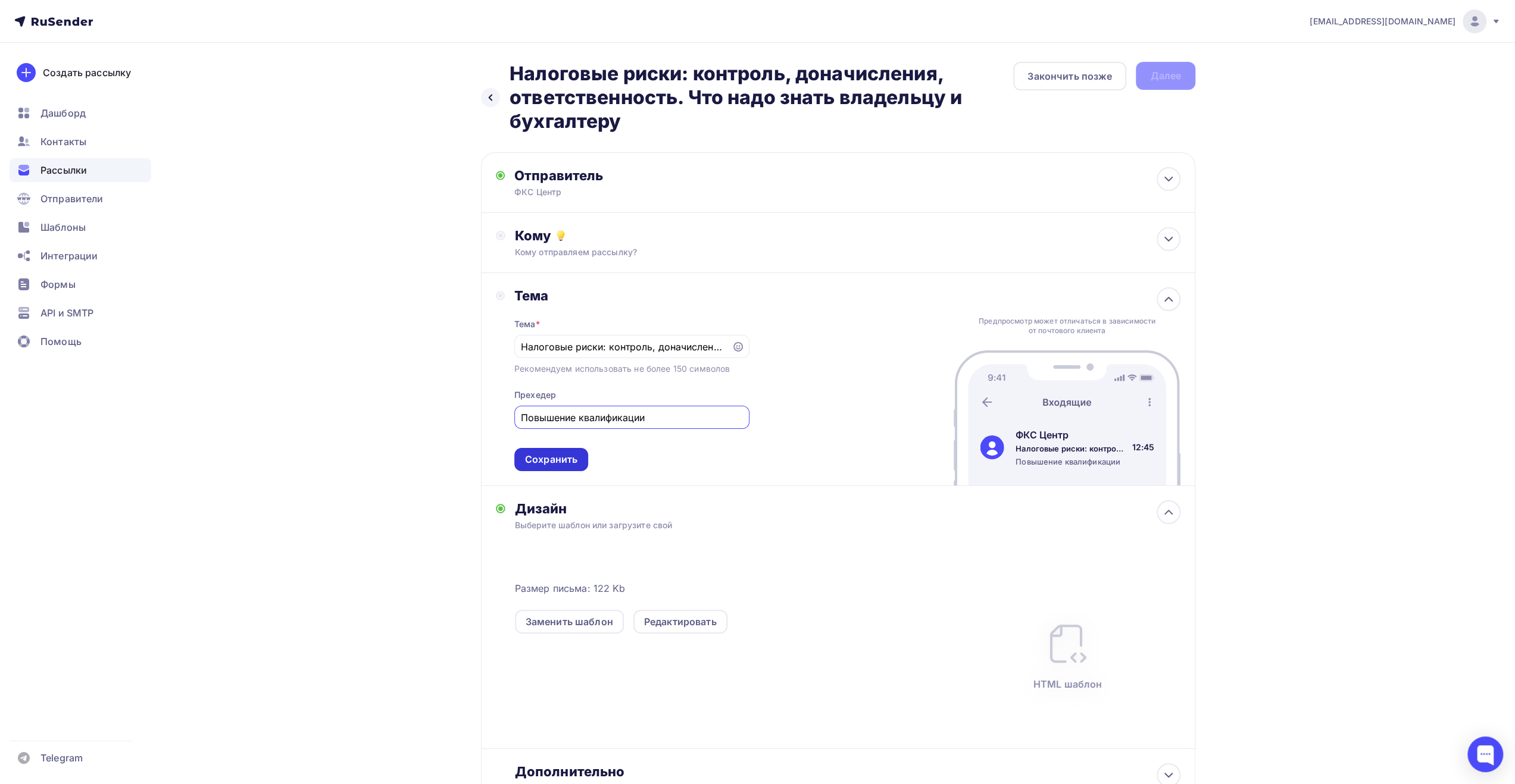
type input "Повышение квалификации"
click at [565, 460] on div "Сохранить" at bounding box center [551, 459] width 52 height 14
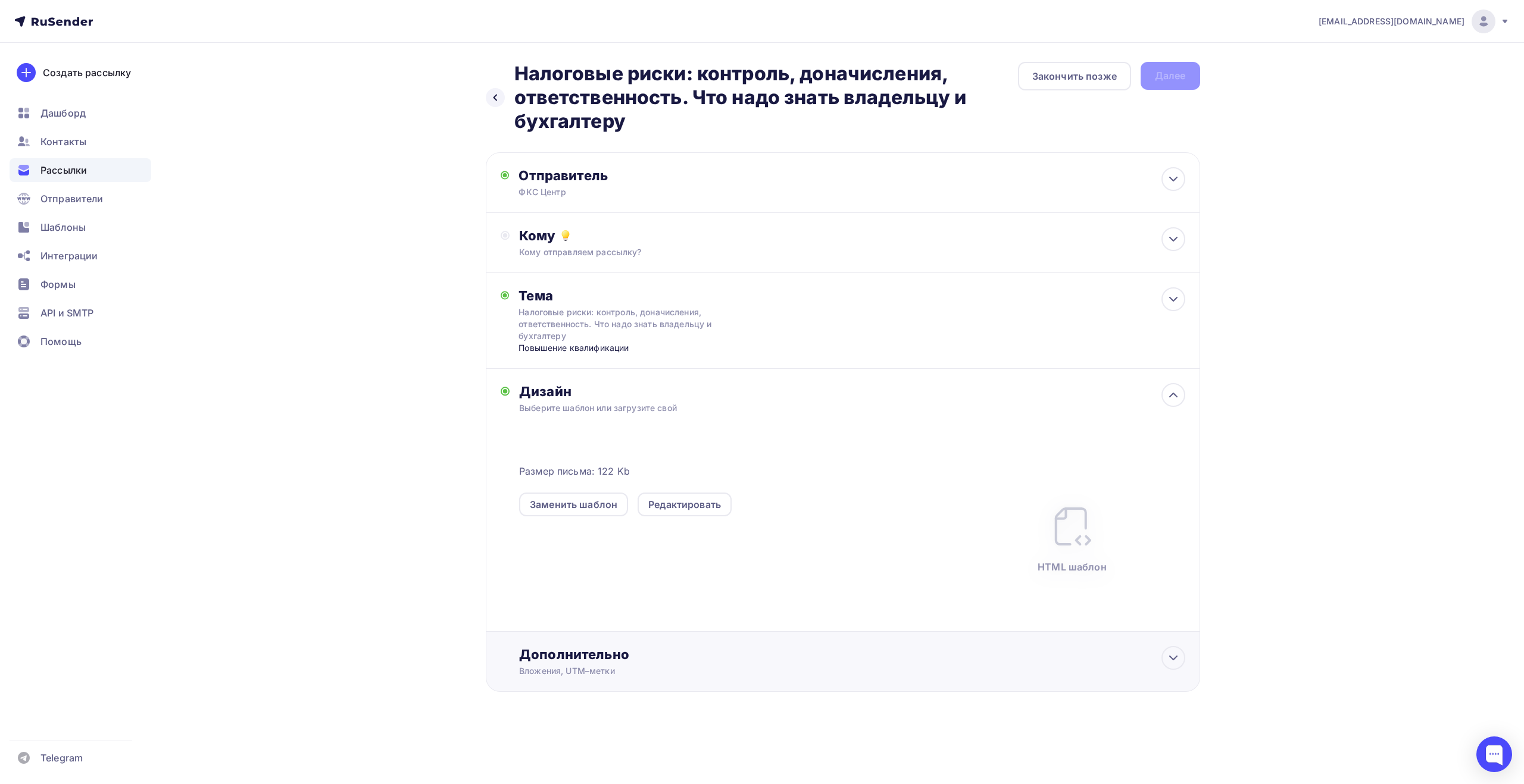
drag, startPoint x: 613, startPoint y: 656, endPoint x: 612, endPoint y: 663, distance: 7.1
click at [613, 657] on div "Дополнительно" at bounding box center [851, 655] width 665 height 17
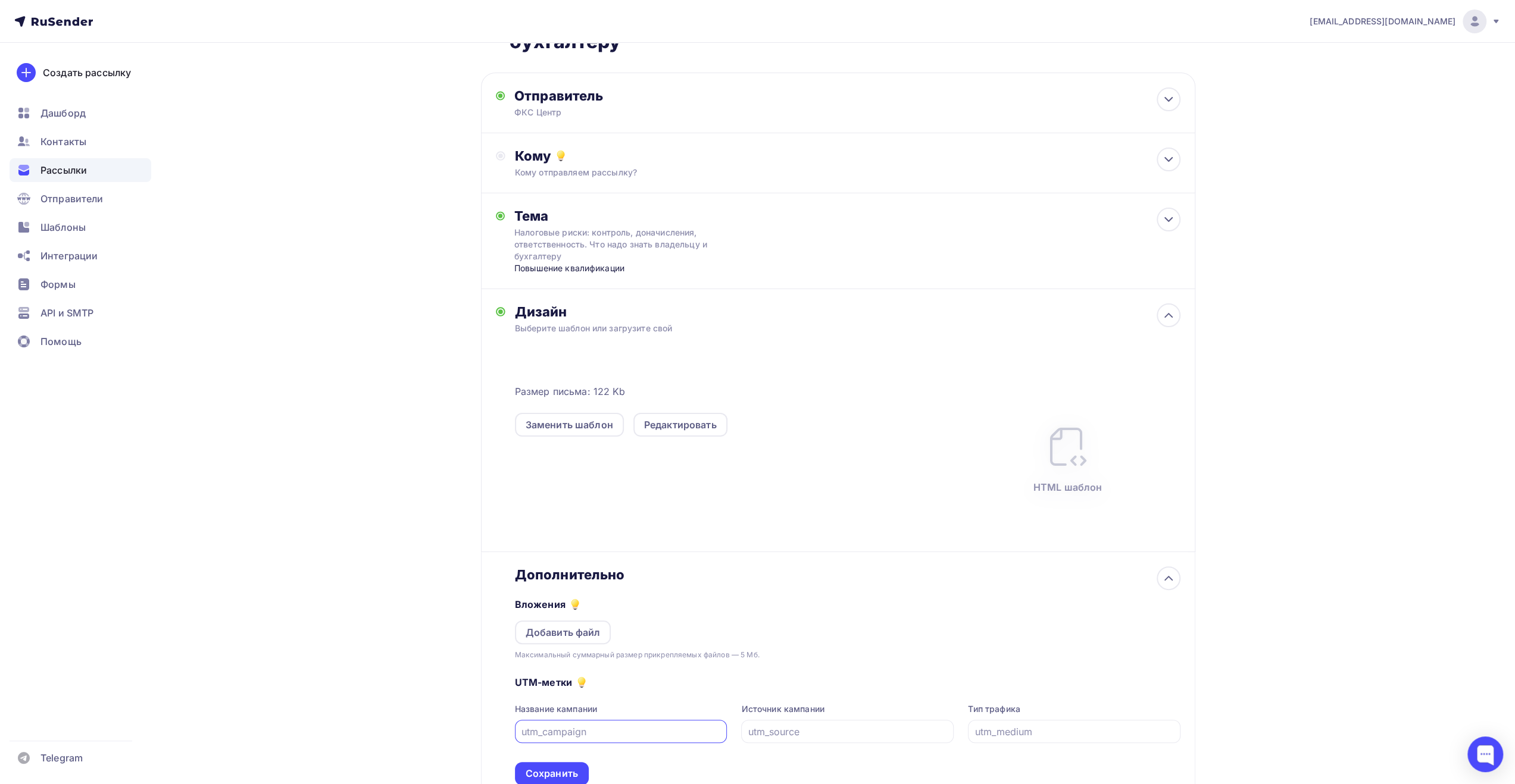
scroll to position [174, 0]
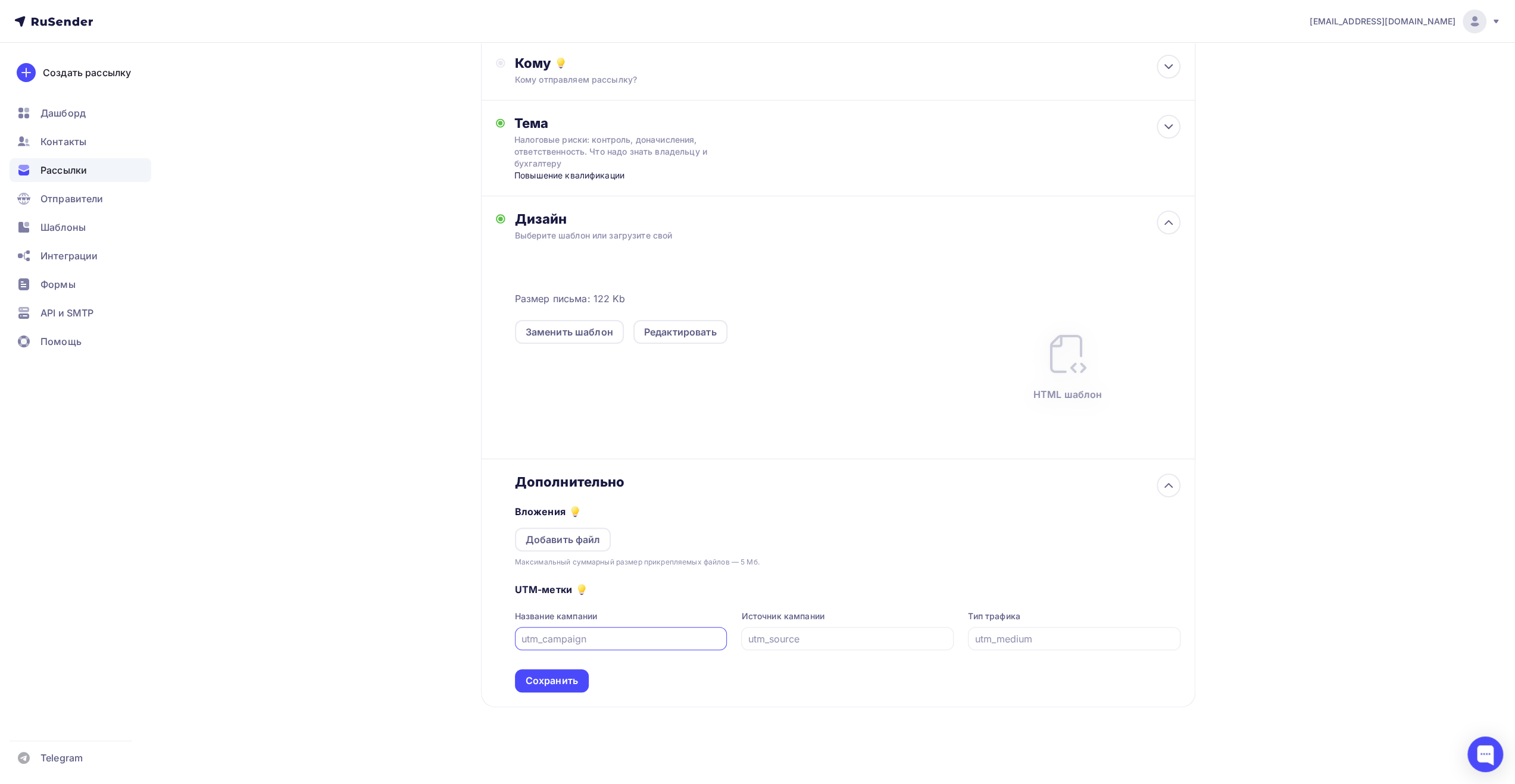
click at [602, 639] on input "text" at bounding box center [621, 638] width 199 height 14
type input "к"
type input "rusend_fks_100925"
click at [573, 679] on div "Сохранить" at bounding box center [551, 681] width 52 height 14
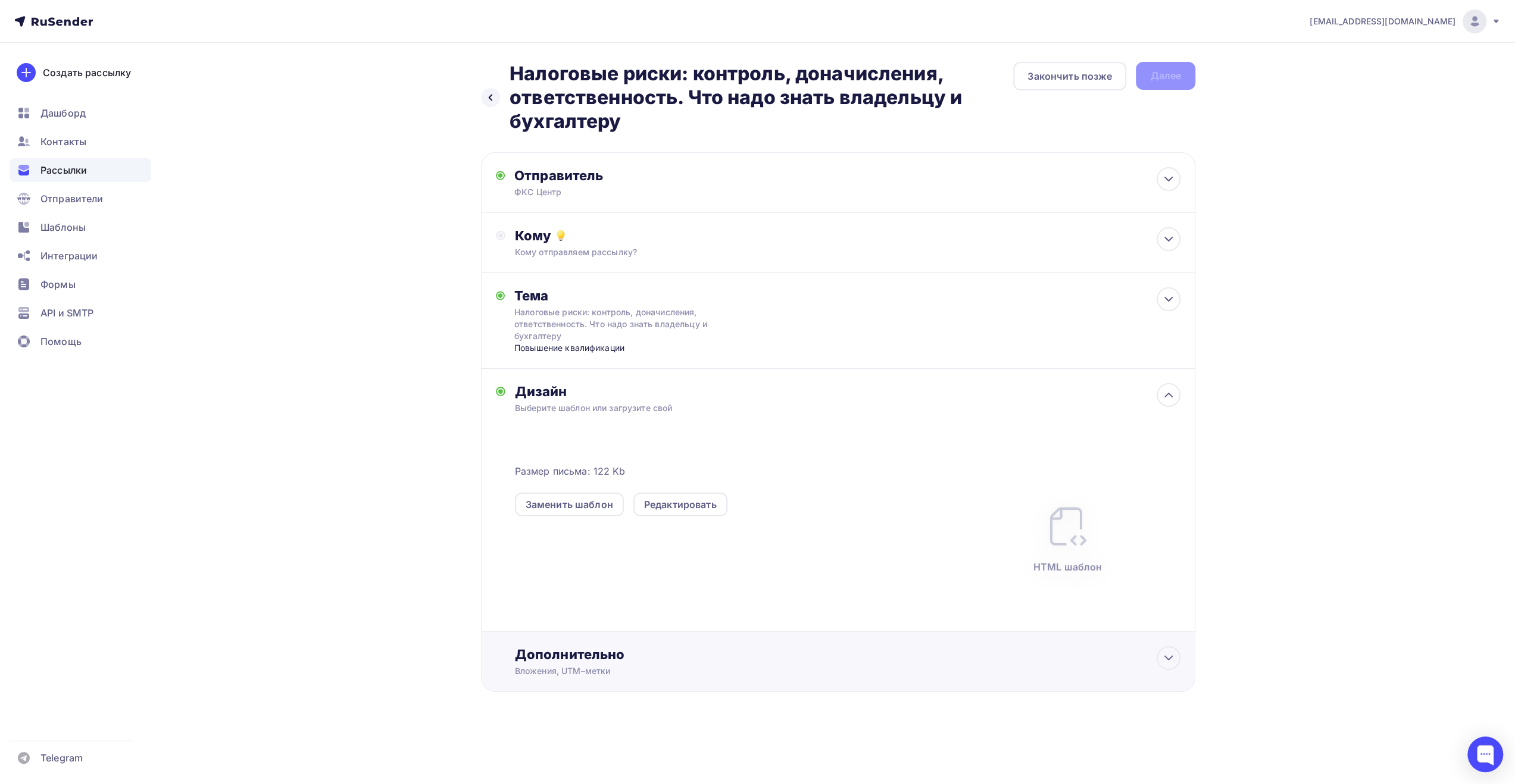
scroll to position [0, 0]
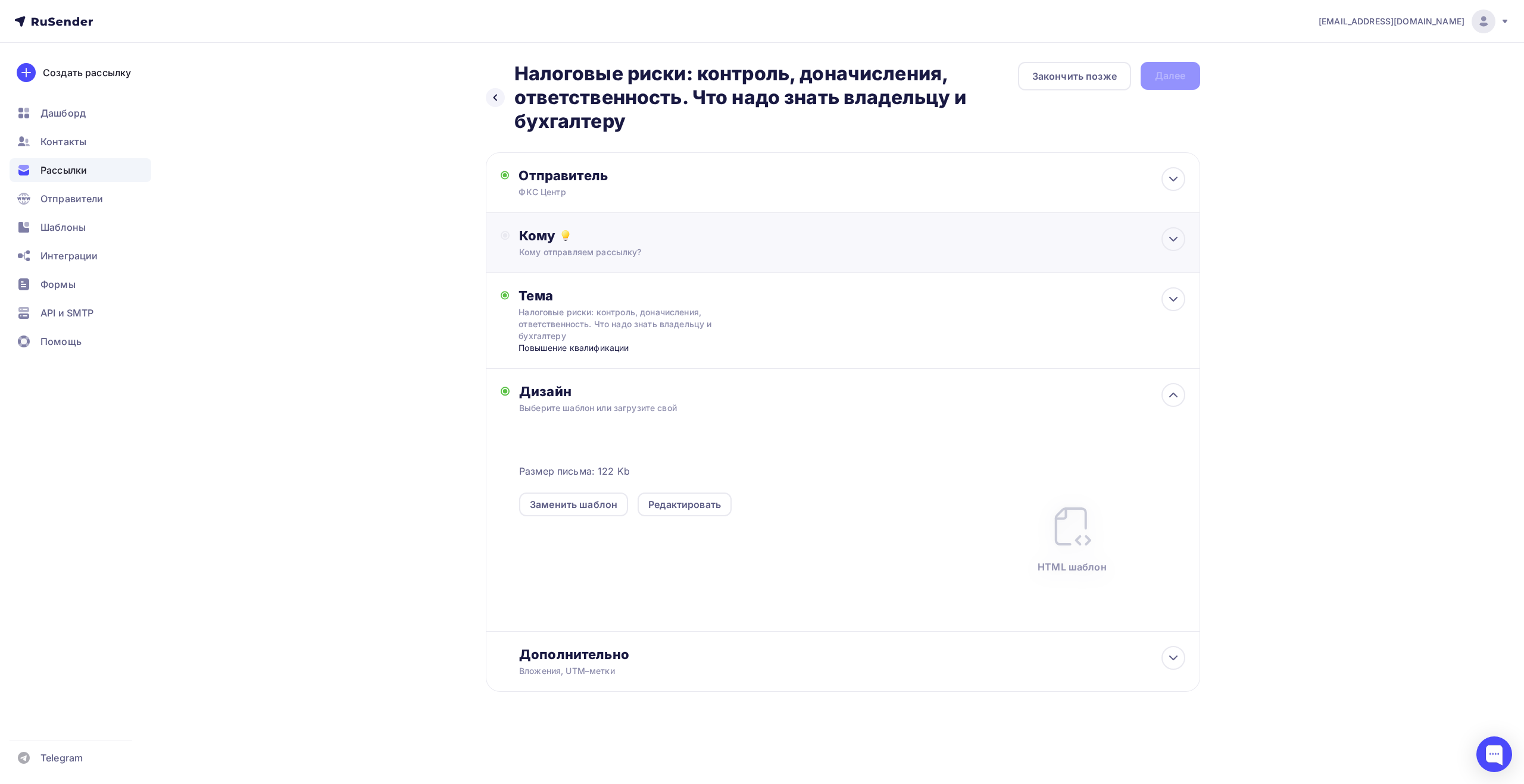
click at [820, 263] on div "Кому Кому отправляем рассылку? Списки получателей Выберите список Все списки id…" at bounding box center [843, 243] width 715 height 60
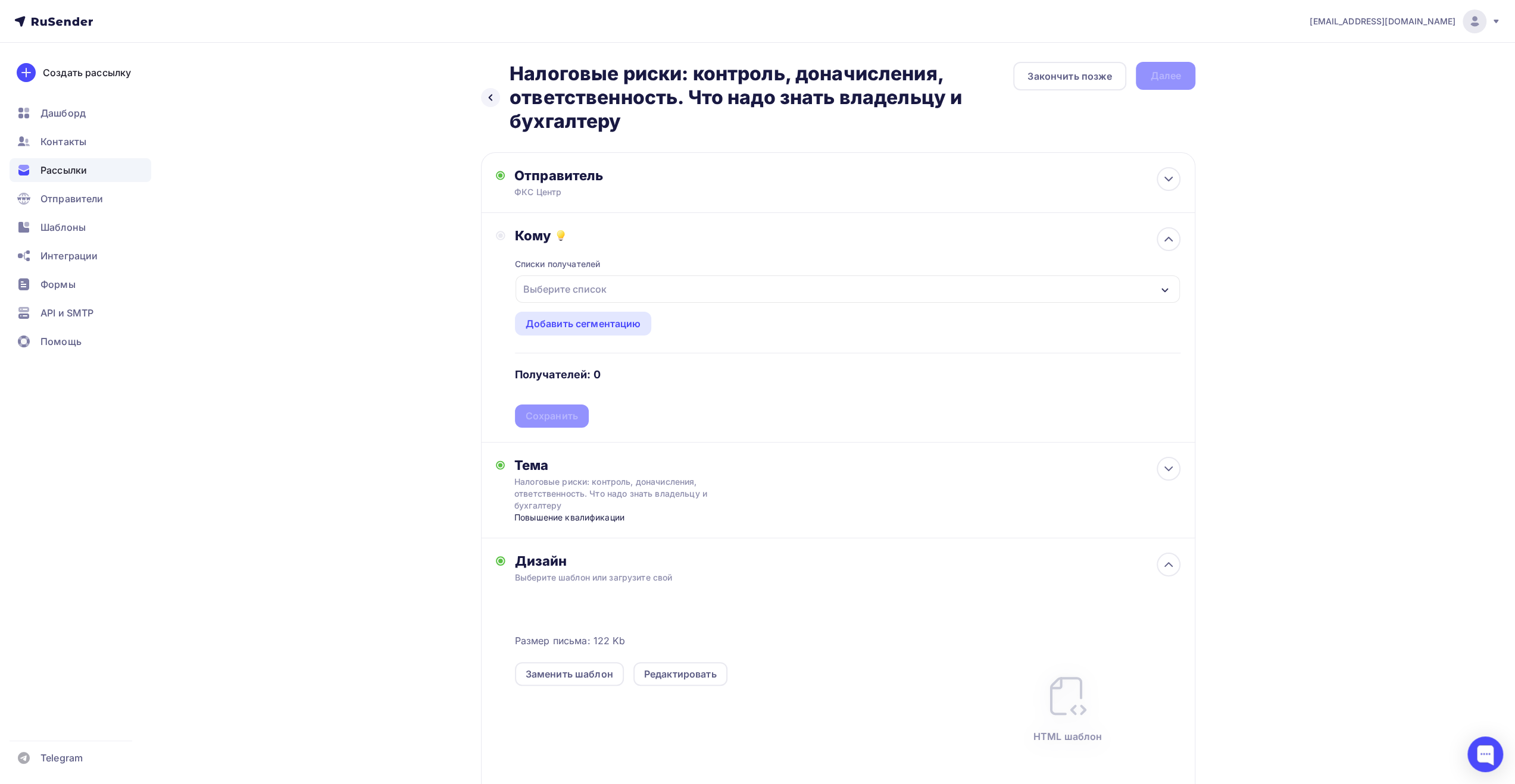
click at [675, 293] on div "Выберите список" at bounding box center [848, 289] width 665 height 28
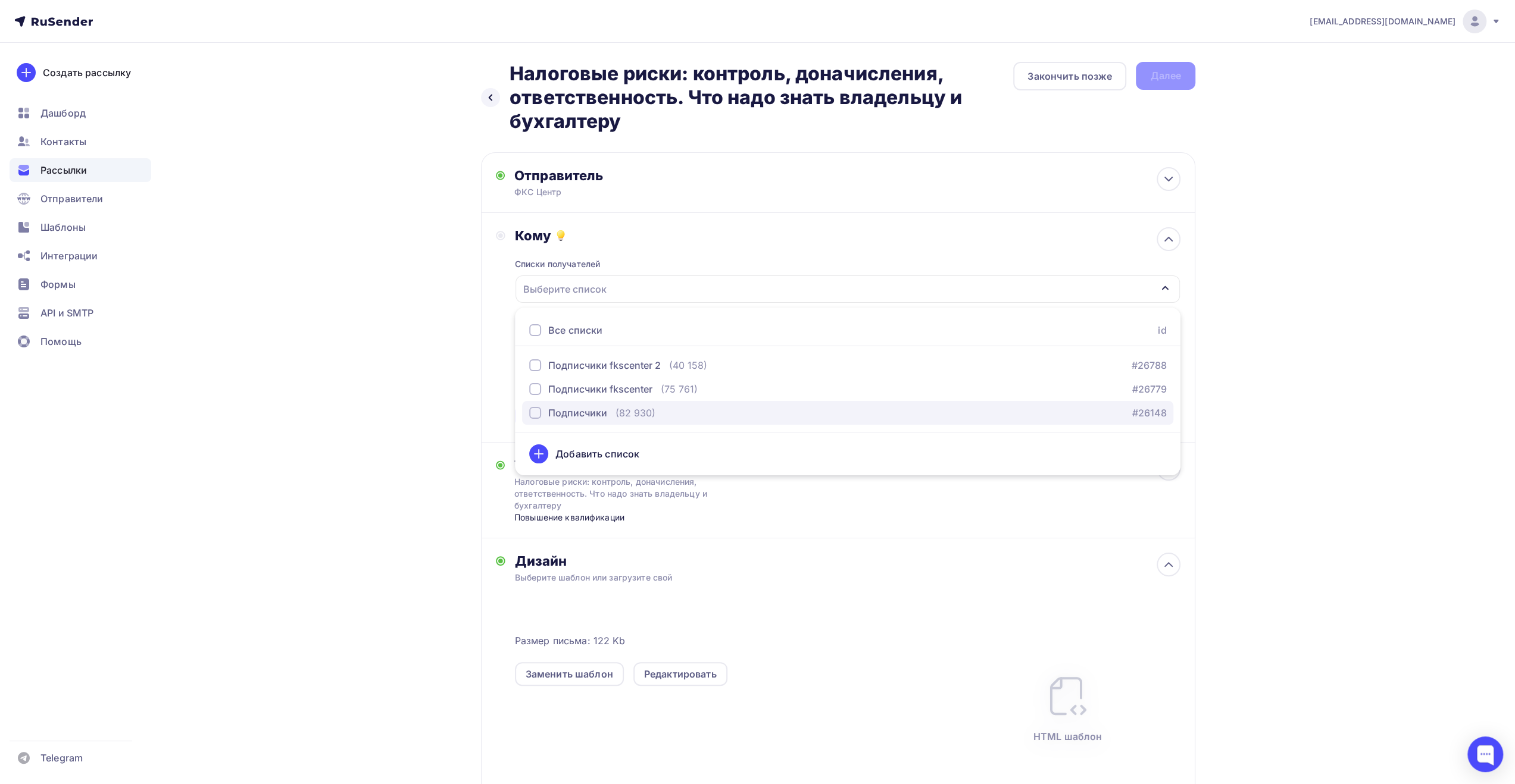
click at [581, 418] on div "Подписчики" at bounding box center [577, 412] width 58 height 14
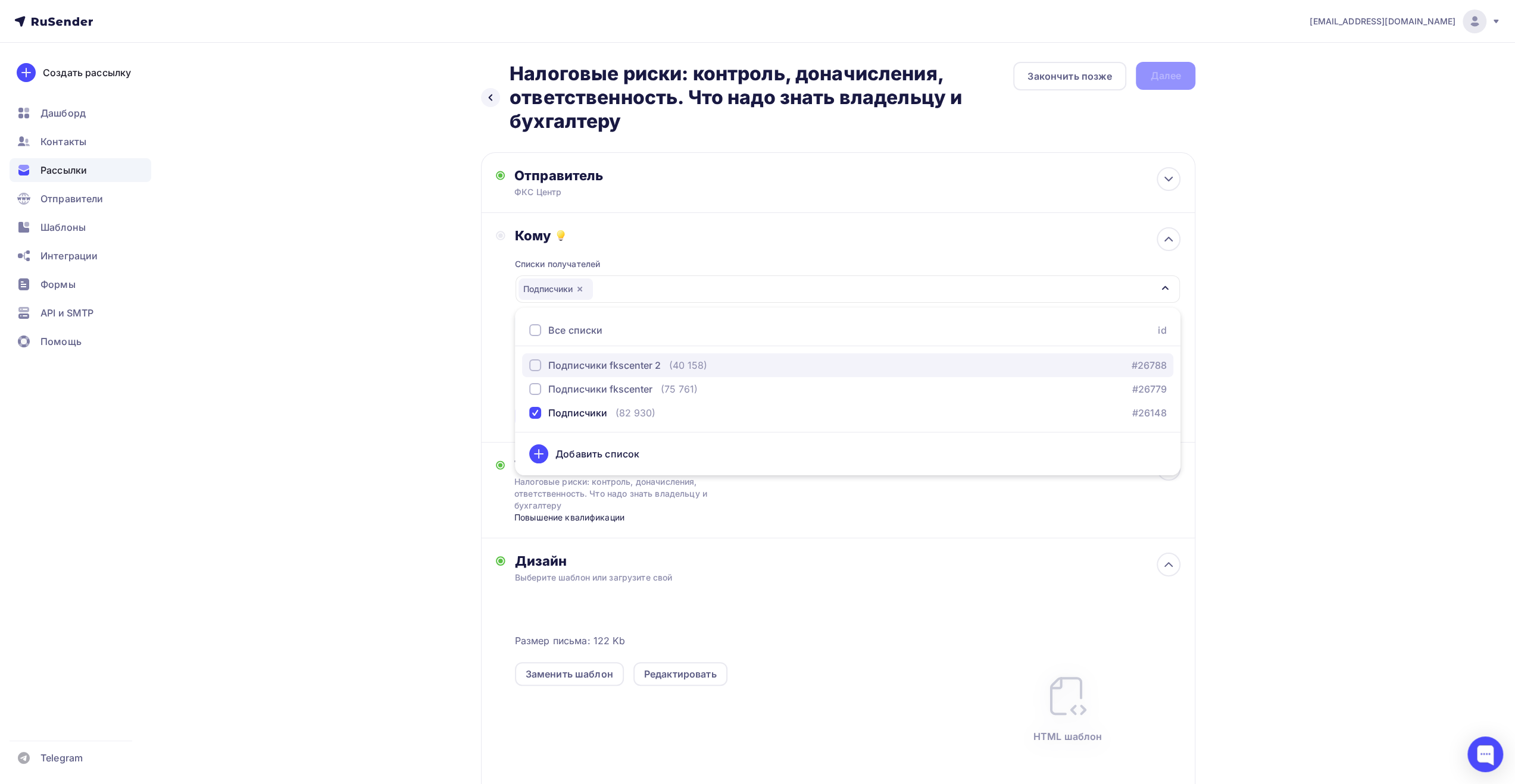
click at [593, 359] on div "Подписчики fkscenter 2" at bounding box center [604, 365] width 112 height 14
click at [391, 387] on div "Назад Налоговые риски: контроль, доначисления, ответственность. Что надо знать …" at bounding box center [758, 490] width 976 height 895
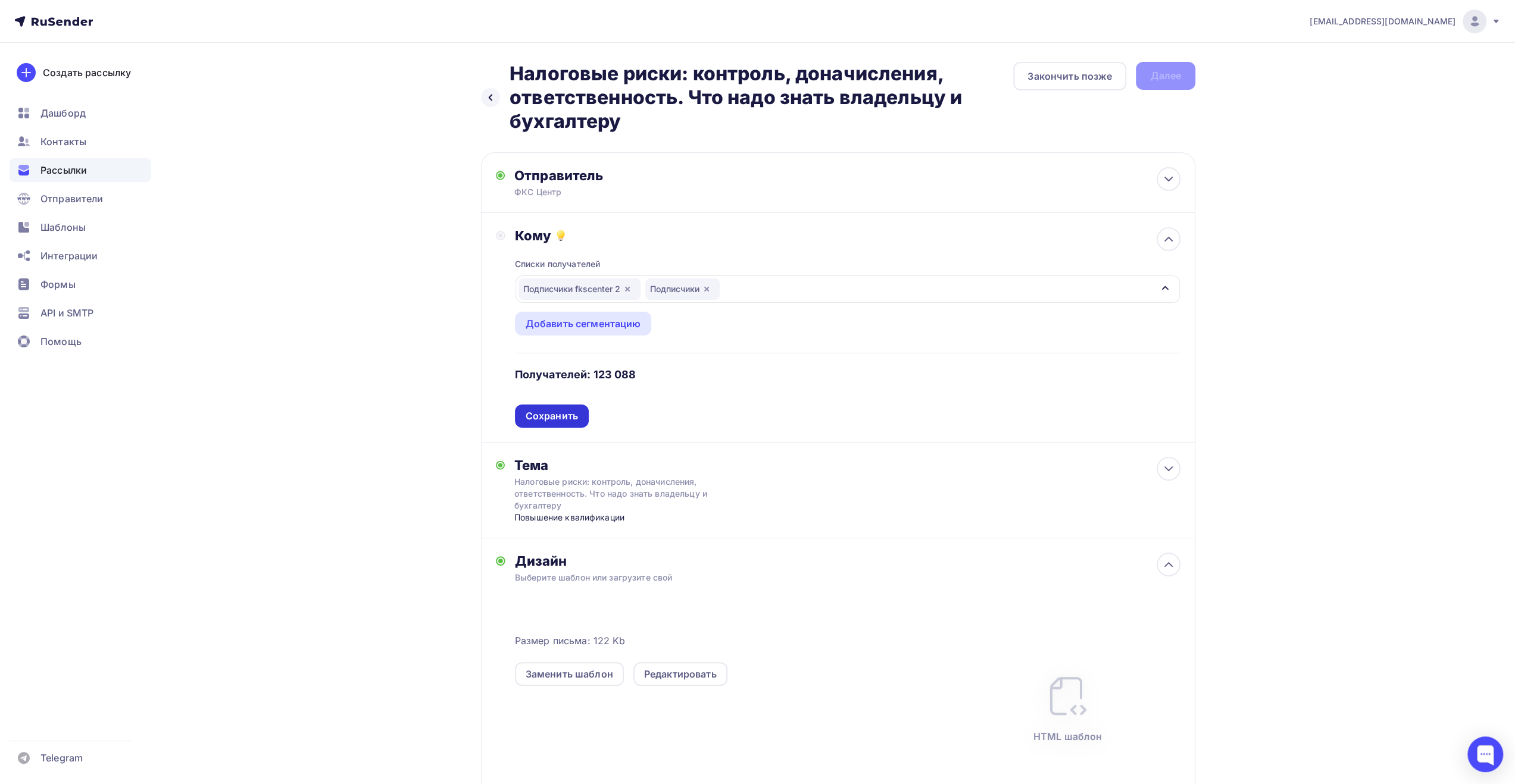
click at [540, 417] on div "Сохранить" at bounding box center [551, 416] width 52 height 14
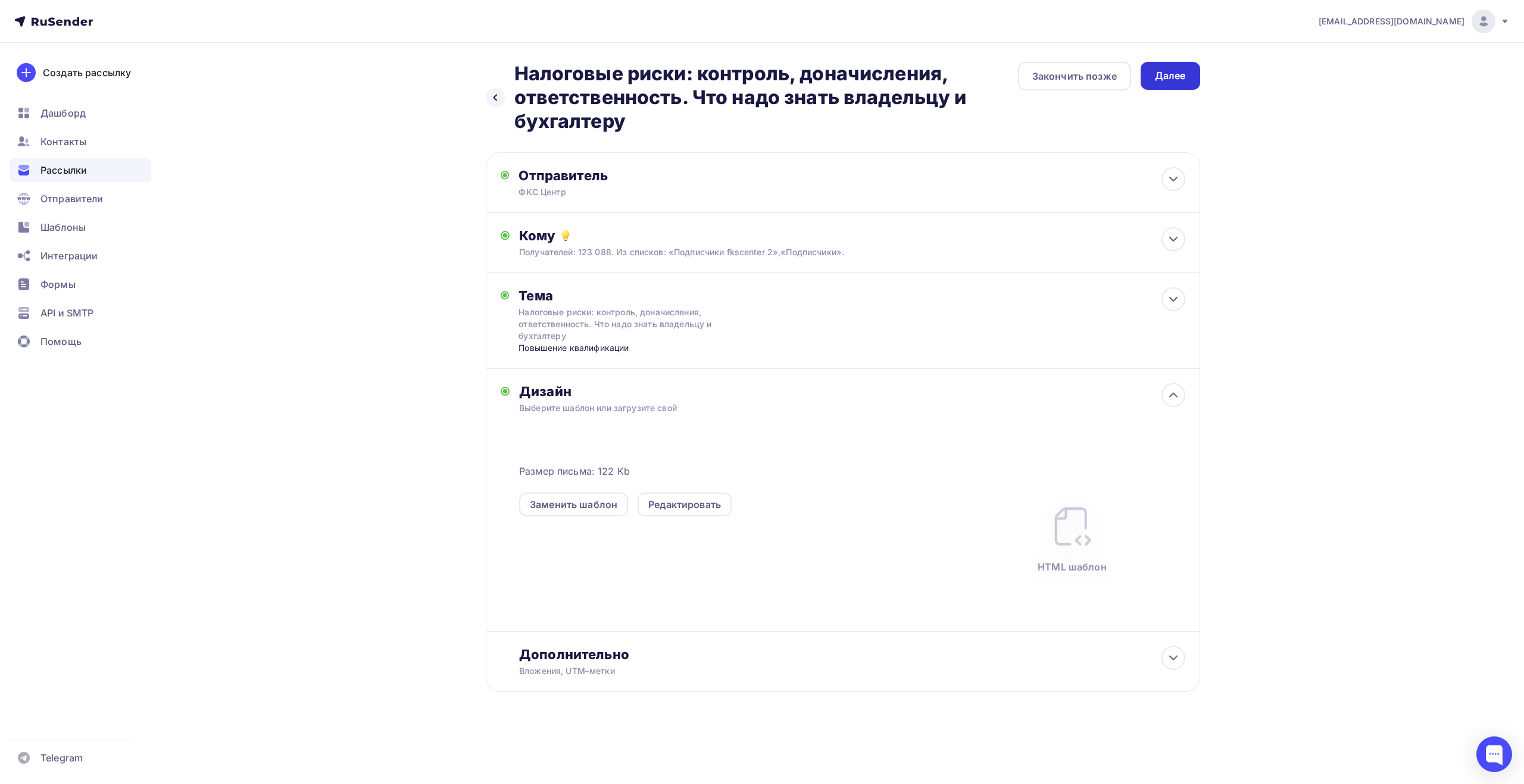
click at [1169, 79] on div "Далее" at bounding box center [1169, 75] width 31 height 14
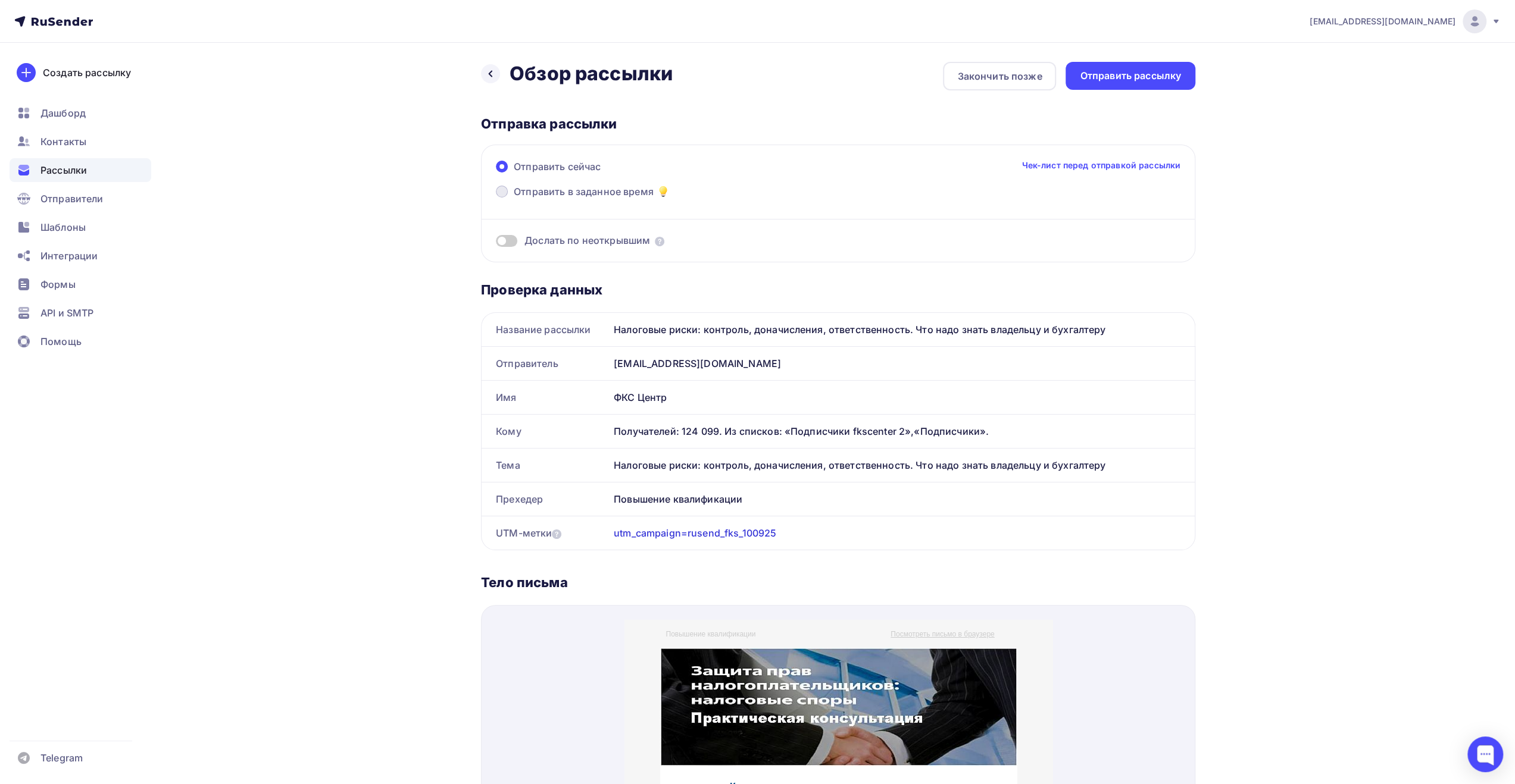
click at [629, 191] on span "Отправить в заданное время" at bounding box center [584, 191] width 140 height 14
click at [514, 199] on input "Отправить в заданное время" at bounding box center [514, 199] width 0 height 0
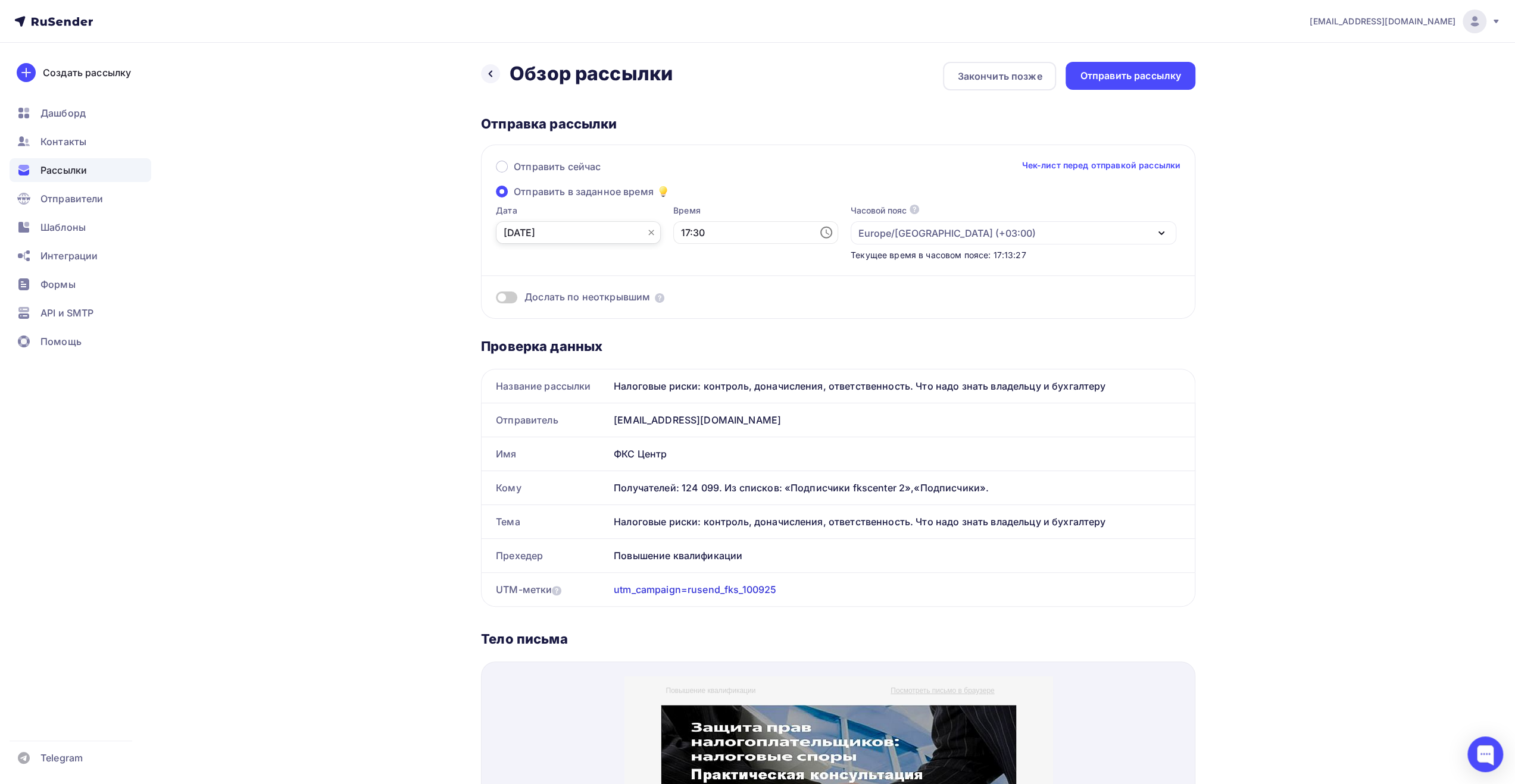
click at [594, 237] on input "[DATE]" at bounding box center [578, 233] width 165 height 22
click at [553, 336] on div "10" at bounding box center [551, 336] width 19 height 11
type input "[DATE]"
click at [693, 237] on input "17:30" at bounding box center [756, 233] width 165 height 22
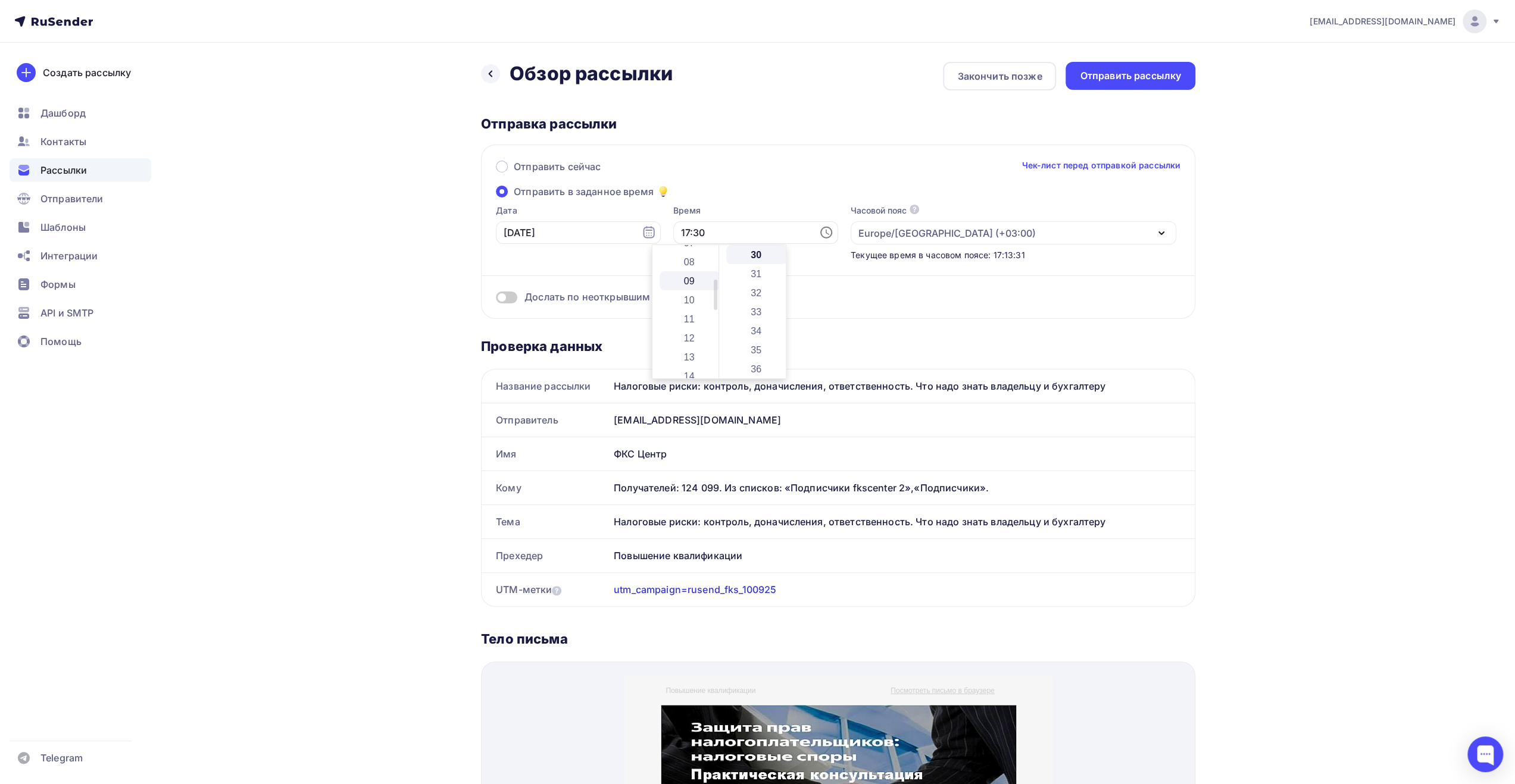
click at [693, 280] on li "09" at bounding box center [691, 280] width 61 height 19
click at [752, 254] on li "00" at bounding box center [757, 254] width 61 height 19
type input "09:00"
click at [1311, 233] on div "info@fks-center.ru Аккаунт Тарифы Выйти Создать рассылку Дашборд Контакты Рассы…" at bounding box center [758, 704] width 1515 height 1408
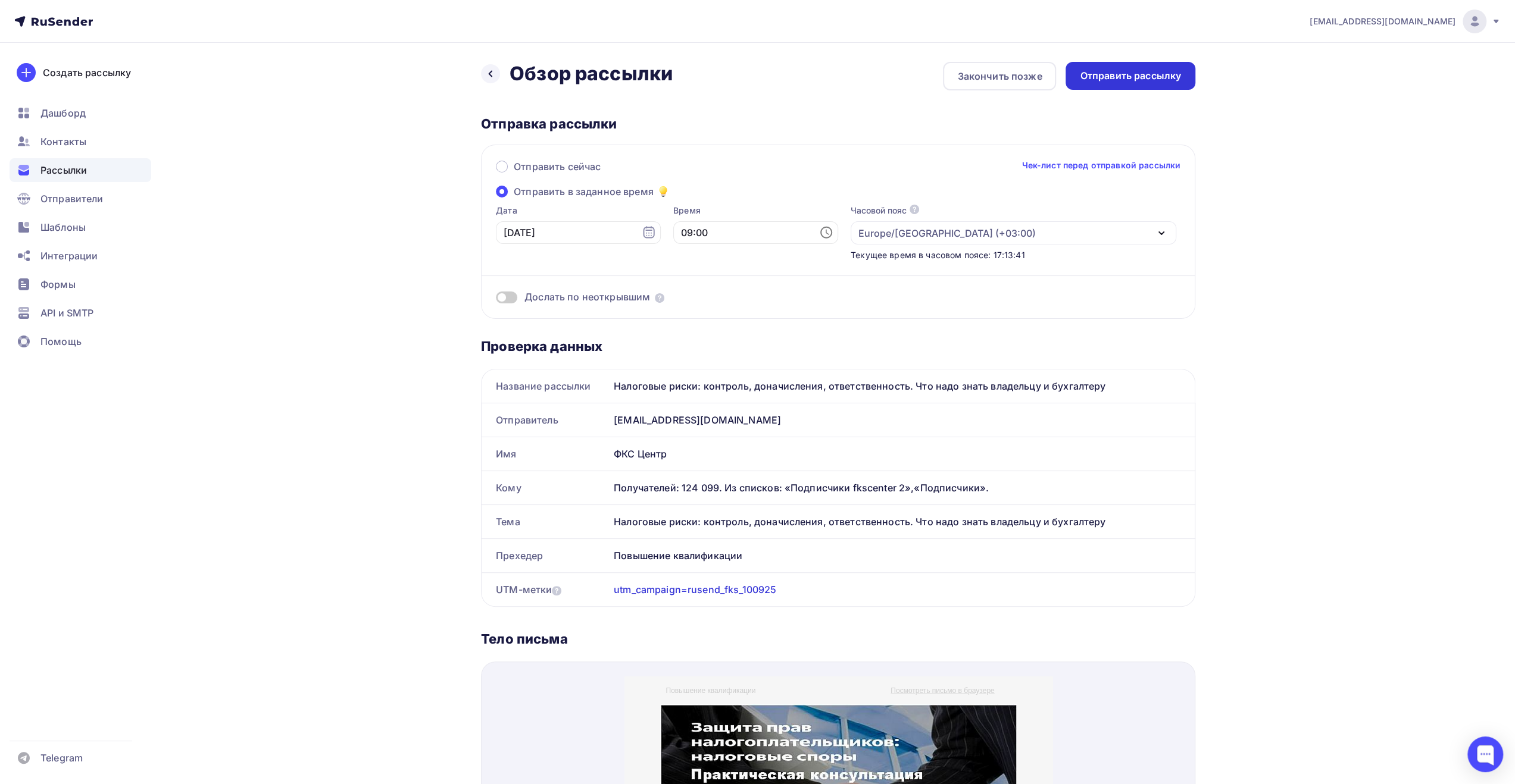
click at [1107, 75] on div "Отправить рассылку" at bounding box center [1130, 75] width 101 height 14
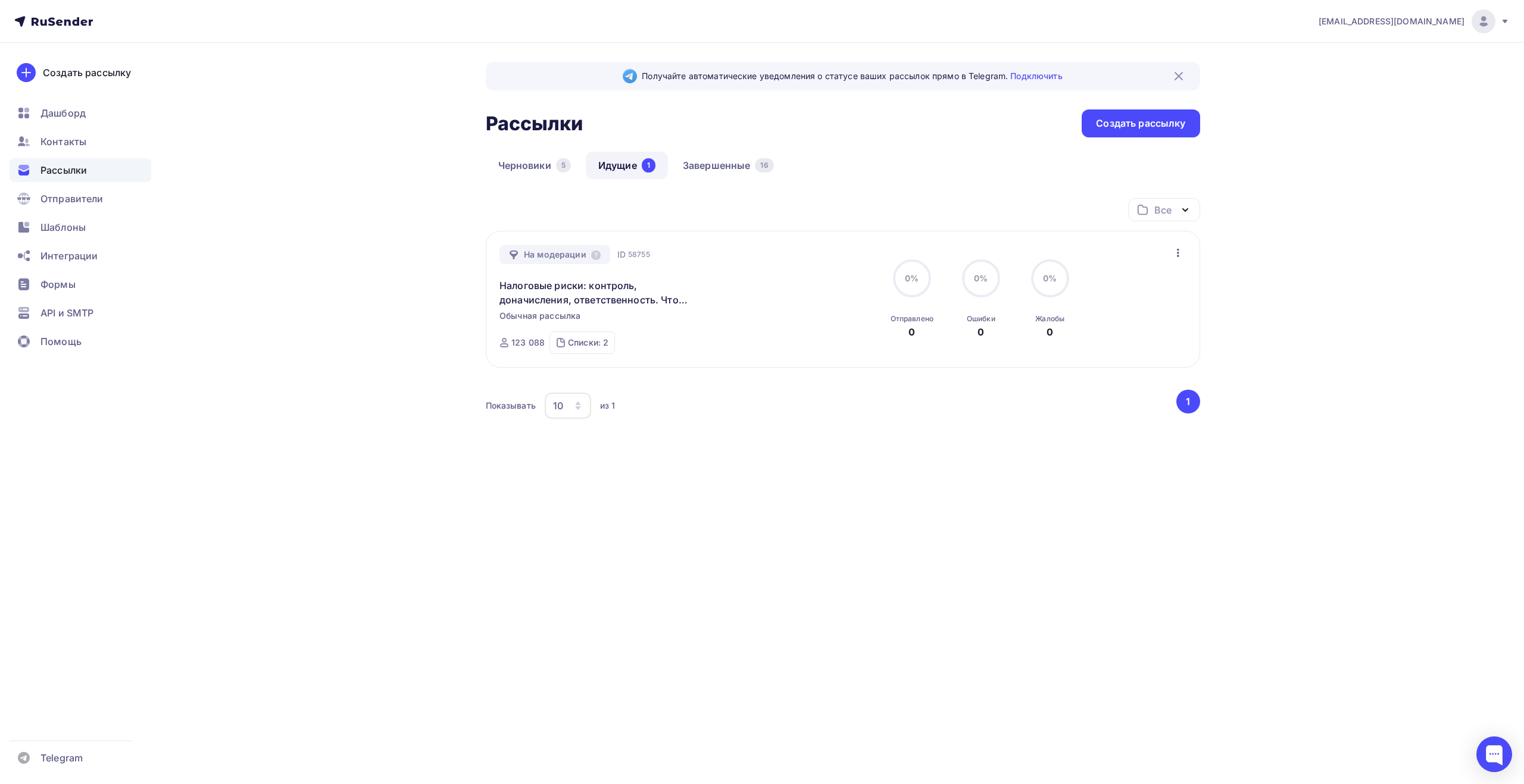
click at [1178, 254] on icon "button" at bounding box center [1178, 252] width 14 height 14
click at [1256, 277] on div "info@fks-center.ru Аккаунт Тарифы Выйти Создать рассылку Дашборд Контакты Рассы…" at bounding box center [762, 270] width 1524 height 540
click at [1180, 252] on icon "button" at bounding box center [1178, 252] width 14 height 14
click at [1263, 258] on div "info@fks-center.ru Аккаунт Тарифы Выйти Создать рассылку Дашборд Контакты Рассы…" at bounding box center [762, 270] width 1524 height 540
click at [559, 290] on link "Налоговые риски: контроль, доначисления, ответственность. Что надо знать владел…" at bounding box center [601, 292] width 204 height 29
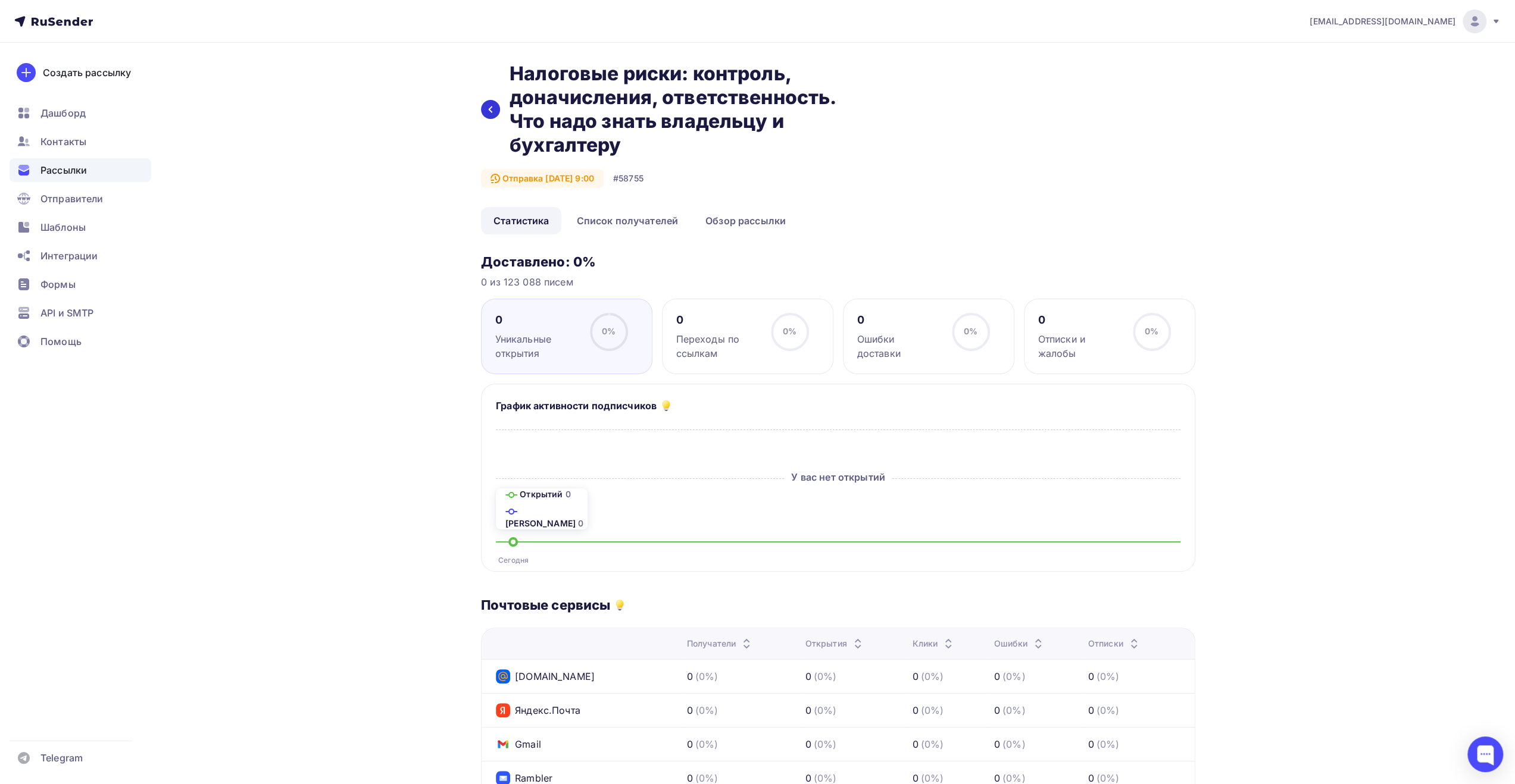
click at [489, 105] on icon at bounding box center [490, 109] width 9 height 9
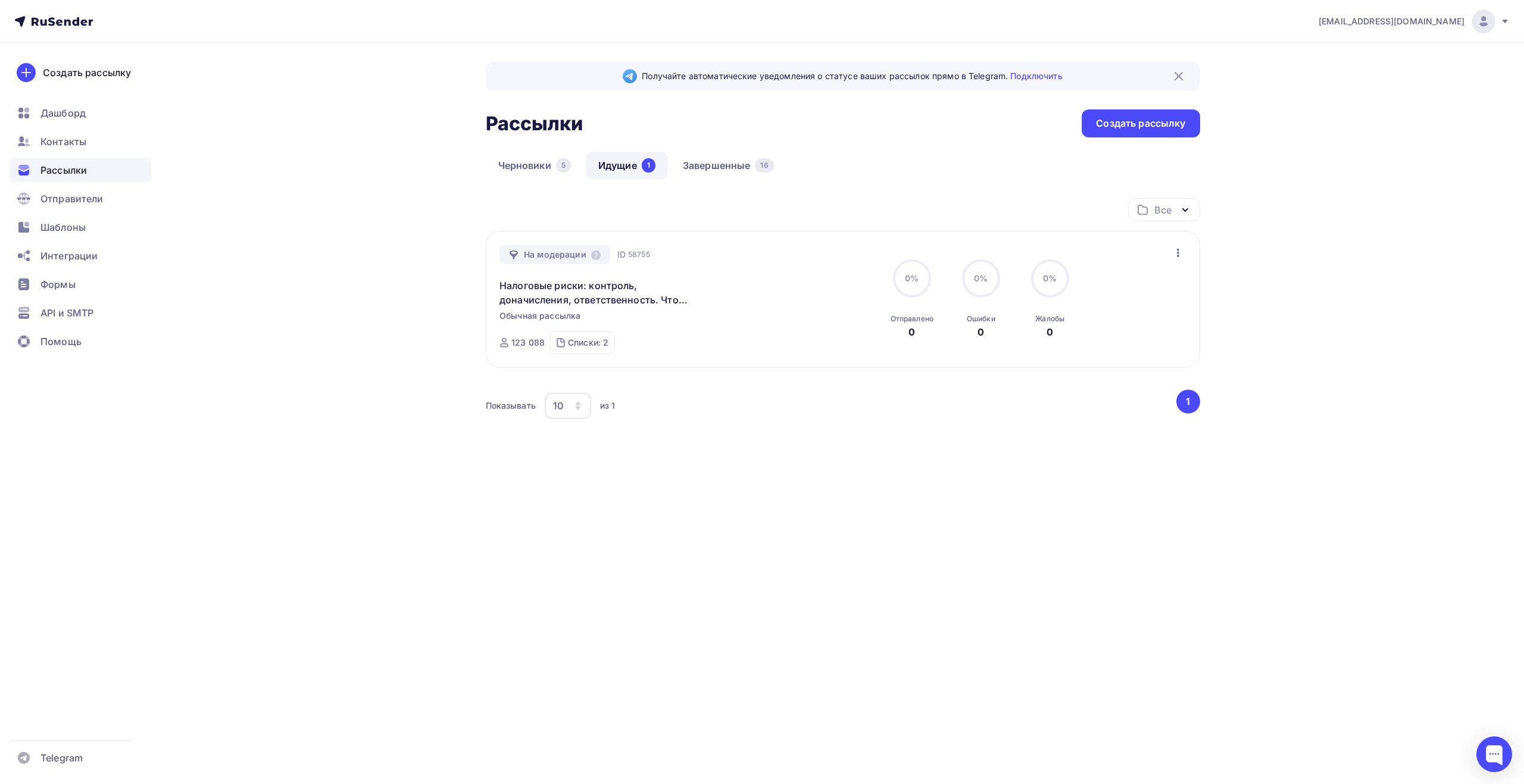
click at [1177, 246] on icon "button" at bounding box center [1178, 252] width 14 height 14
click at [1307, 231] on div "info@fks-center.ru Аккаунт Тарифы Выйти Создать рассылку Дашборд Контакты Рассы…" at bounding box center [762, 270] width 1524 height 540
click at [1481, 24] on img at bounding box center [1483, 20] width 14 height 14
click at [1347, 109] on span "Выйти" at bounding box center [1346, 109] width 31 height 14
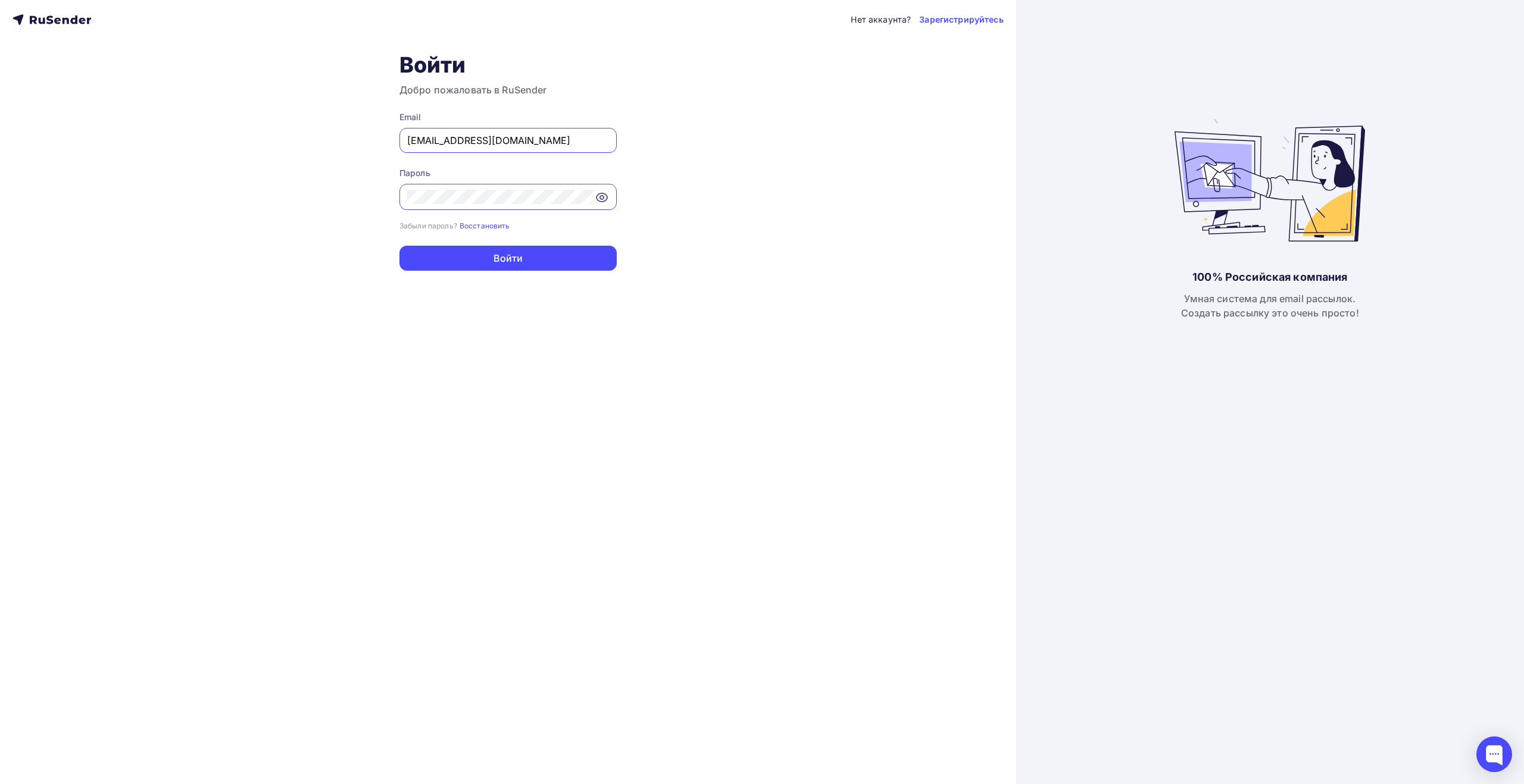
click at [512, 148] on div "info@fks-center.ru" at bounding box center [508, 140] width 217 height 25
click at [518, 142] on input "info@fks-center.ru" at bounding box center [508, 140] width 201 height 14
type input "[EMAIL_ADDRESS][DOMAIN_NAME]"
click at [515, 250] on button "Войти" at bounding box center [508, 258] width 217 height 25
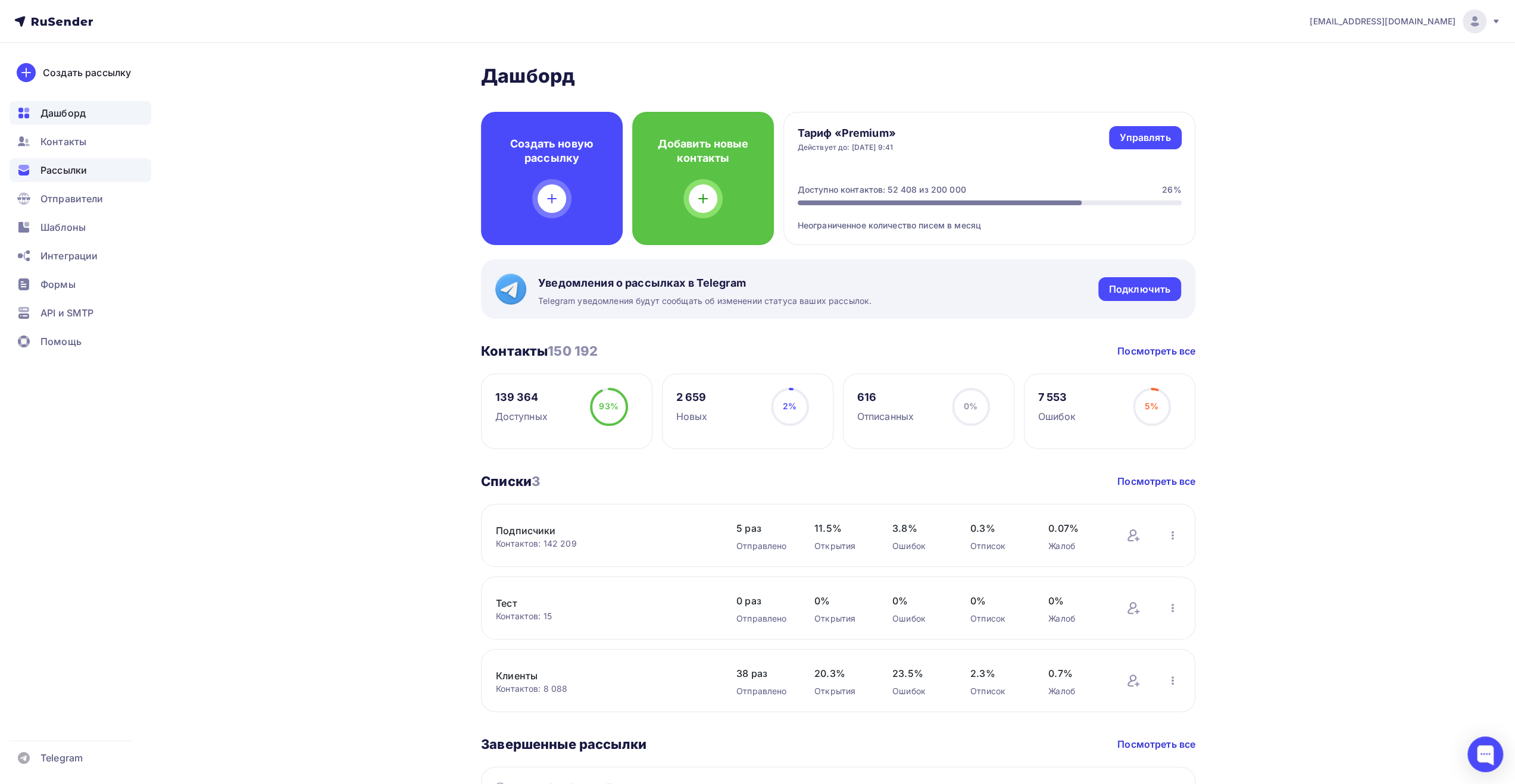
click at [66, 174] on span "Рассылки" at bounding box center [64, 170] width 46 height 14
